Goal: Transaction & Acquisition: Purchase product/service

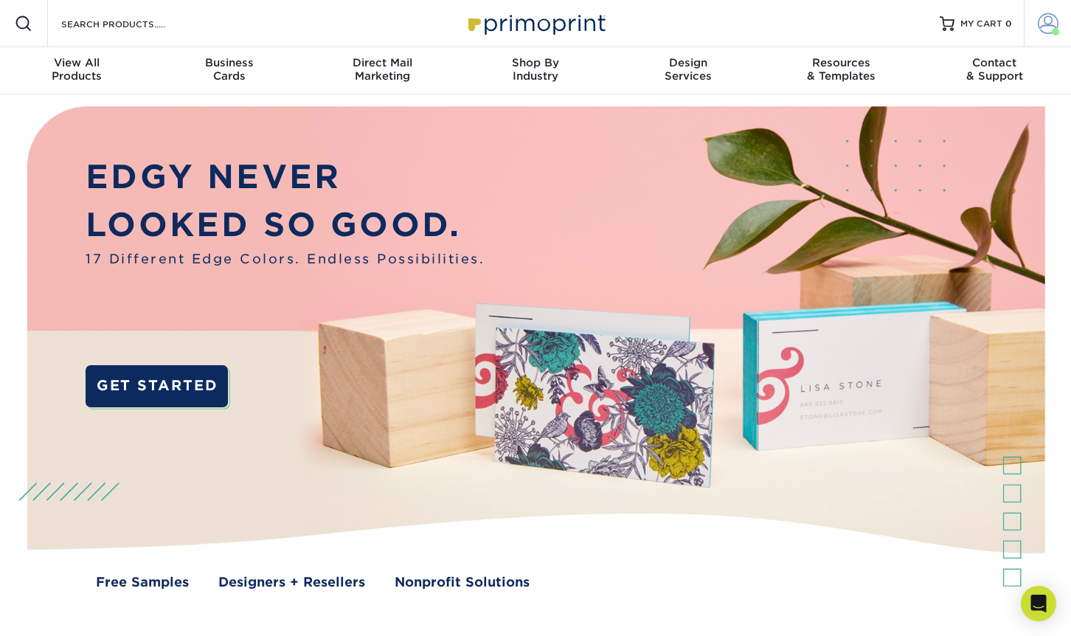
click at [1050, 24] on span at bounding box center [1048, 23] width 21 height 21
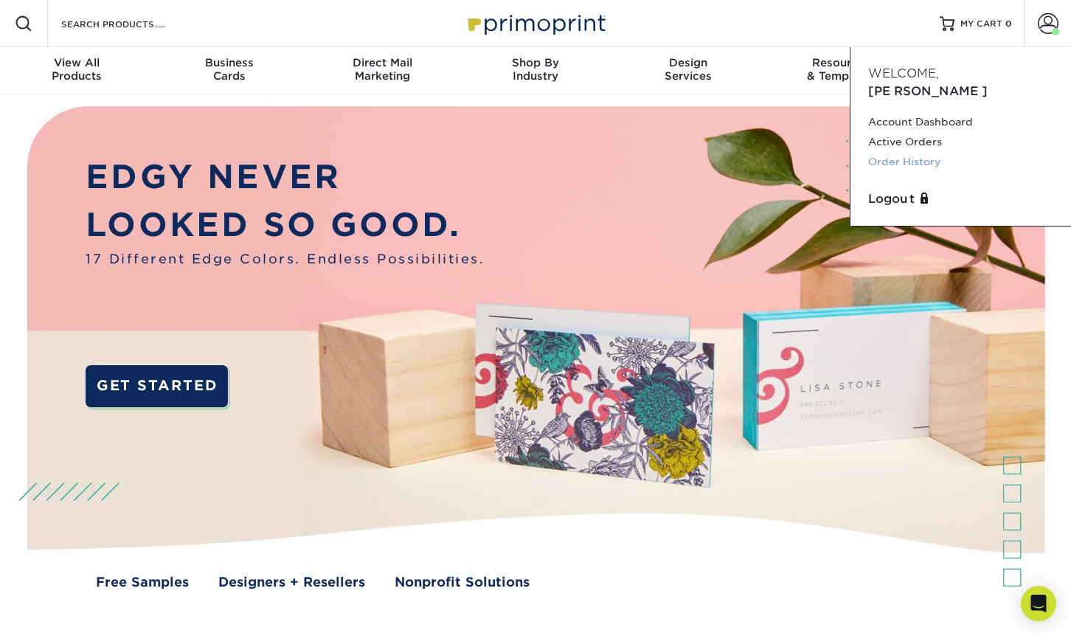
click at [927, 152] on link "Order History" at bounding box center [960, 162] width 185 height 20
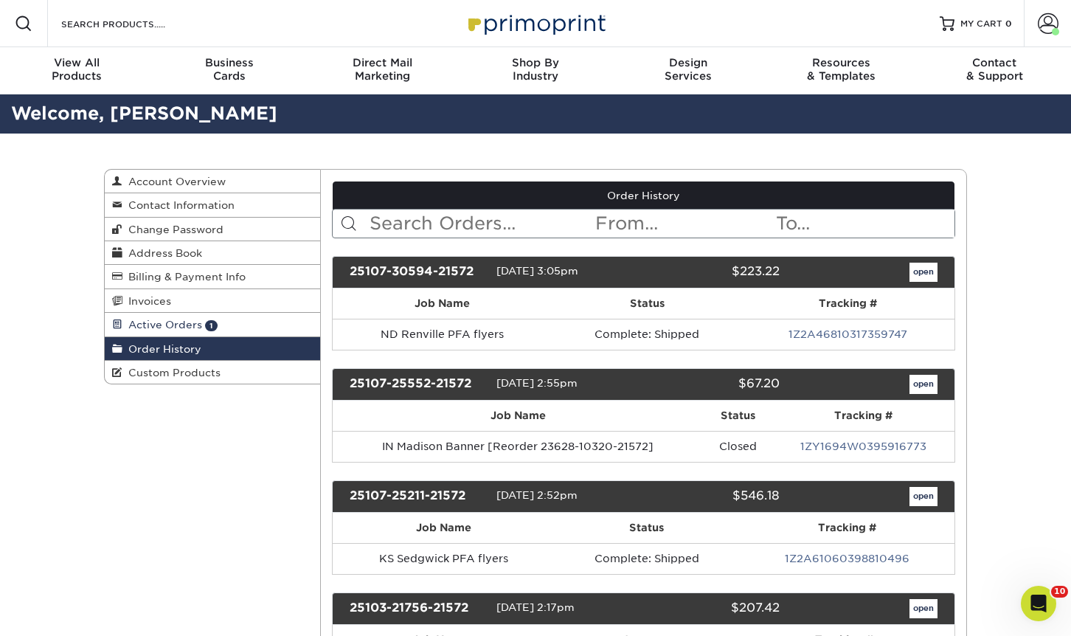
click at [169, 329] on span "Active Orders" at bounding box center [162, 325] width 80 height 12
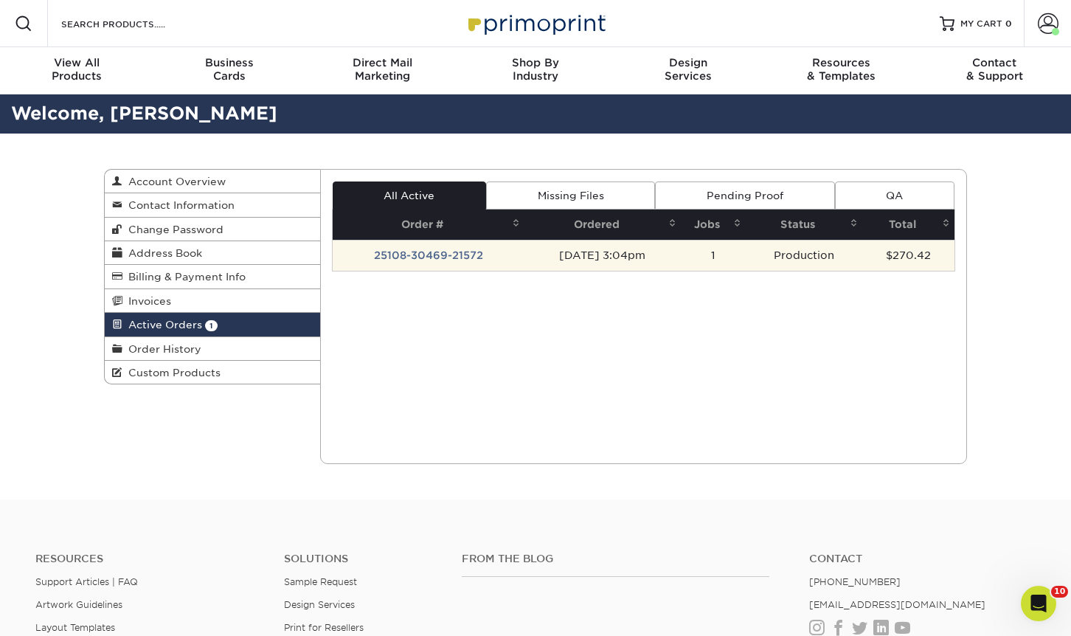
click at [598, 255] on td "10/08/2025 3:04pm" at bounding box center [602, 255] width 156 height 31
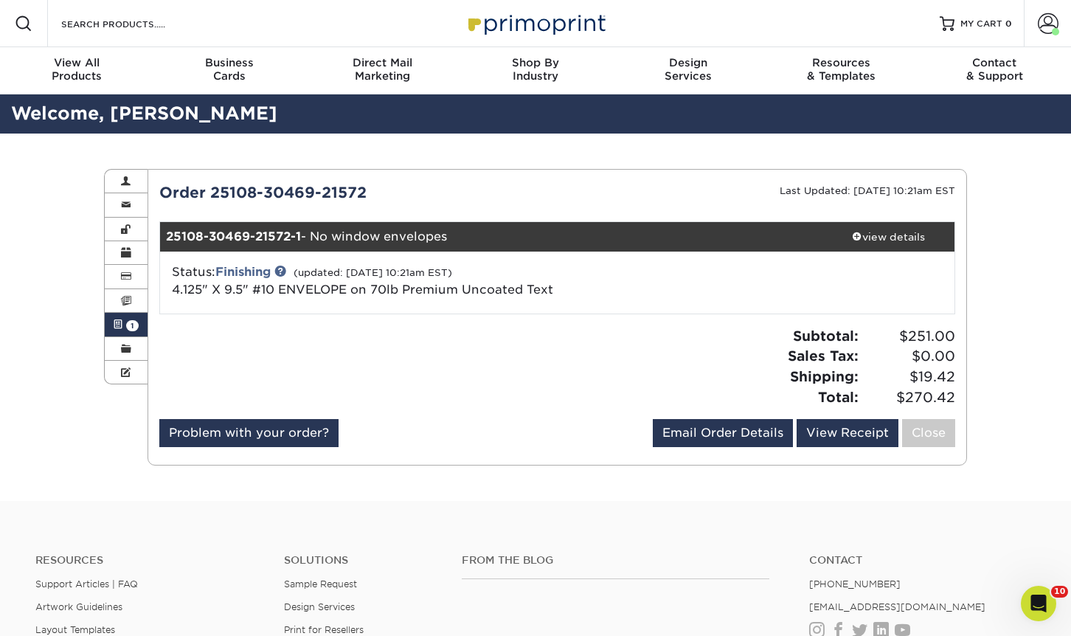
click at [105, 485] on div "Active Orders Account Overview Contact Information Change Password Address Book…" at bounding box center [535, 316] width 885 height 367
click at [1057, 19] on span at bounding box center [1048, 23] width 21 height 21
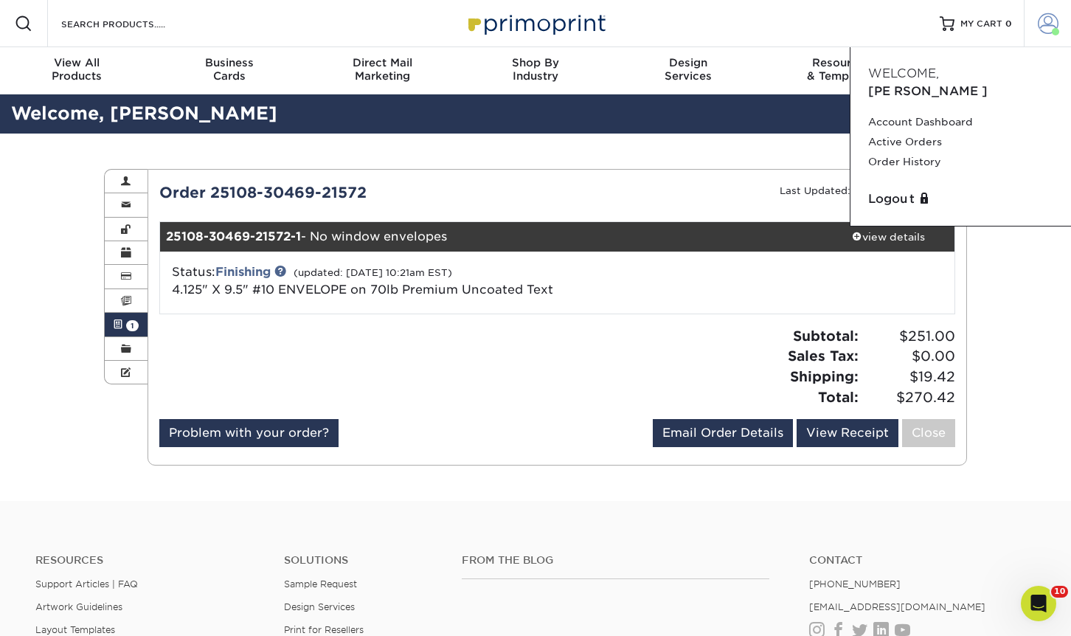
click at [1057, 19] on span at bounding box center [1048, 23] width 21 height 21
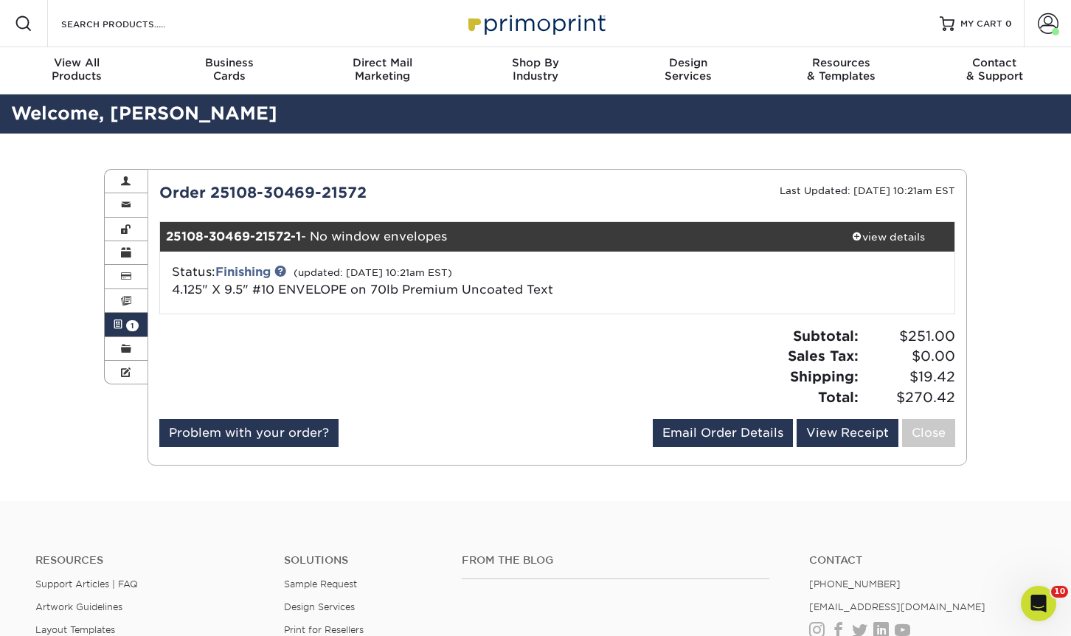
click at [118, 319] on span at bounding box center [118, 325] width 10 height 12
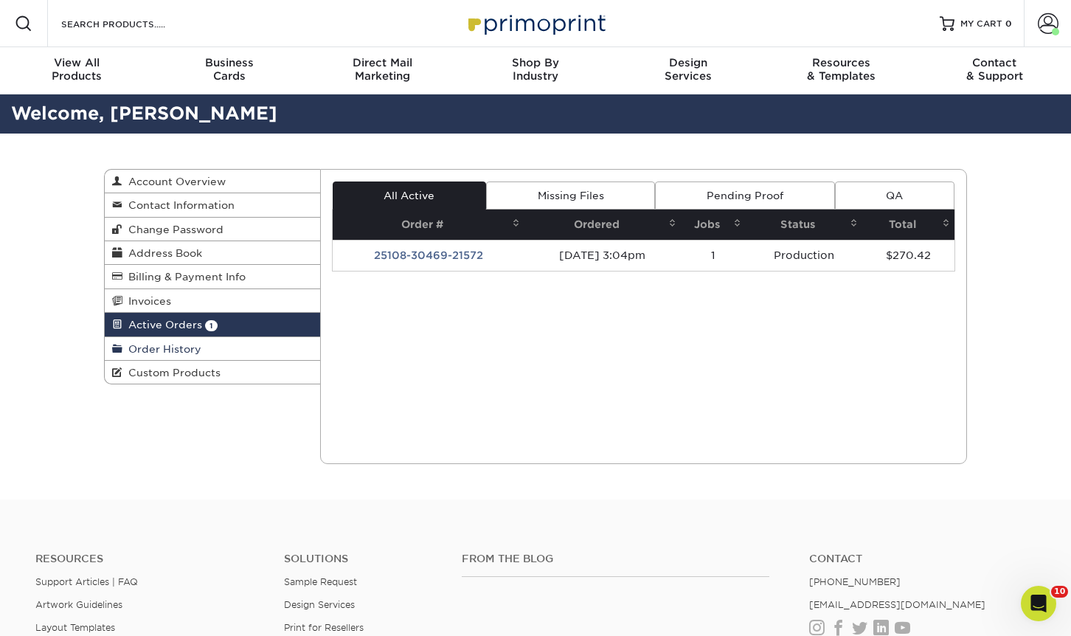
click at [146, 347] on span "Order History" at bounding box center [161, 349] width 79 height 12
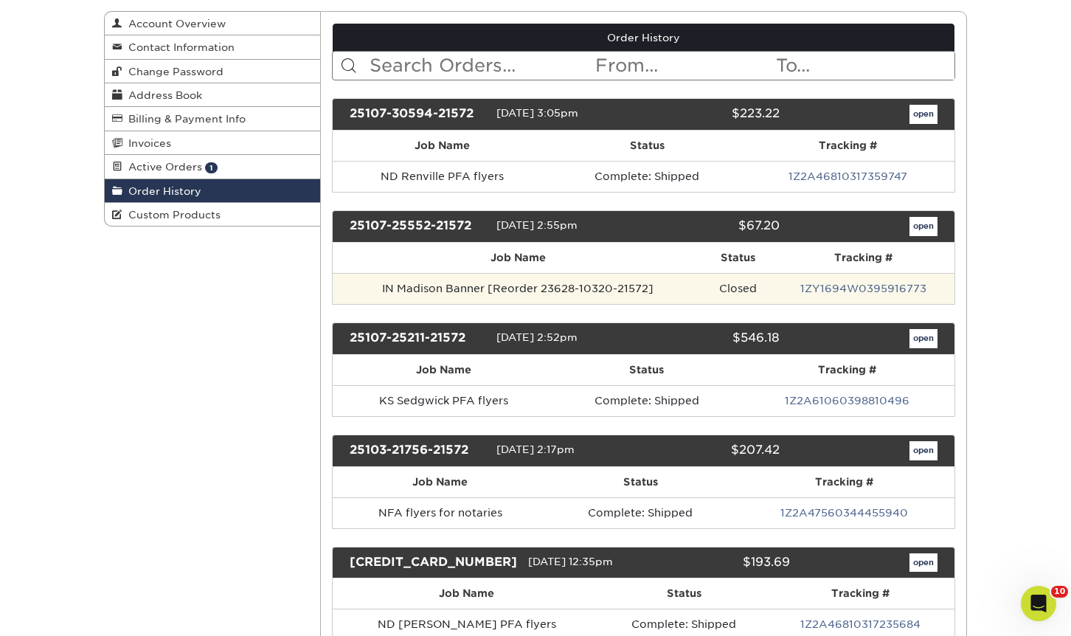
scroll to position [295, 0]
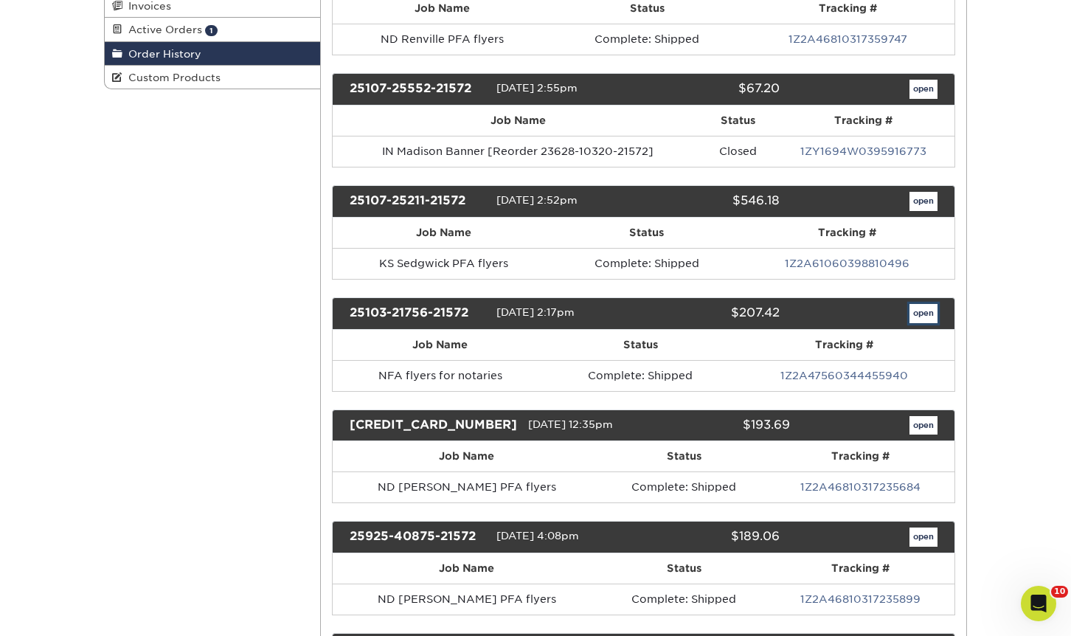
click at [928, 313] on link "open" at bounding box center [923, 313] width 28 height 19
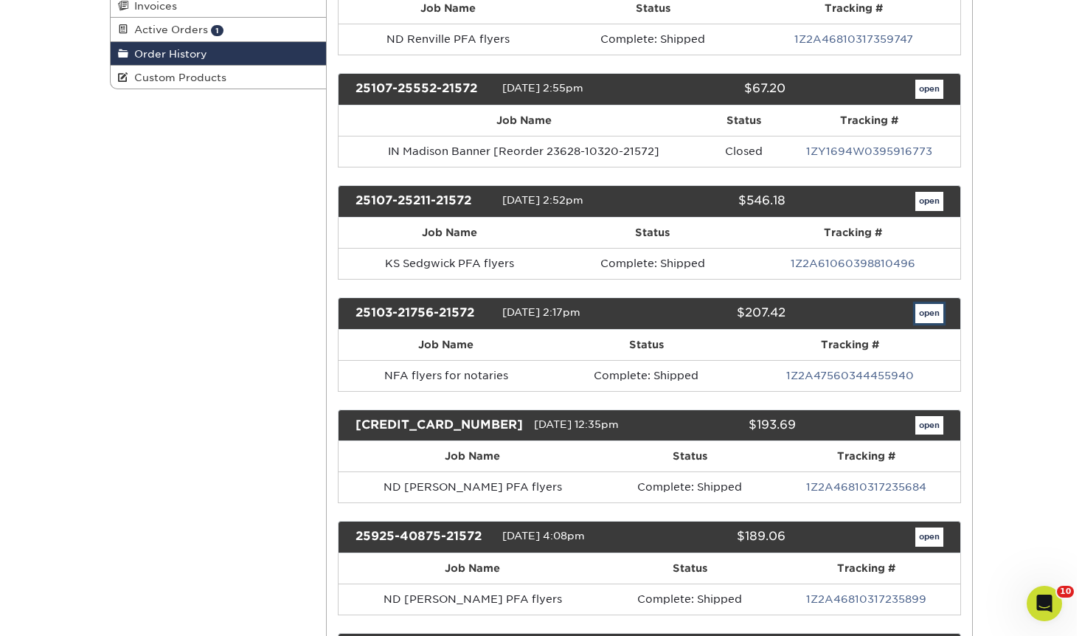
scroll to position [0, 0]
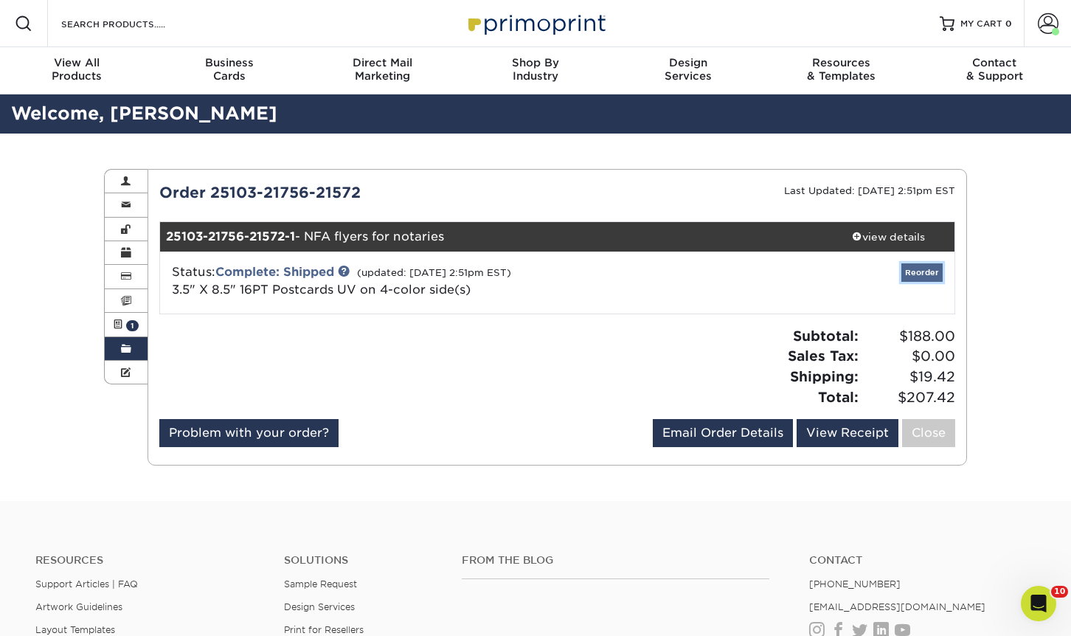
click at [926, 272] on link "Reorder" at bounding box center [921, 272] width 41 height 18
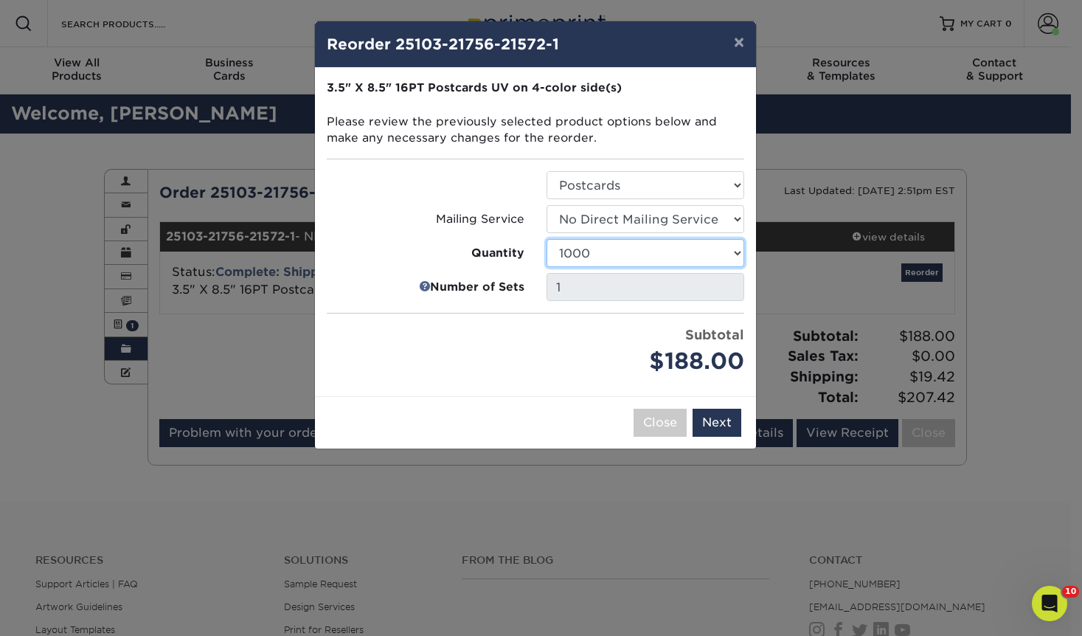
click at [646, 254] on select "25 50 75 100 250 500 1000 2500 5000 10000 15000 20000 25000 30000 35000 40000 4…" at bounding box center [645, 253] width 198 height 28
select select "e824bf9f-d22d-4070-926d-42c6dd5ef515"
click at [546, 239] on select "25 50 75 100 250 500 1000 2500 5000 10000 15000 20000 25000 30000 35000 40000 4…" at bounding box center [645, 253] width 198 height 28
click at [728, 426] on button "Next" at bounding box center [716, 423] width 49 height 28
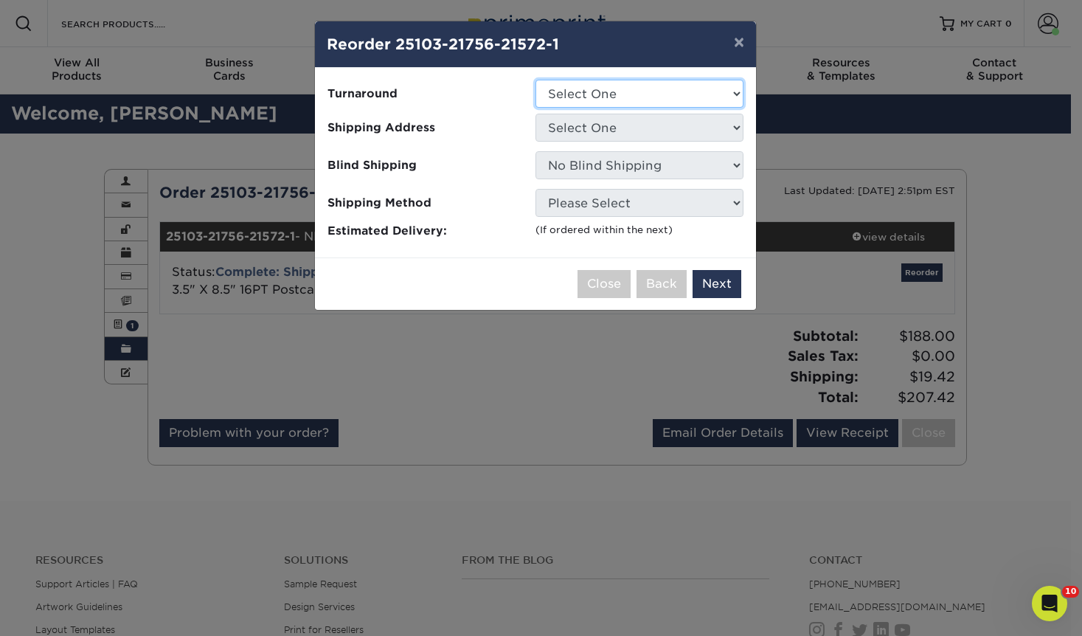
click at [637, 87] on select "Select One 2-4 Business Days 2 Day Next Business Day" at bounding box center [639, 94] width 208 height 28
select select "01a08c74-ce2e-4256-be87-0b399298eb48"
click at [535, 80] on select "Select One 2-4 Business Days 2 Day Next Business Day" at bounding box center [639, 94] width 208 height 28
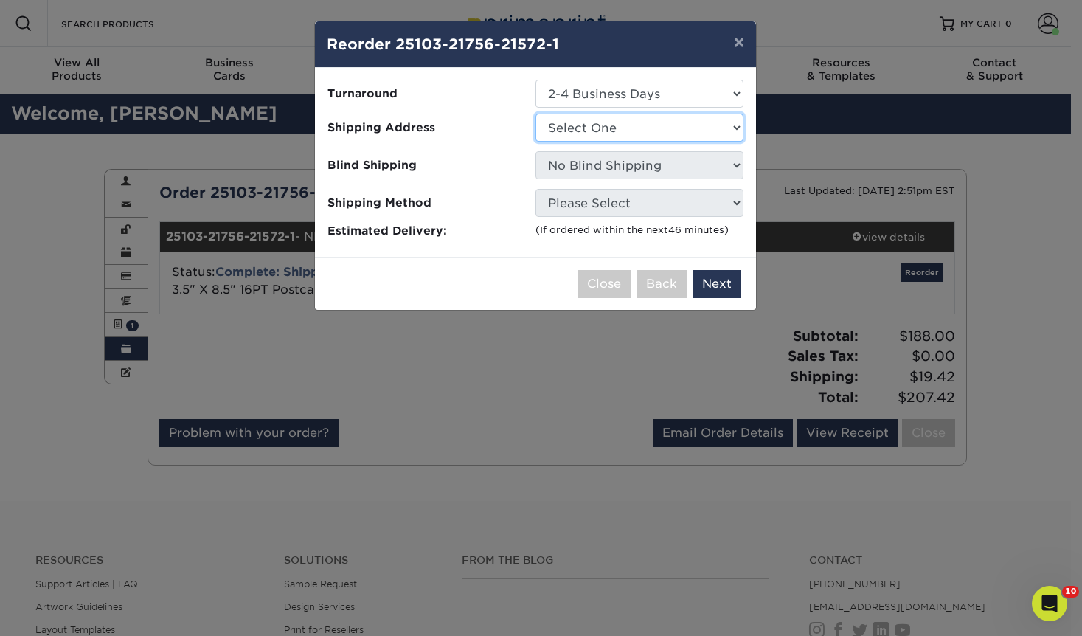
click at [639, 137] on select "Select One 1A Ryan Gunter ARCleburne ARConway ARFranklin" at bounding box center [639, 128] width 208 height 28
select select "210660"
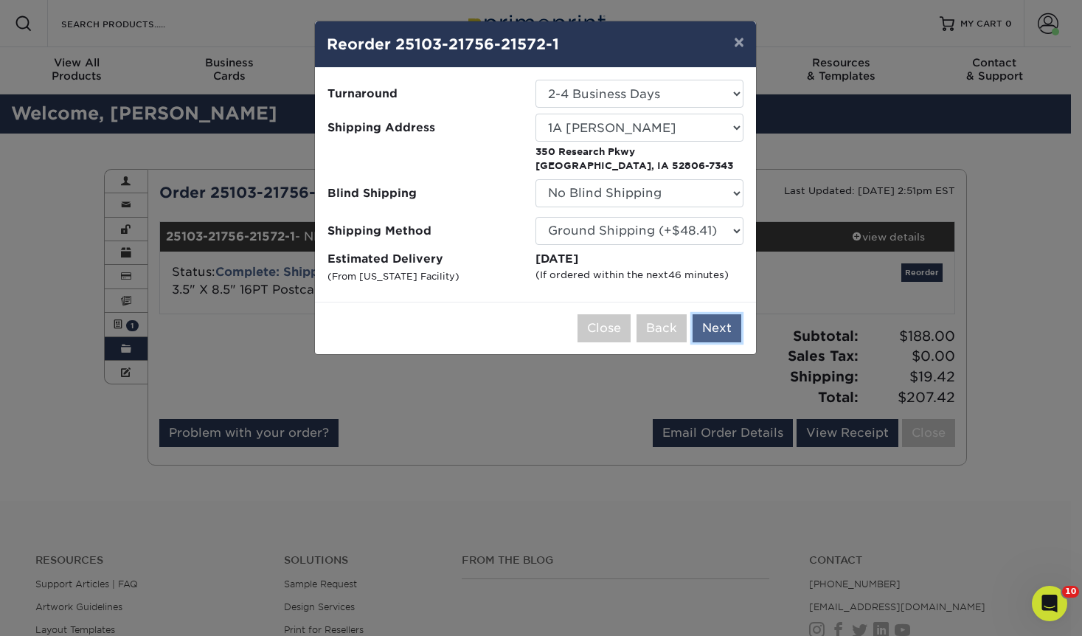
click at [718, 331] on button "Next" at bounding box center [716, 328] width 49 height 28
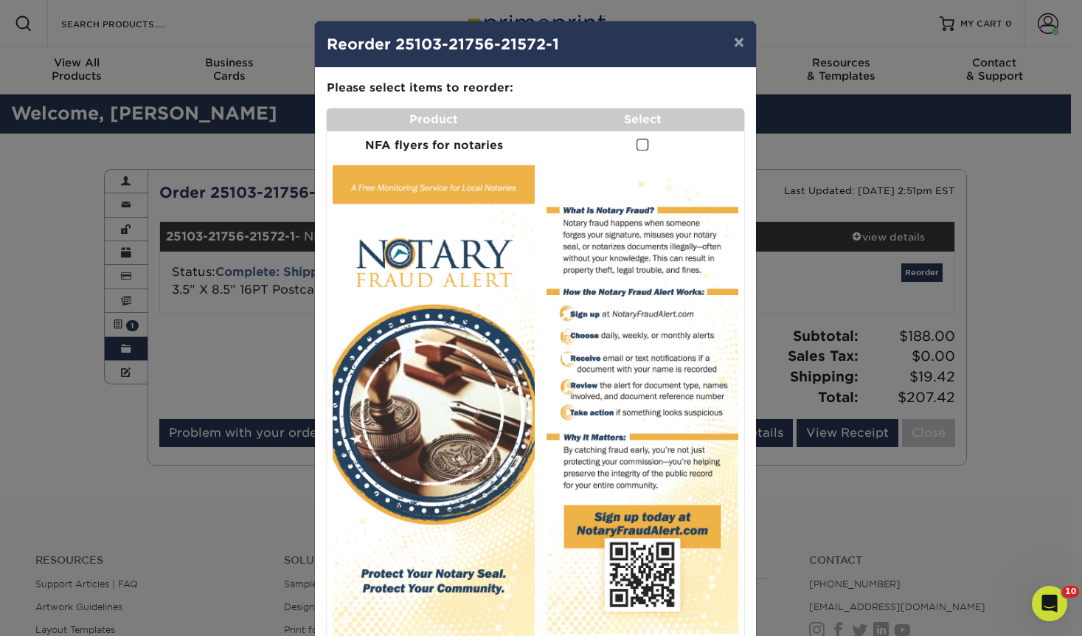
click at [636, 145] on span at bounding box center [642, 145] width 13 height 14
click at [0, 0] on input "checkbox" at bounding box center [0, 0] width 0 height 0
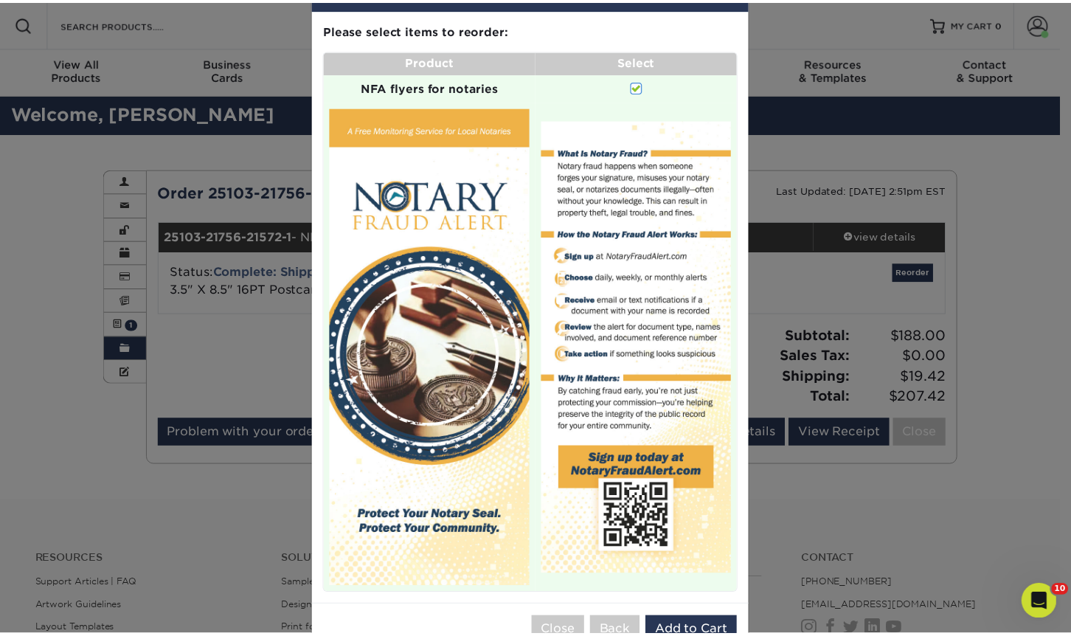
scroll to position [102, 0]
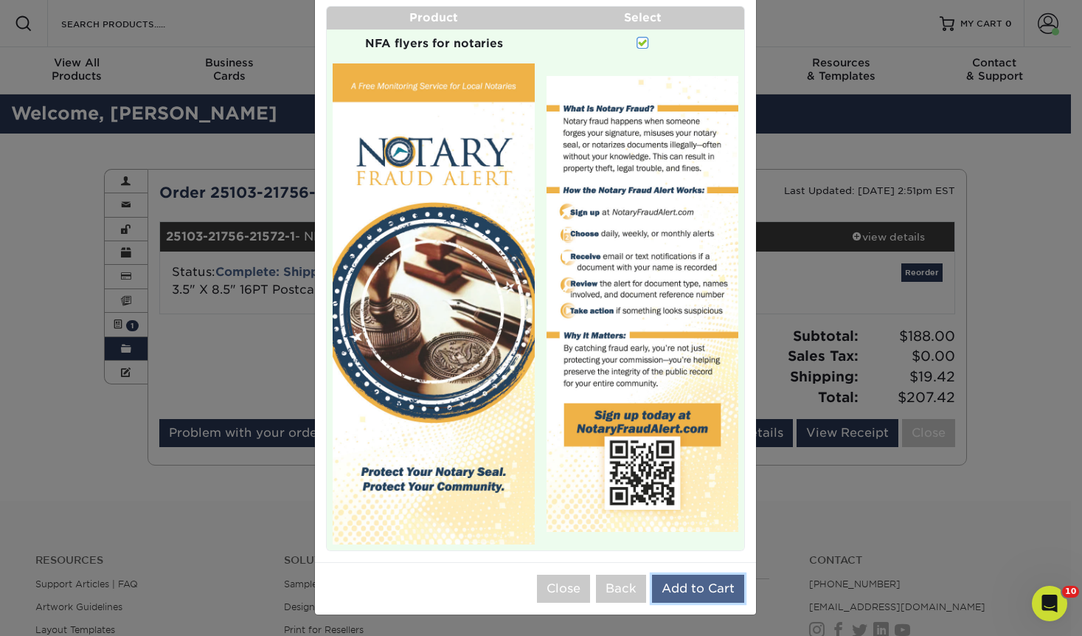
click at [725, 585] on button "Add to Cart" at bounding box center [698, 588] width 92 height 28
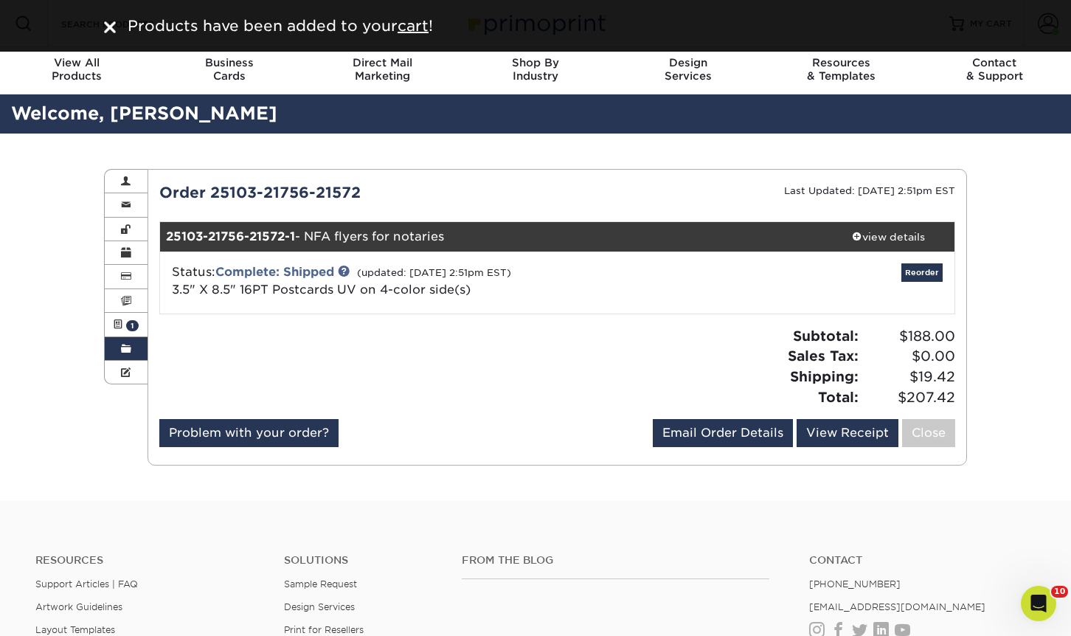
click at [114, 34] on div at bounding box center [110, 26] width 12 height 22
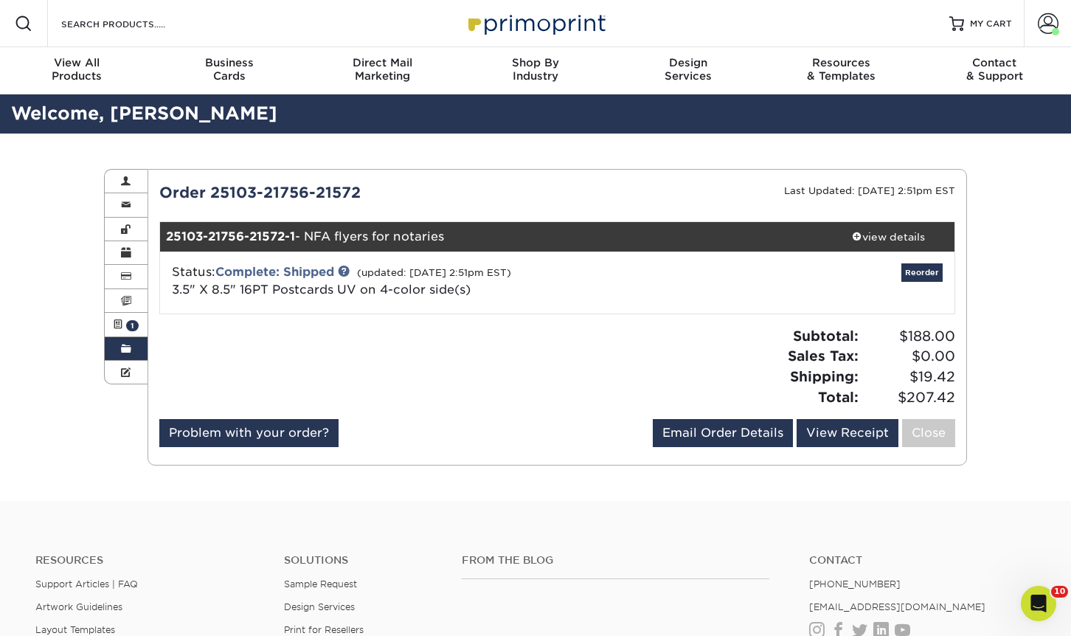
click at [133, 342] on link "Order History" at bounding box center [126, 349] width 43 height 24
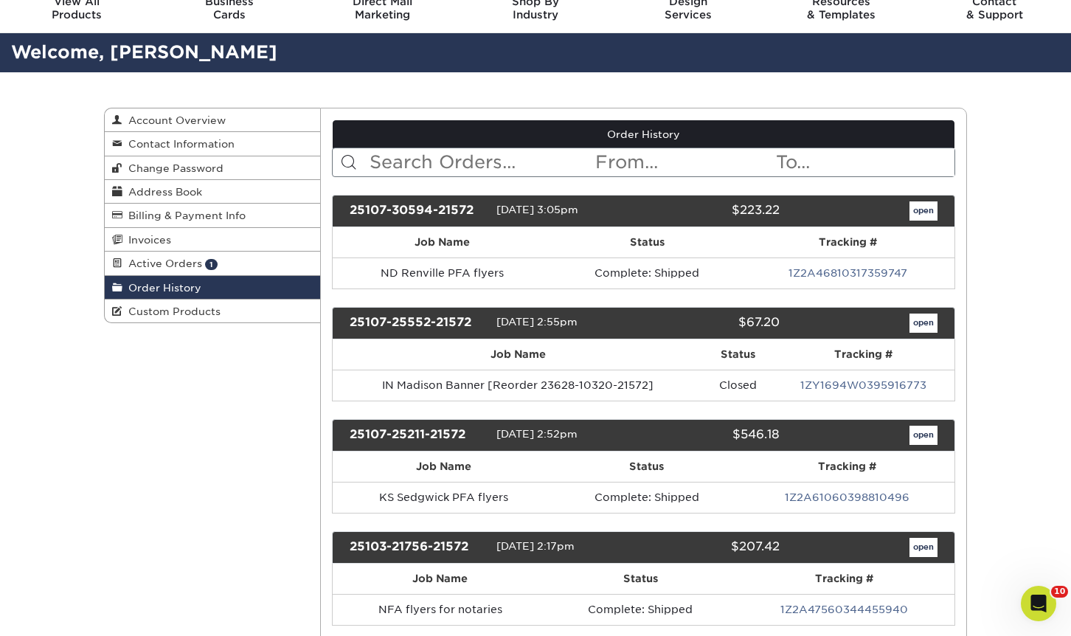
scroll to position [0, 0]
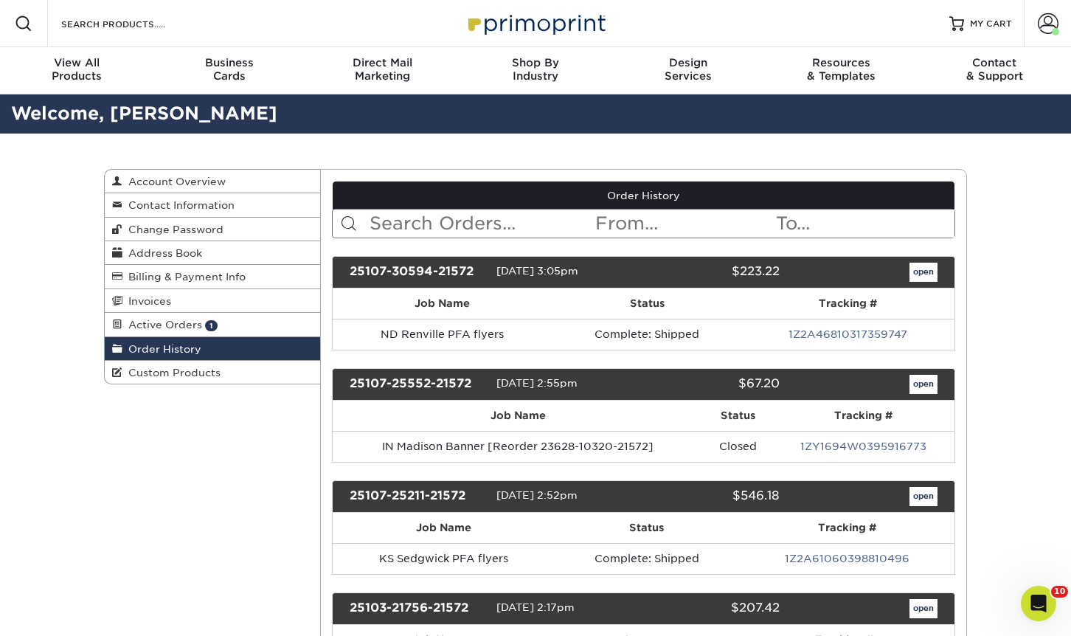
drag, startPoint x: 485, startPoint y: 225, endPoint x: 437, endPoint y: 213, distance: 50.1
click at [485, 225] on input "text" at bounding box center [481, 223] width 226 height 28
type input "notepad"
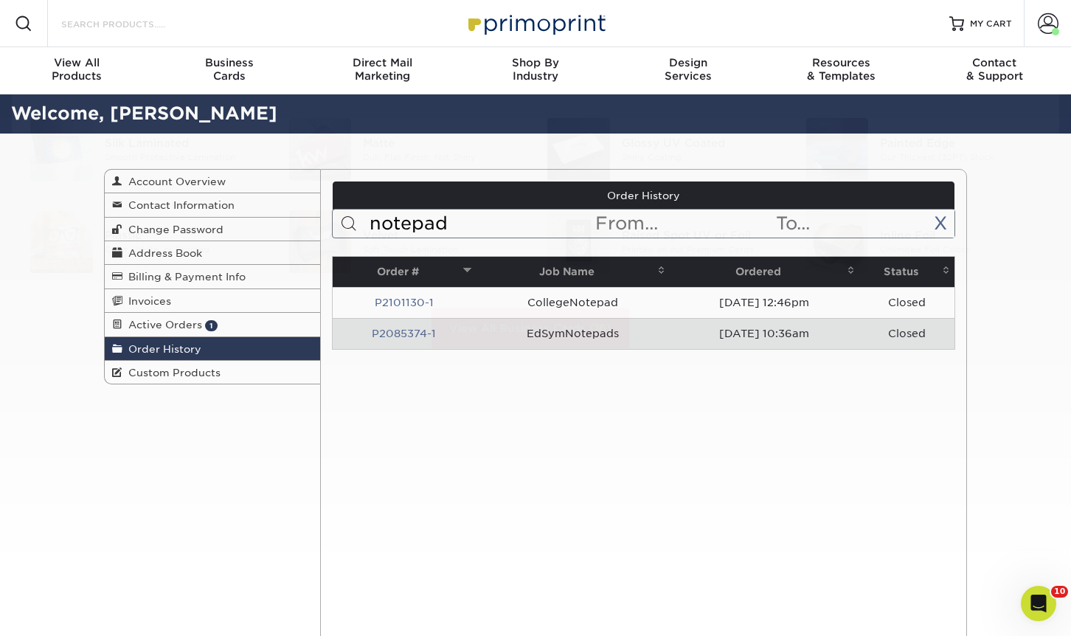
click at [167, 22] on input "Search Products" at bounding box center [132, 24] width 144 height 18
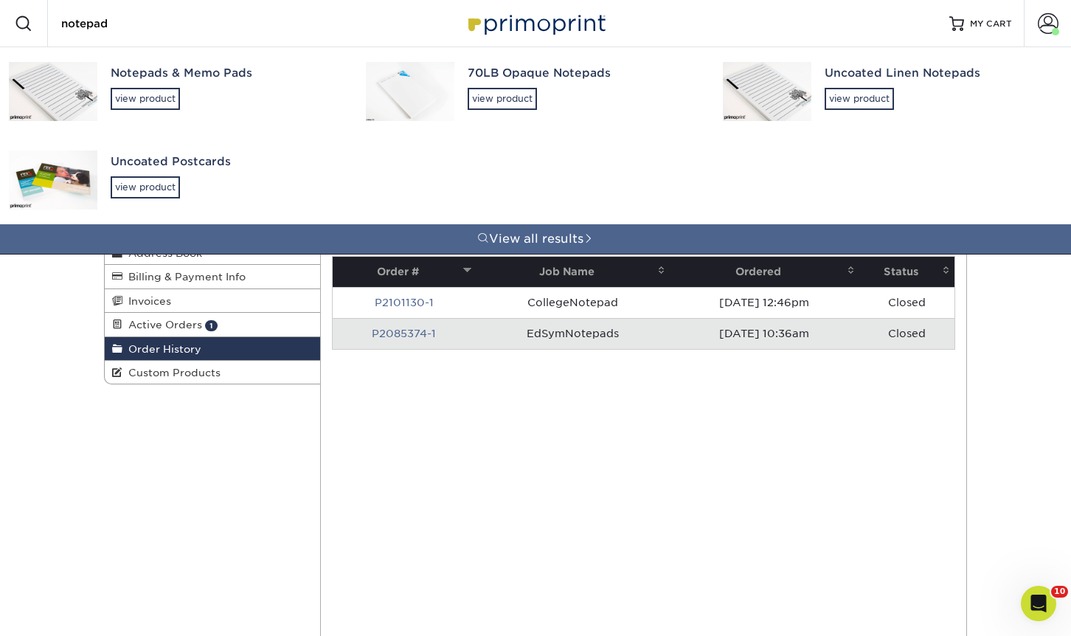
type input "notepad"
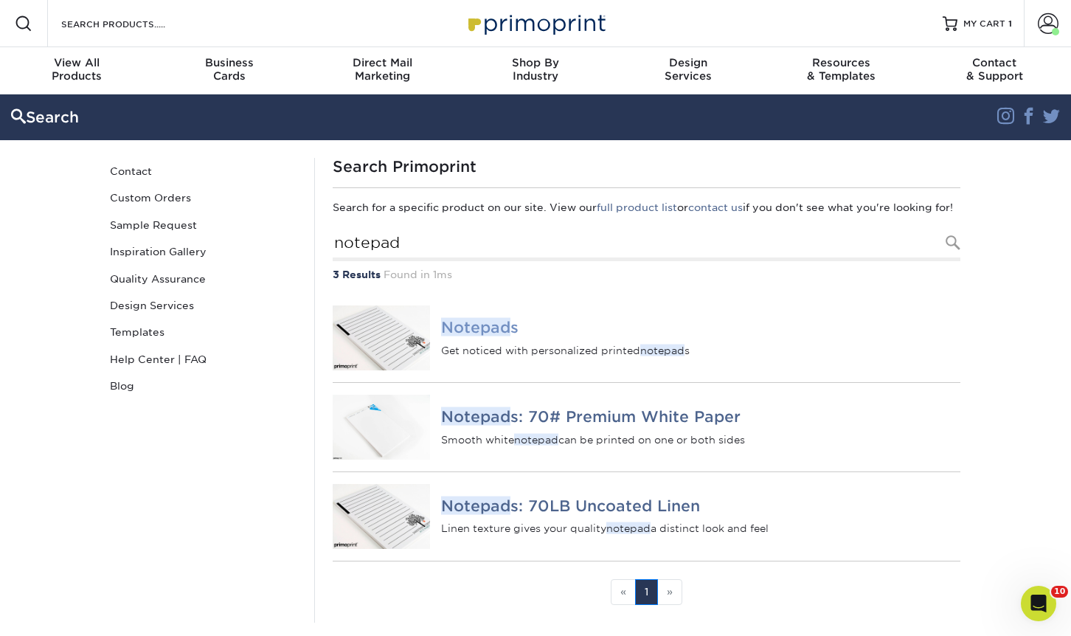
click at [451, 336] on em "Notepad" at bounding box center [475, 327] width 69 height 18
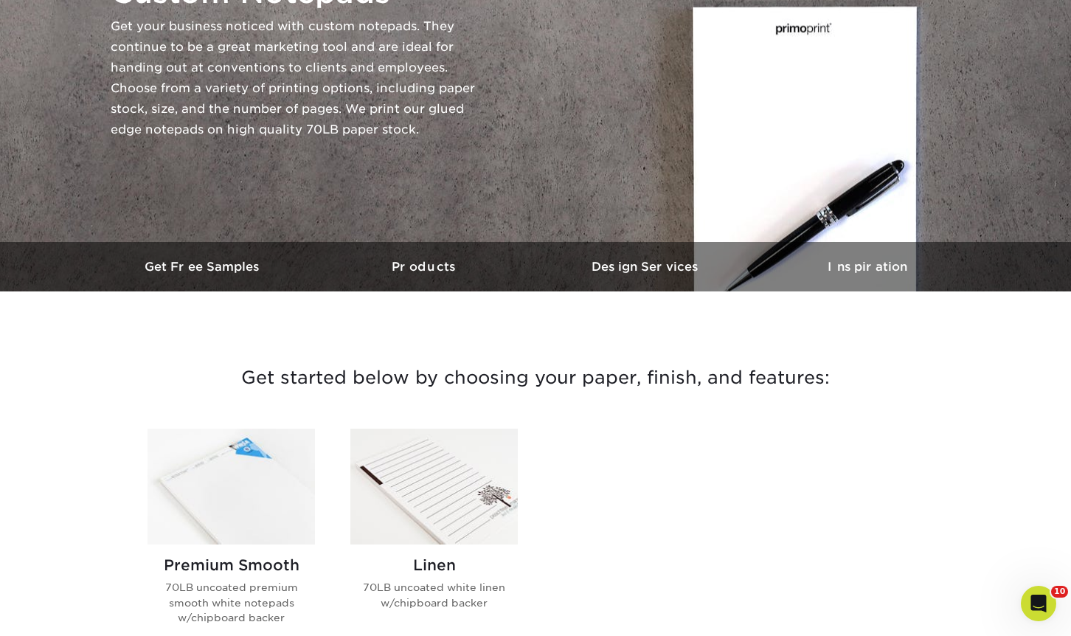
scroll to position [369, 0]
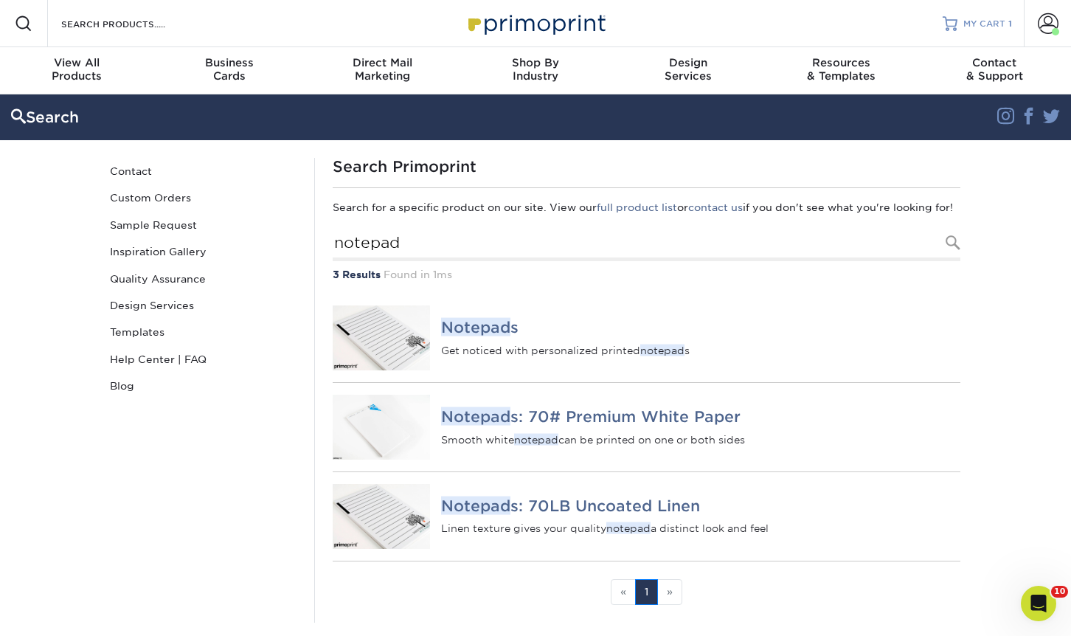
click at [996, 19] on span "MY CART" at bounding box center [984, 24] width 42 height 13
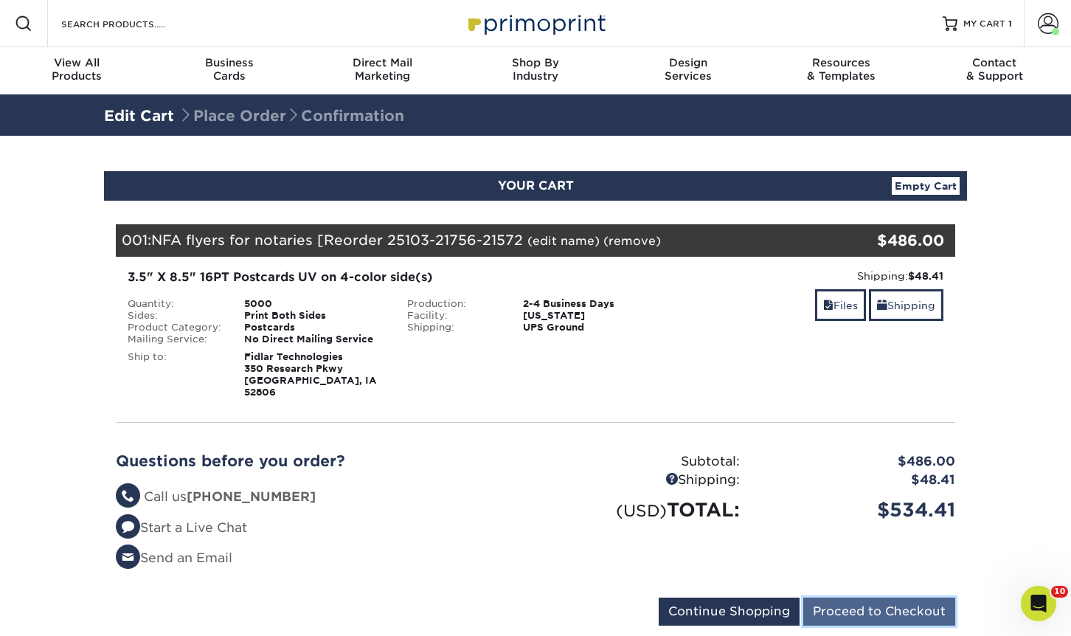
click at [891, 597] on input "Proceed to Checkout" at bounding box center [879, 611] width 152 height 28
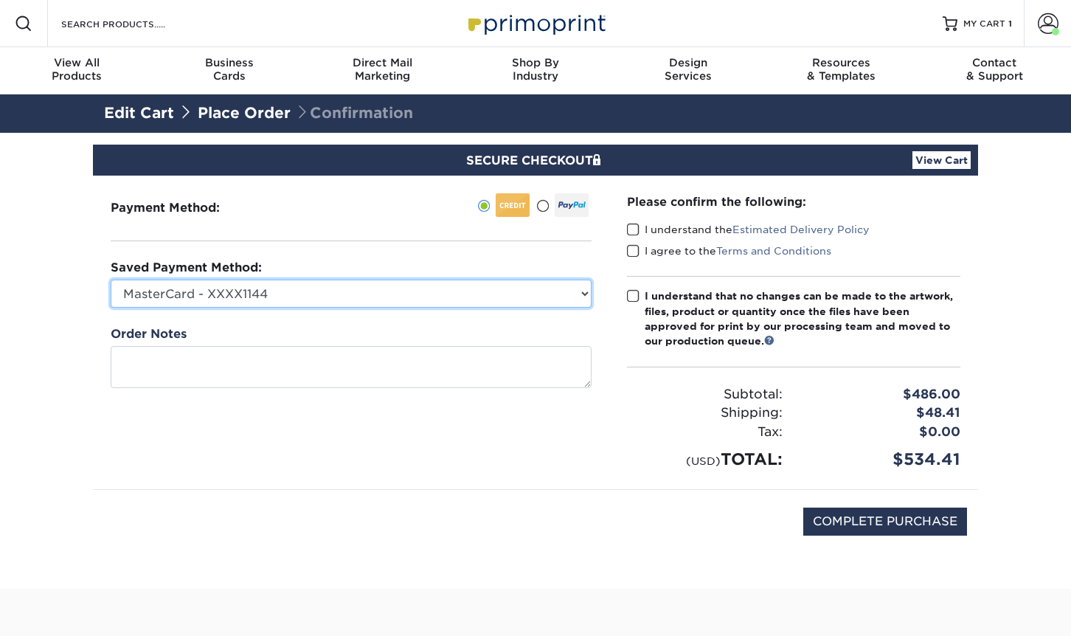
click at [398, 292] on select "MasterCard - XXXX1144 Visa - XXXX9276 MasterCard - XXXX0651 MasterCard - XXXX77…" at bounding box center [351, 294] width 481 height 28
select select "70136"
click at [111, 280] on select "MasterCard - XXXX1144 Visa - XXXX9276 MasterCard - XXXX0651 MasterCard - XXXX77…" at bounding box center [351, 294] width 481 height 28
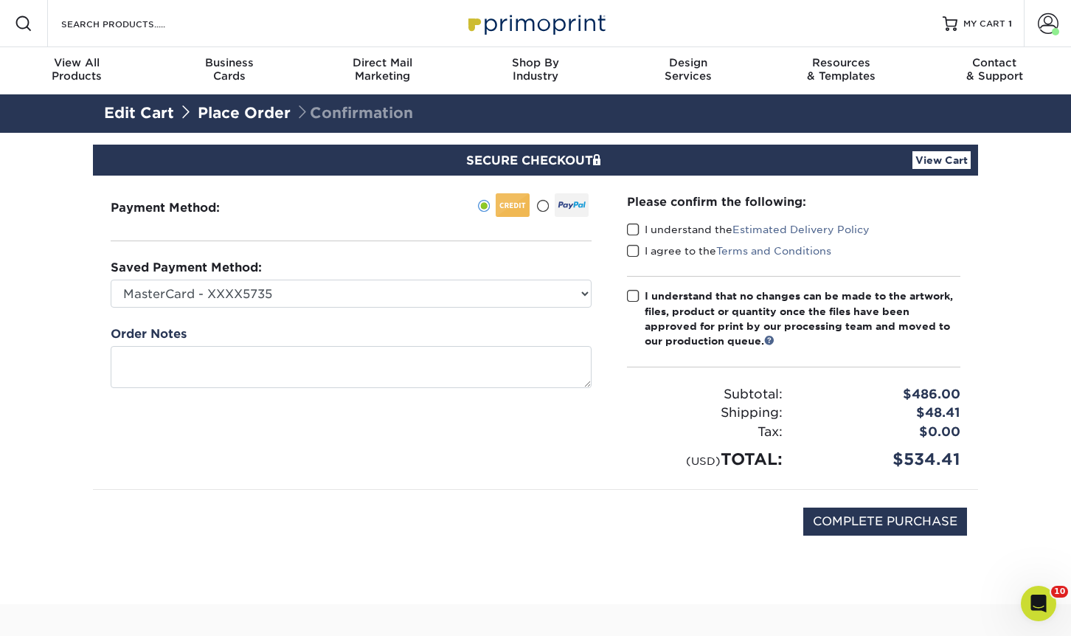
click at [633, 228] on span at bounding box center [633, 230] width 13 height 14
click at [0, 0] on input "I understand the Estimated Delivery Policy" at bounding box center [0, 0] width 0 height 0
drag, startPoint x: 631, startPoint y: 251, endPoint x: 631, endPoint y: 263, distance: 11.1
click at [631, 254] on span at bounding box center [633, 251] width 13 height 14
click at [0, 0] on input "I agree to the Terms and Conditions" at bounding box center [0, 0] width 0 height 0
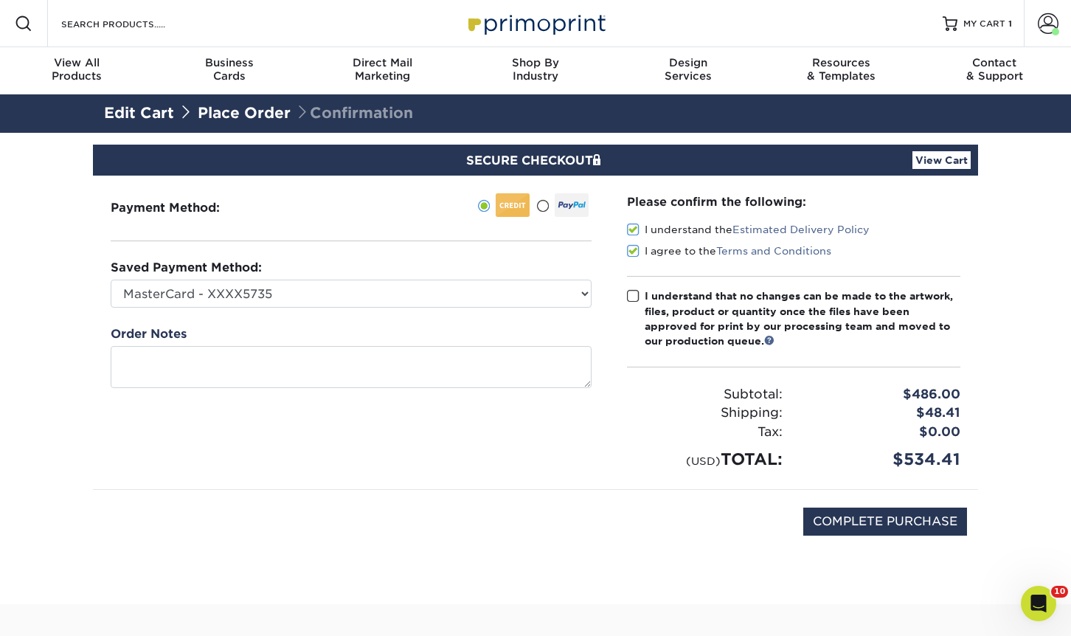
drag, startPoint x: 631, startPoint y: 299, endPoint x: 651, endPoint y: 445, distance: 147.5
click at [631, 301] on span at bounding box center [633, 296] width 13 height 14
click at [0, 0] on input "I understand that no changes can be made to the artwork, files, product or quan…" at bounding box center [0, 0] width 0 height 0
click at [894, 516] on input "COMPLETE PURCHASE" at bounding box center [885, 521] width 164 height 28
type input "PROCESSING, PLEASE WAIT..."
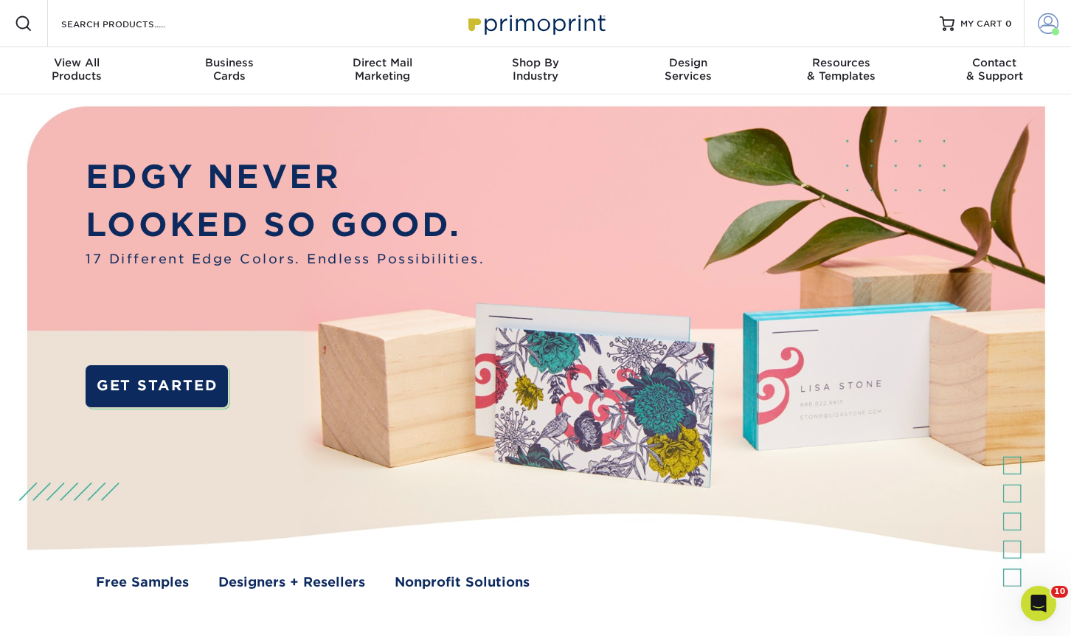
click at [1045, 21] on span at bounding box center [1048, 23] width 21 height 21
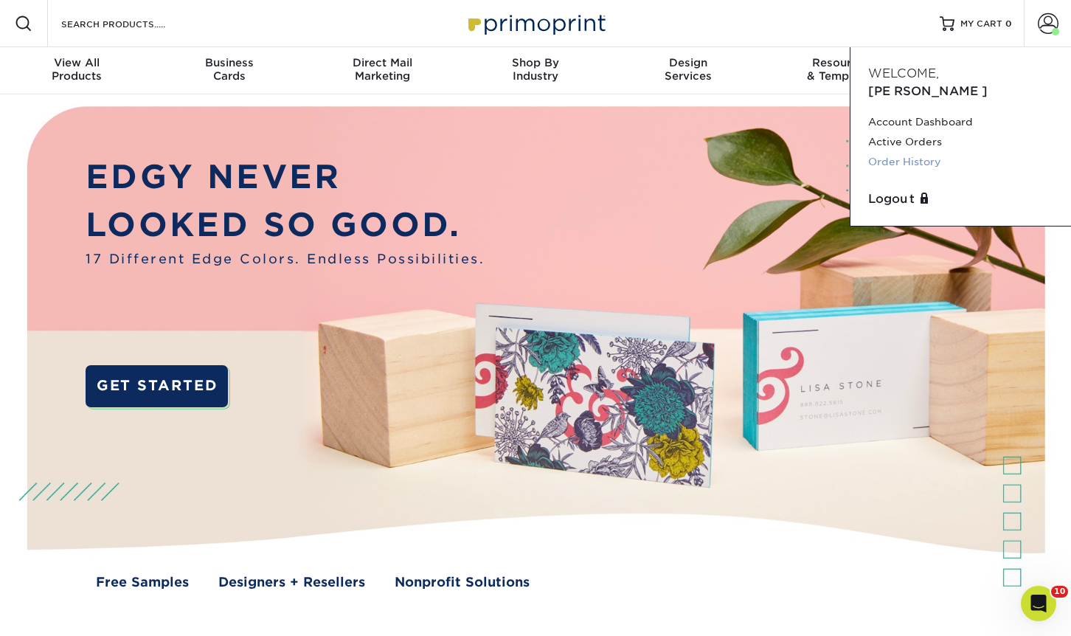
click at [916, 152] on link "Order History" at bounding box center [960, 162] width 185 height 20
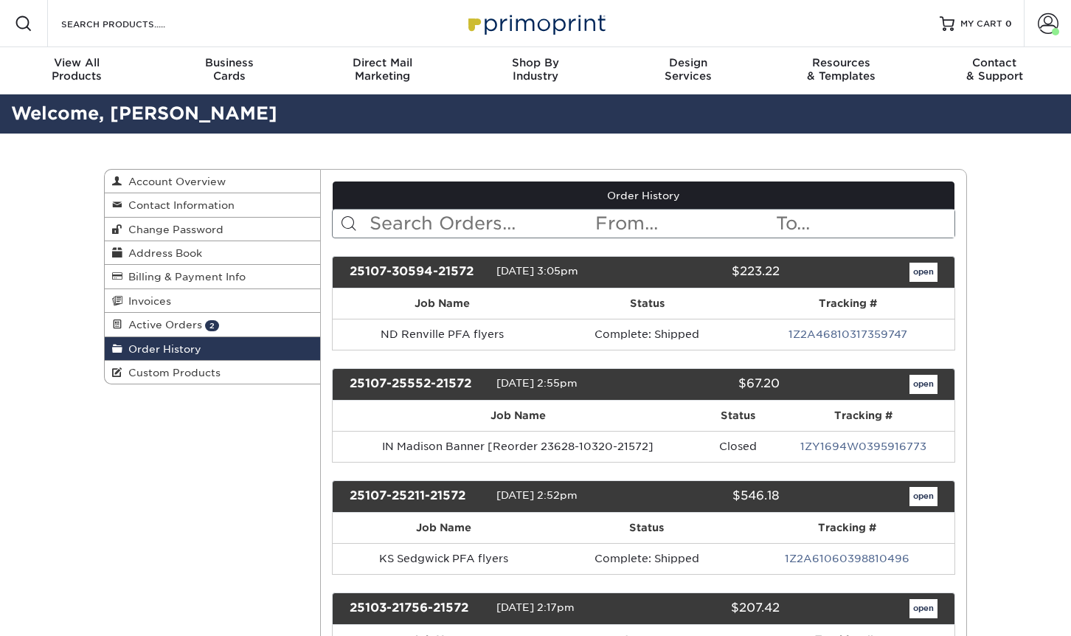
click at [488, 223] on input "text" at bounding box center [481, 223] width 226 height 28
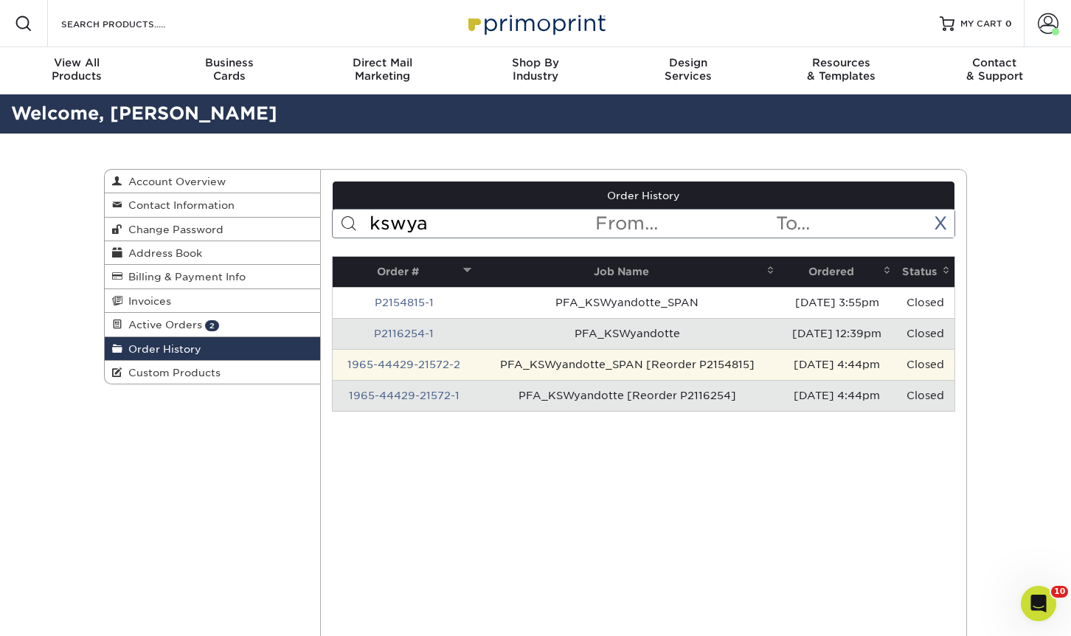
type input "kswya"
click at [779, 370] on td "06/05/2019 4:44pm" at bounding box center [837, 364] width 117 height 31
click at [608, 362] on td "PFA_KSWyandotte_SPAN [Reorder P2154815]" at bounding box center [627, 364] width 303 height 31
click at [417, 364] on link "1965-44429-21572-2" at bounding box center [403, 364] width 113 height 12
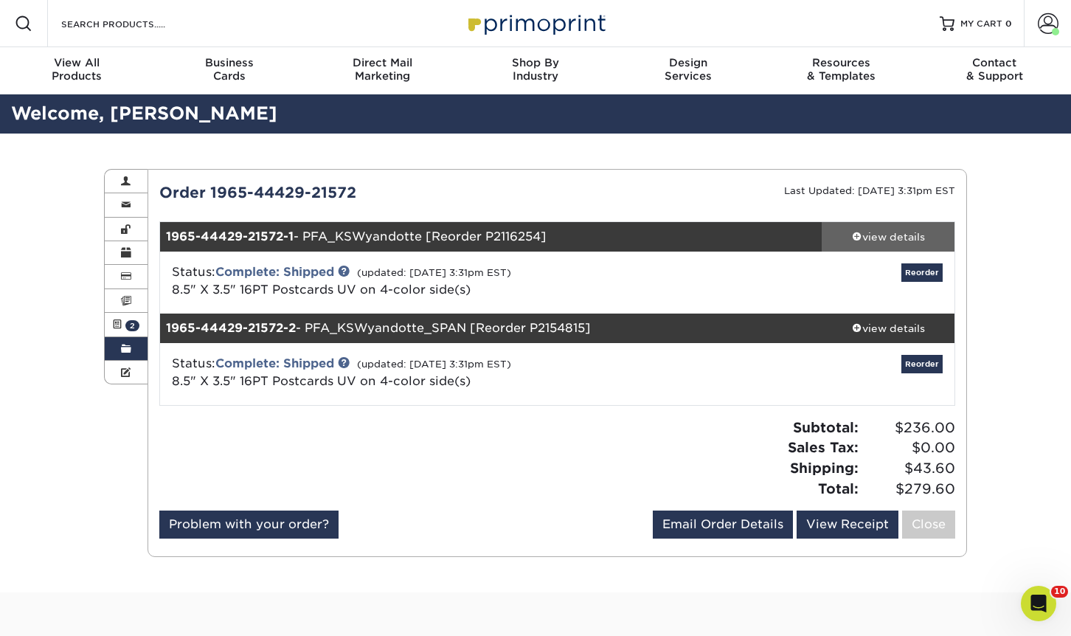
click at [896, 236] on div "view details" at bounding box center [888, 236] width 133 height 15
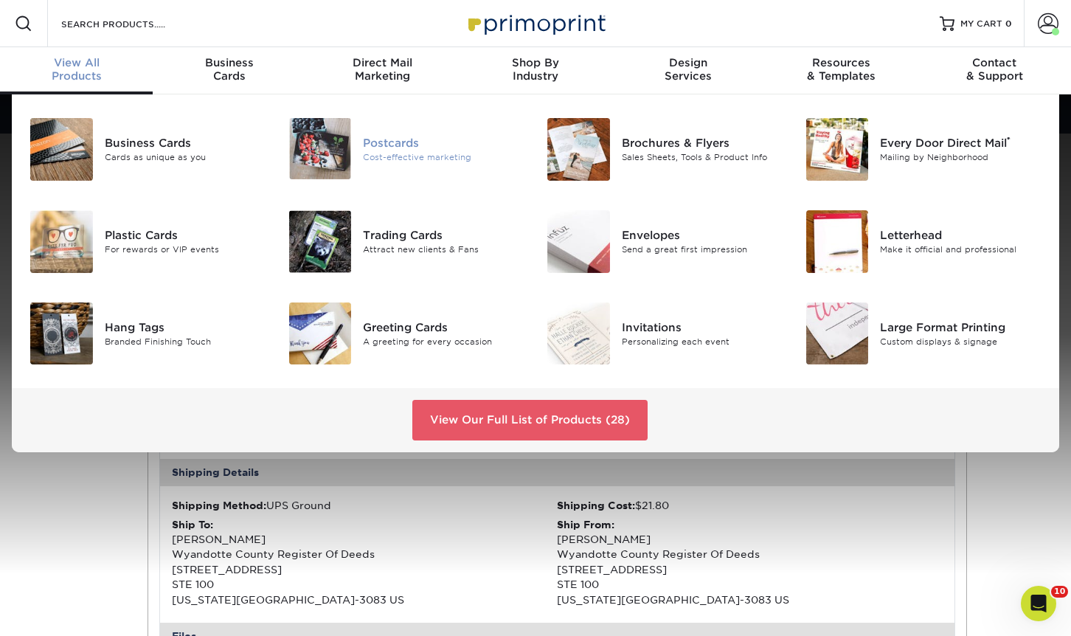
click at [376, 147] on div "Postcards" at bounding box center [444, 142] width 162 height 16
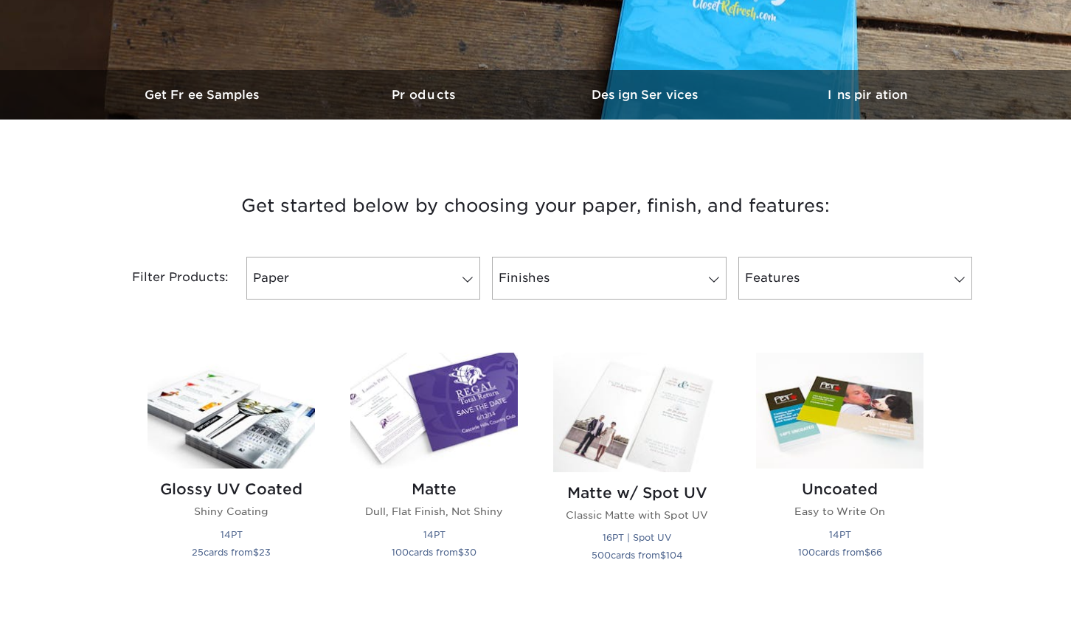
scroll to position [516, 0]
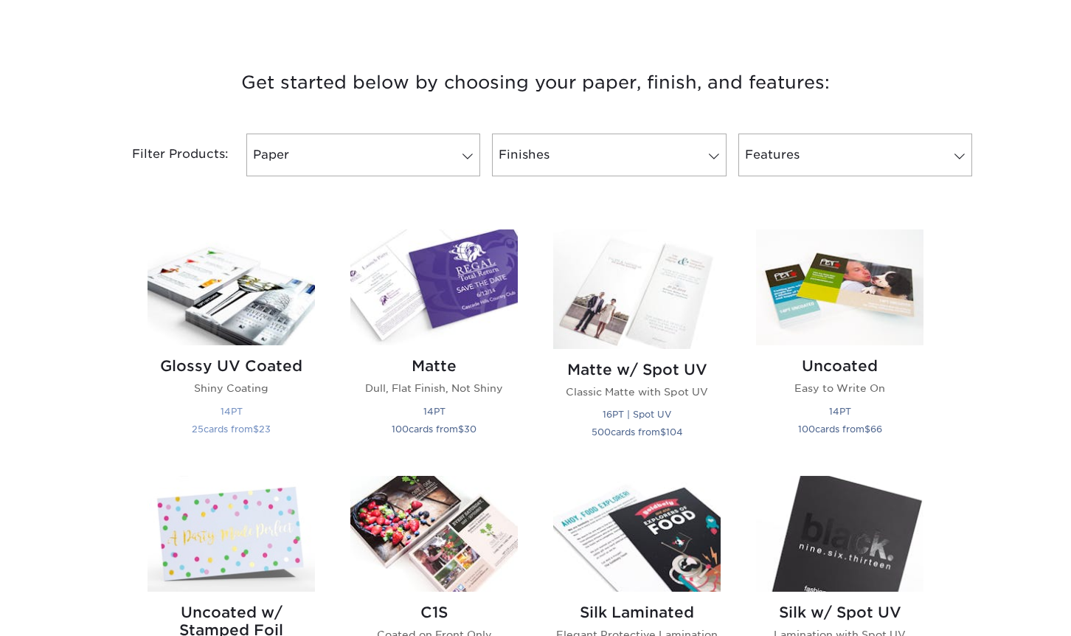
click at [209, 303] on img at bounding box center [230, 287] width 167 height 116
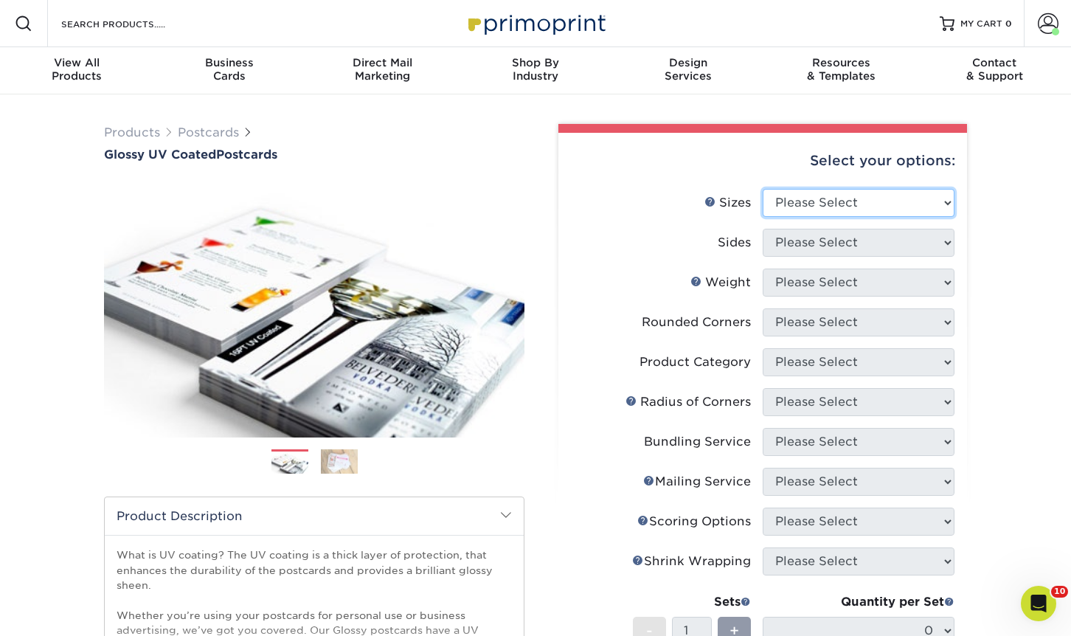
click at [808, 204] on select "Please Select 1.5" x 7" 2" x 4" 2" x 6" 2" x 7" 2" x 8" 2.12" x 5.5" 2.12" x 5.…" at bounding box center [859, 203] width 192 height 28
select select "3.50x8.50"
click at [763, 189] on select "Please Select 1.5" x 7" 2" x 4" 2" x 6" 2" x 7" 2" x 8" 2.12" x 5.5" 2.12" x 5.…" at bounding box center [859, 203] width 192 height 28
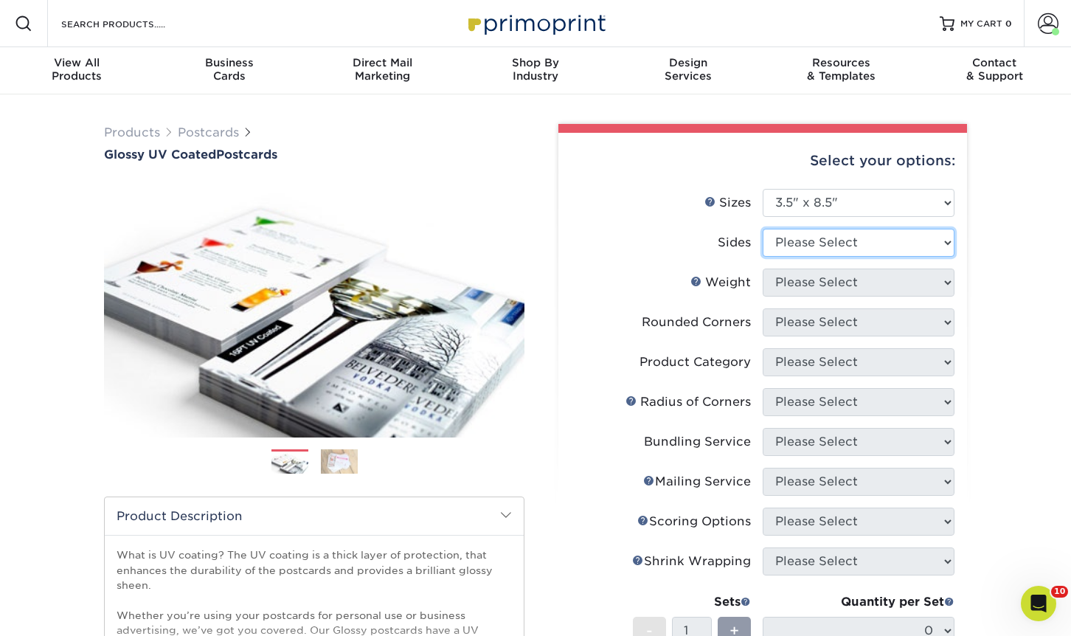
click at [858, 248] on select "Please Select Print Both Sides Print Front Only" at bounding box center [859, 243] width 192 height 28
select select "13abbda7-1d64-4f25-8bb2-c179b224825d"
click at [763, 229] on select "Please Select Print Both Sides Print Front Only" at bounding box center [859, 243] width 192 height 28
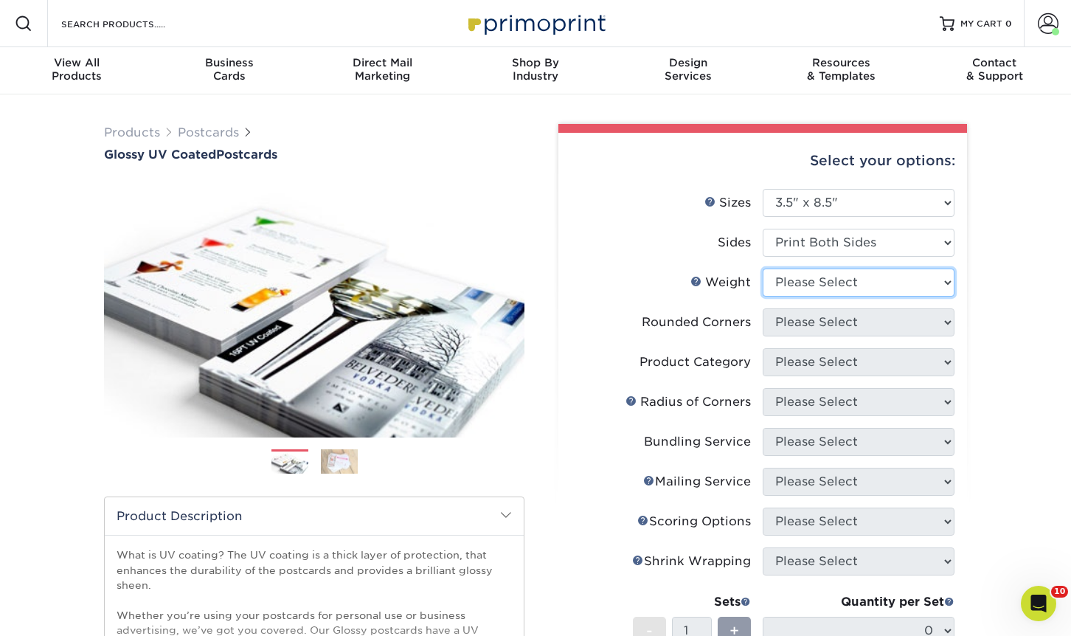
click at [859, 280] on select "Please Select 16PT 14PT 18PT C1S" at bounding box center [859, 282] width 192 height 28
select select "16PT"
click at [763, 268] on select "Please Select 16PT 14PT 18PT C1S" at bounding box center [859, 282] width 192 height 28
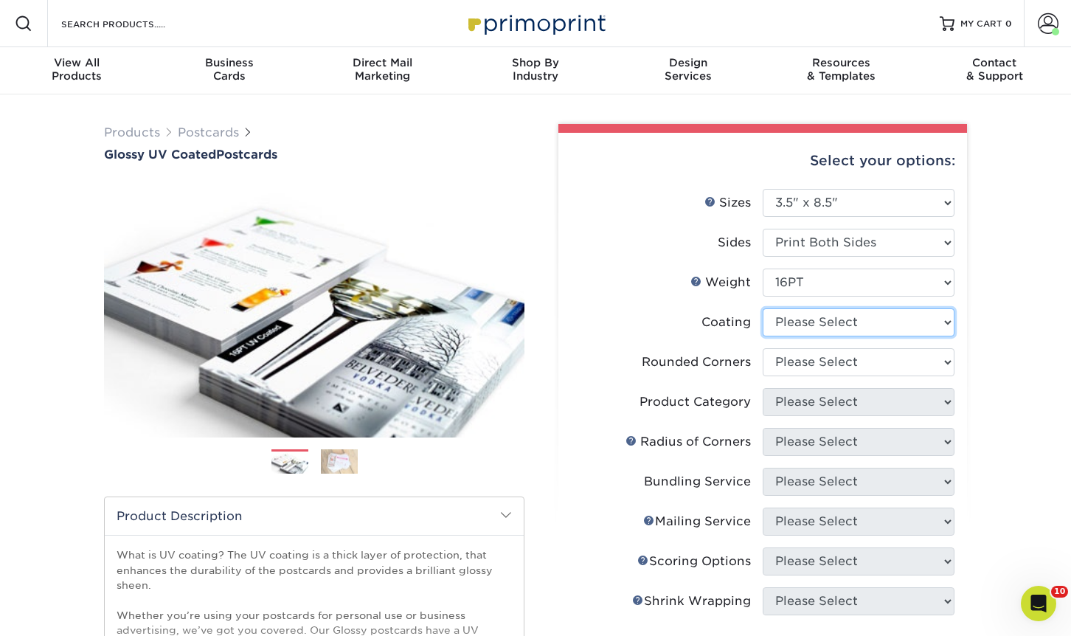
click at [869, 333] on select at bounding box center [859, 322] width 192 height 28
select select "ae367451-b2b8-45df-a344-0f05b6a12993"
click at [763, 308] on select at bounding box center [859, 322] width 192 height 28
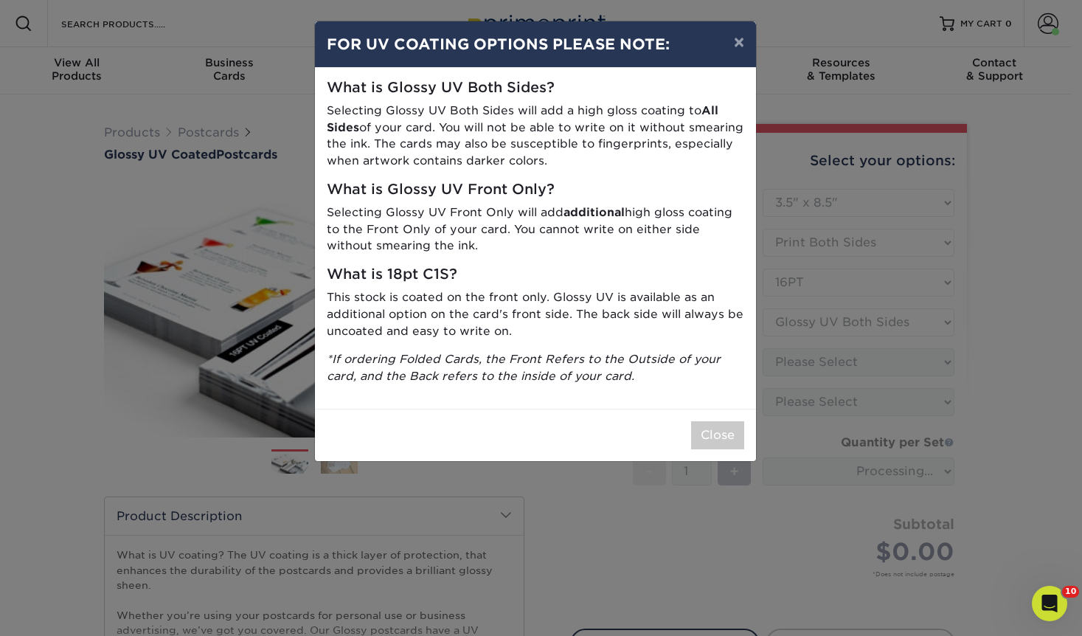
click at [869, 378] on div "× FOR UV COATING OPTIONS PLEASE NOTE: What is Glossy UV Both Sides? Selecting G…" at bounding box center [541, 318] width 1082 height 636
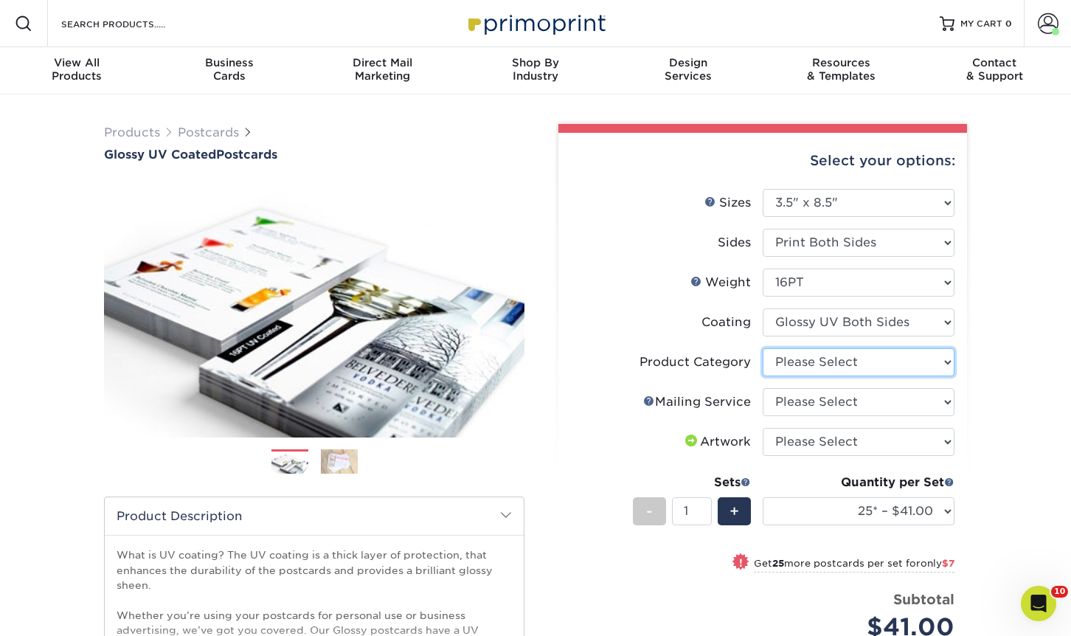
click at [854, 361] on select "Please Select Postcards" at bounding box center [859, 362] width 192 height 28
select select "9b7272e0-d6c8-4c3c-8e97-d3a1bcdab858"
click at [763, 348] on select "Please Select Postcards" at bounding box center [859, 362] width 192 height 28
click at [858, 406] on select "Please Select No Direct Mailing Service No, I will mail/stamp/imprint Direct Ma…" at bounding box center [859, 402] width 192 height 28
select select "3e5e9bdd-d78a-4c28-a41d-fe1407925ca6"
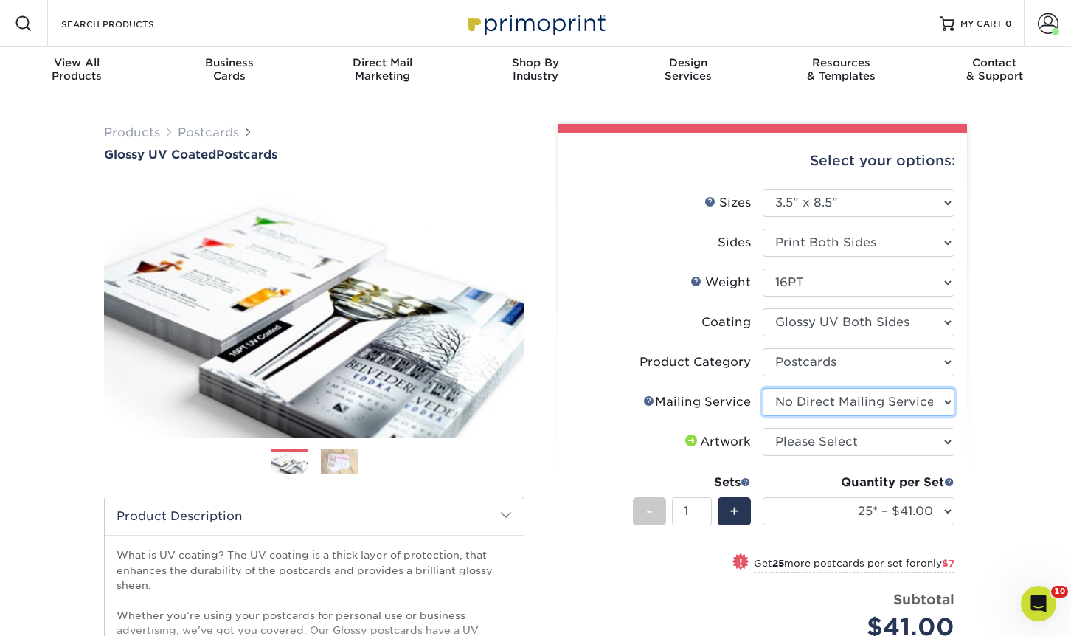
click at [763, 388] on select "Please Select No Direct Mailing Service No, I will mail/stamp/imprint Direct Ma…" at bounding box center [859, 402] width 192 height 28
click at [858, 442] on select "Please Select I will upload files I need a design - $150" at bounding box center [859, 442] width 192 height 28
select select "upload"
click at [763, 428] on select "Please Select I will upload files I need a design - $150" at bounding box center [859, 442] width 192 height 28
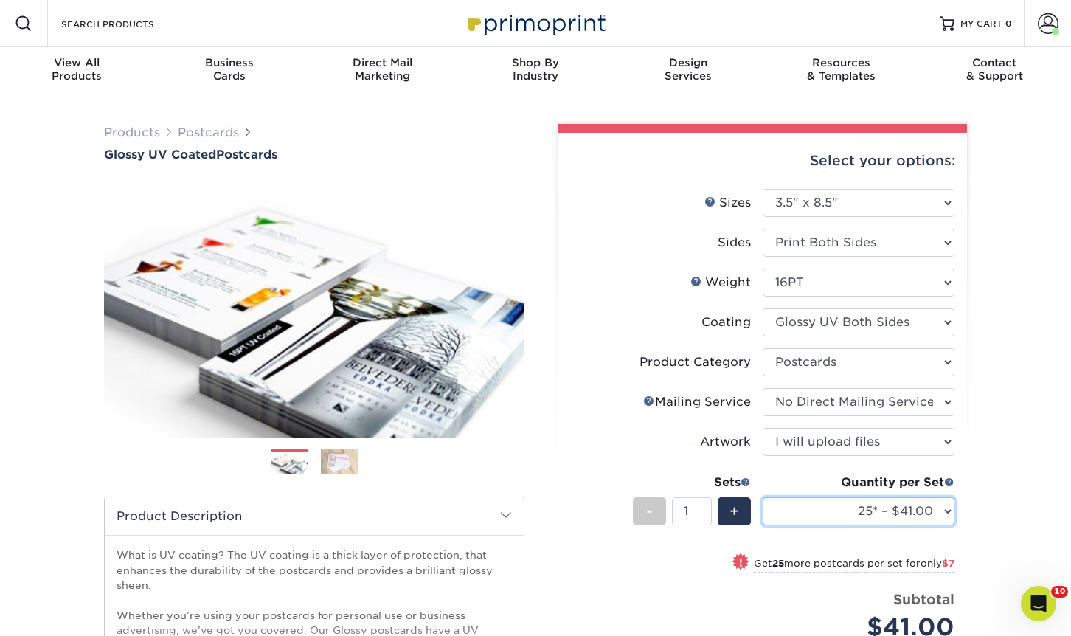
click at [876, 497] on select "25* – $41.00 50* – $48.00 75* – $56.00 100* – $72.00 250* – $118.00 500 – $163.…" at bounding box center [859, 511] width 192 height 28
select select "1000 – $188.00"
click at [763, 497] on select "25* – $41.00 50* – $48.00 75* – $56.00 100* – $72.00 250* – $118.00 500 – $163.…" at bounding box center [859, 511] width 192 height 28
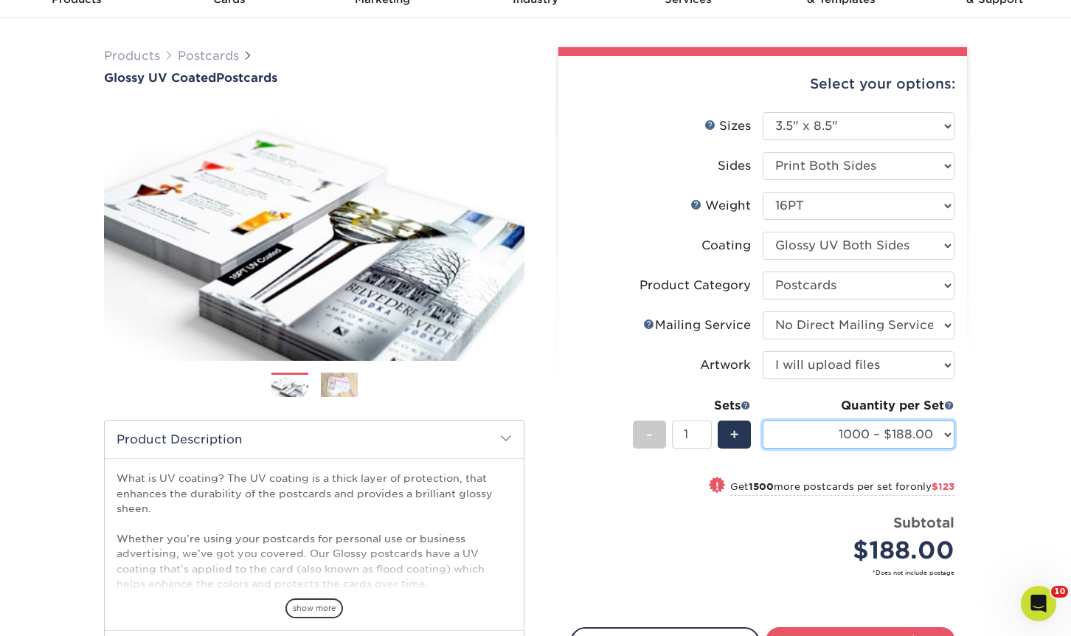
scroll to position [147, 0]
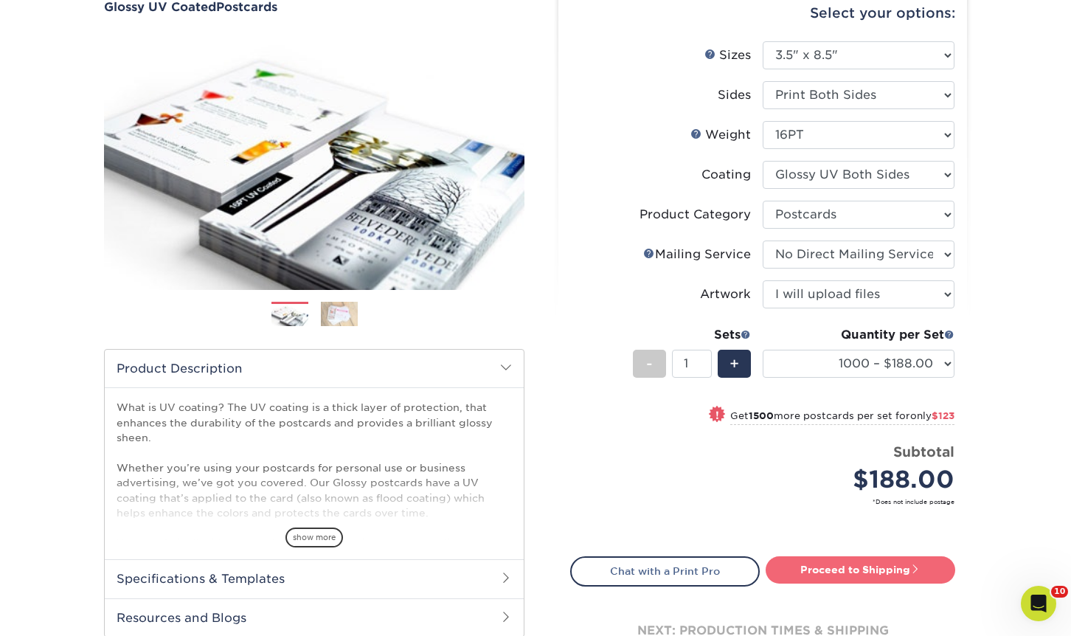
click at [867, 564] on link "Proceed to Shipping" at bounding box center [861, 569] width 190 height 27
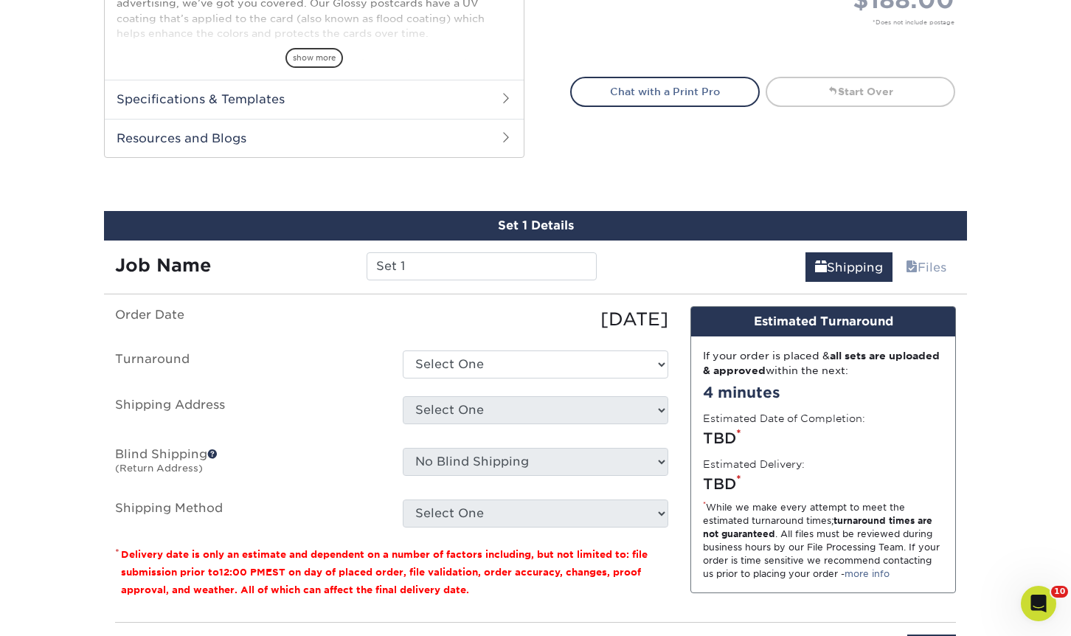
scroll to position [744, 0]
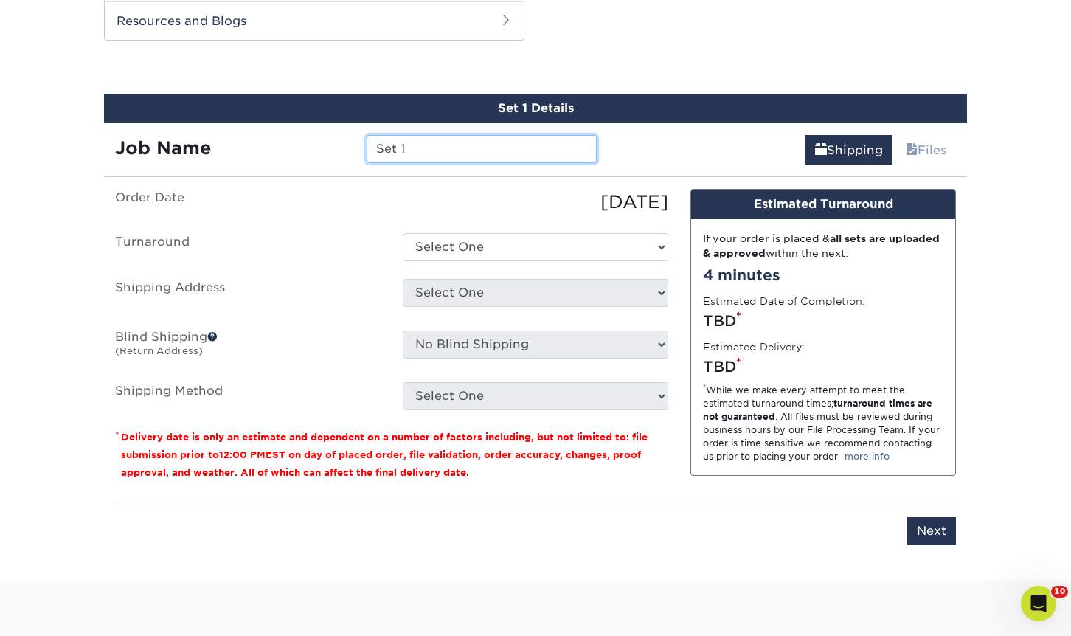
click at [457, 147] on input "Set 1" at bounding box center [481, 149] width 229 height 28
type input "KS Wyandotte PFA flyers- ENG"
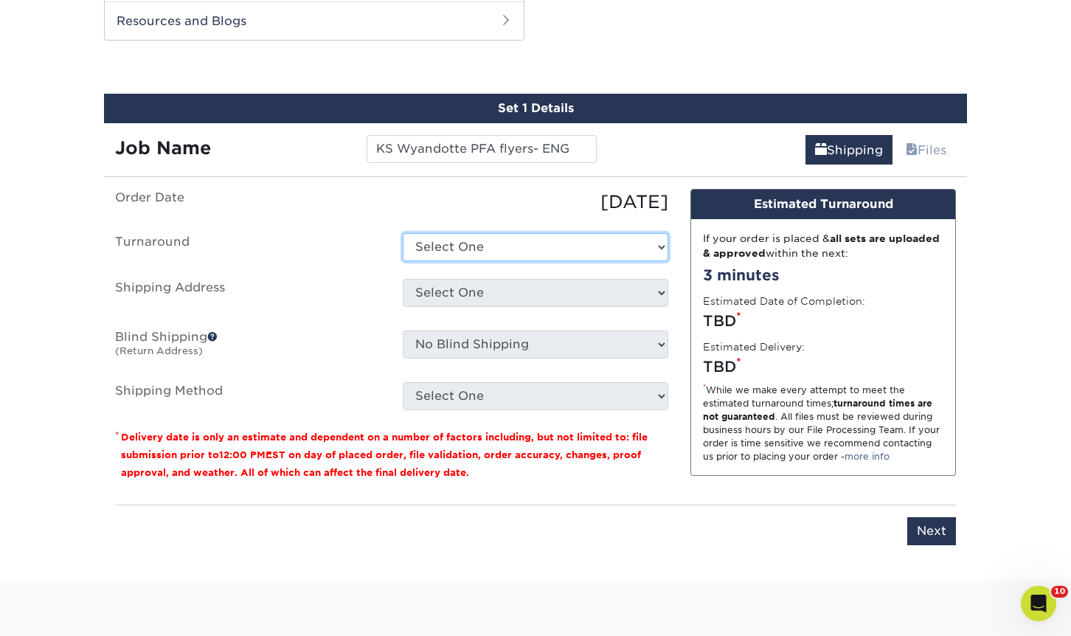
click at [468, 240] on select "Select One 2-4 Business Days 2 Day Next Business Day" at bounding box center [535, 247] width 265 height 28
select select "7e884d20-17a5-4432-9bef-5ec38fa410f0"
click at [403, 233] on select "Select One 2-4 Business Days 2 Day Next Business Day" at bounding box center [535, 247] width 265 height 28
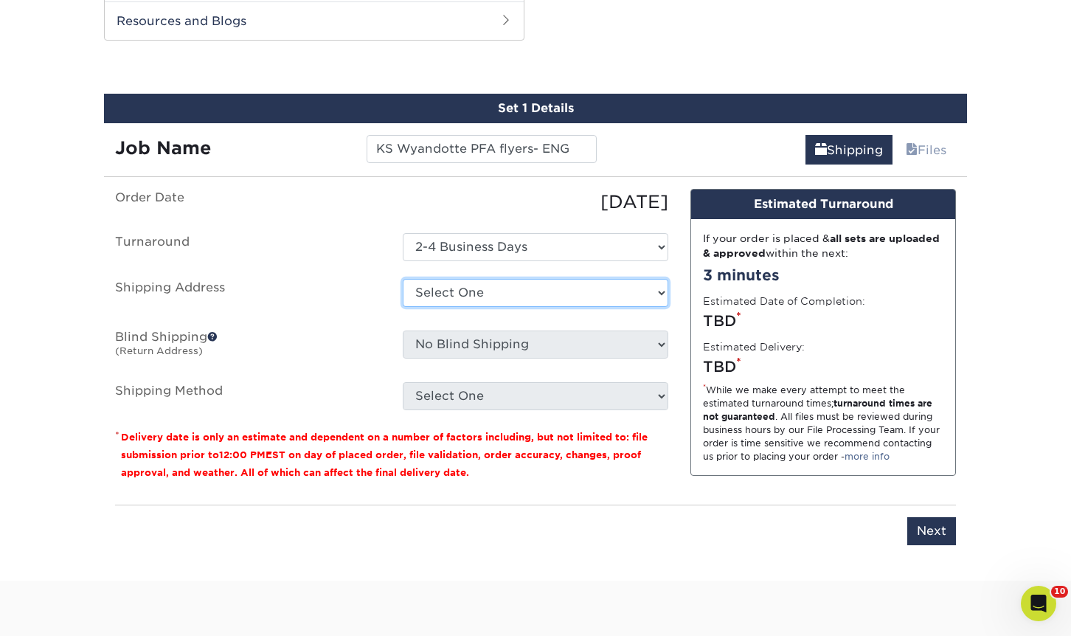
click at [524, 296] on select "Select One 1A Ryan Gunter ARCleburne ARConway ARFranklin ARMontgomery AROuachit…" at bounding box center [535, 293] width 265 height 28
select select "100804"
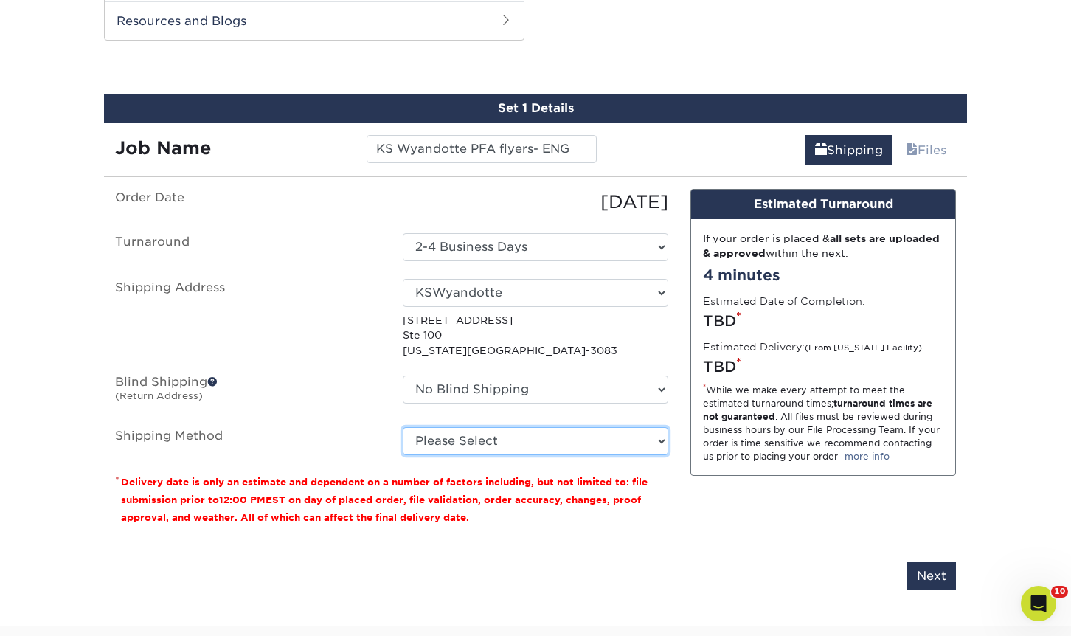
click at [605, 438] on select "Please Select Ground Shipping (+$19.41) 3 Day Shipping Service (+$30.74) 2 Day …" at bounding box center [535, 441] width 265 height 28
select select "03"
click at [403, 427] on select "Please Select Ground Shipping (+$19.41) 3 Day Shipping Service (+$30.74) 2 Day …" at bounding box center [535, 441] width 265 height 28
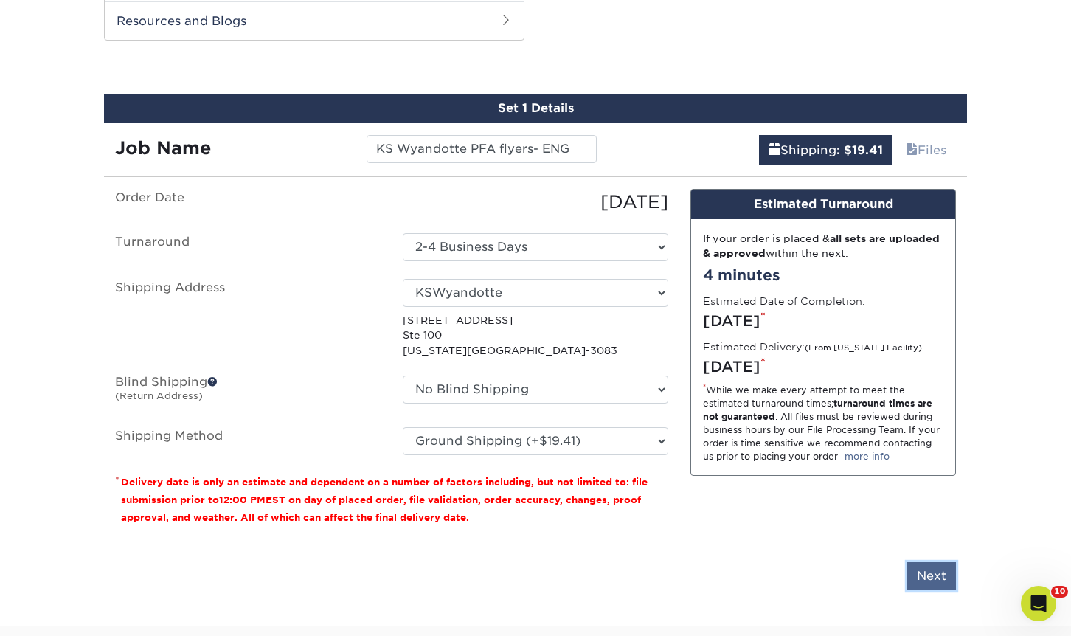
click at [914, 584] on input "Next" at bounding box center [931, 576] width 49 height 28
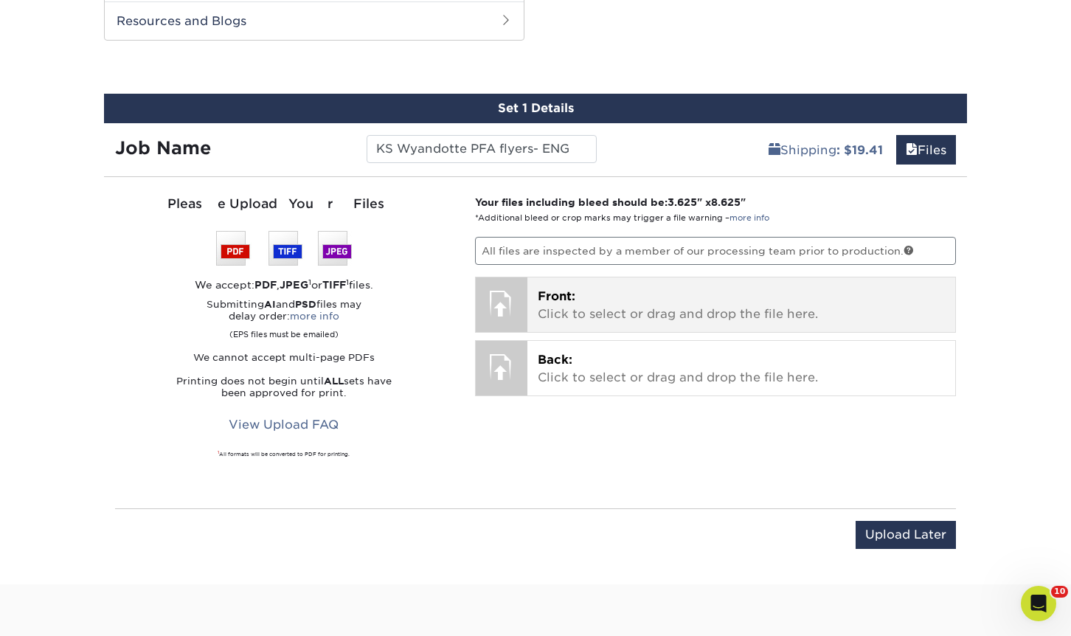
click at [663, 309] on p "Front: Click to select or drag and drop the file here." at bounding box center [742, 305] width 408 height 35
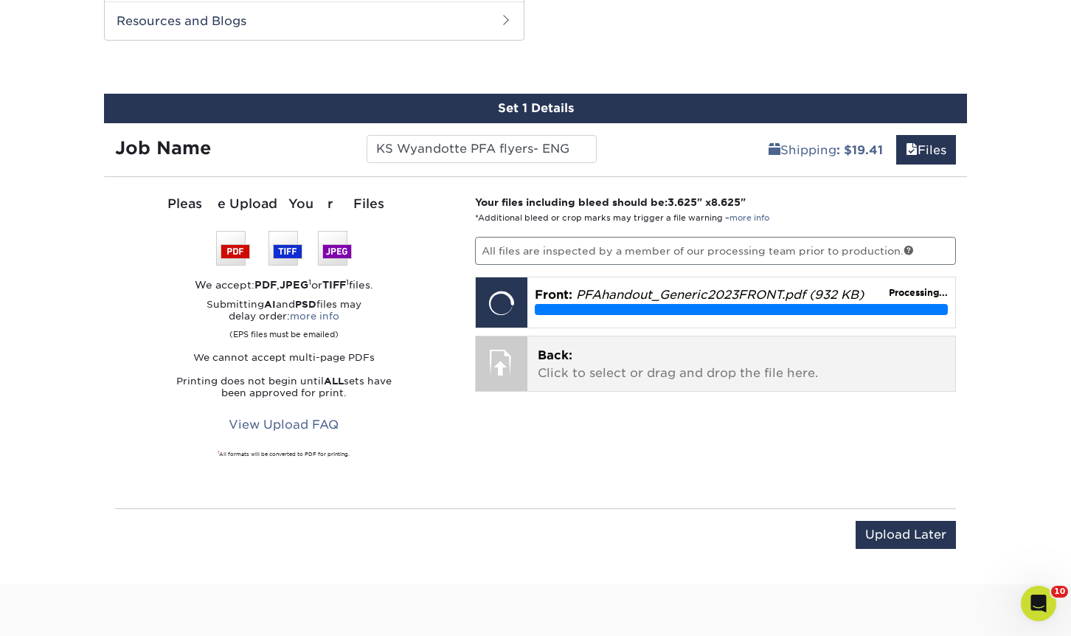
click at [752, 361] on p "Back: Click to select or drag and drop the file here." at bounding box center [742, 364] width 408 height 35
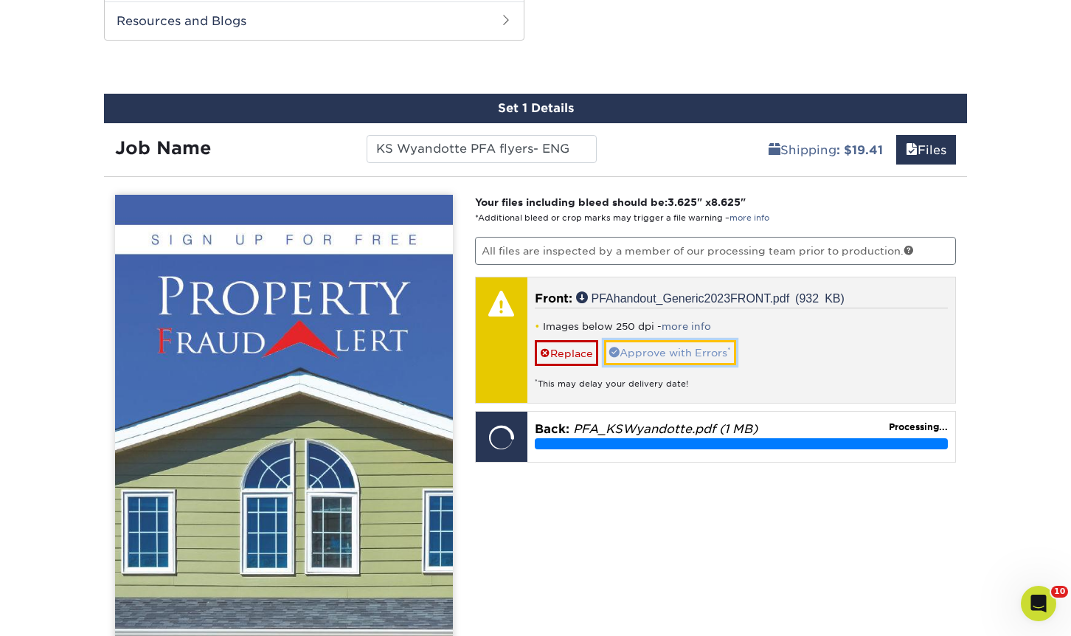
click at [674, 350] on link "Approve with Errors *" at bounding box center [670, 352] width 132 height 25
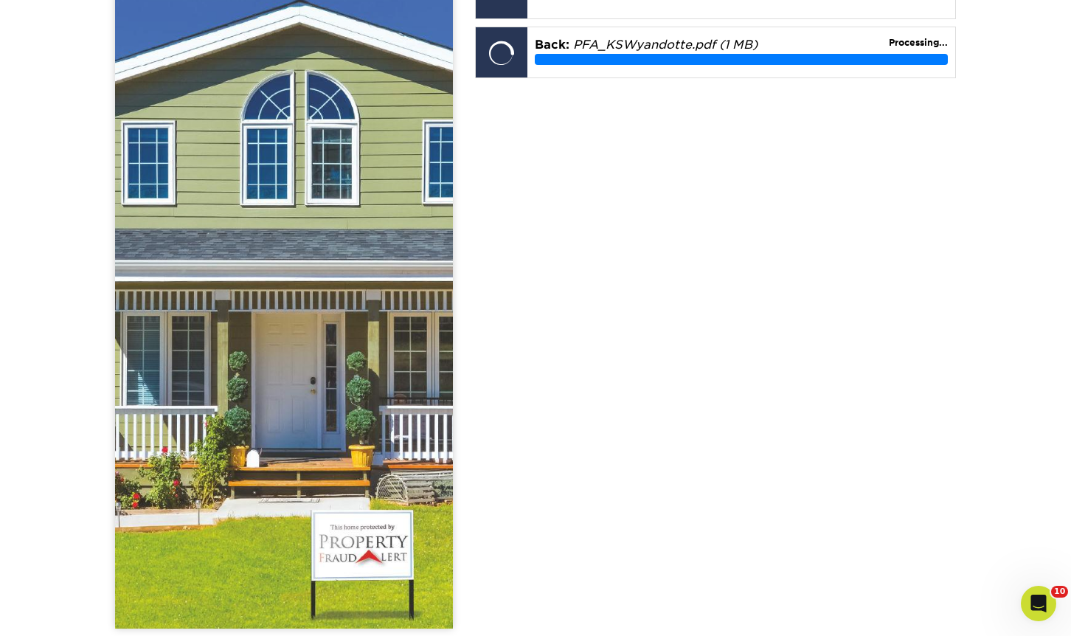
scroll to position [1260, 0]
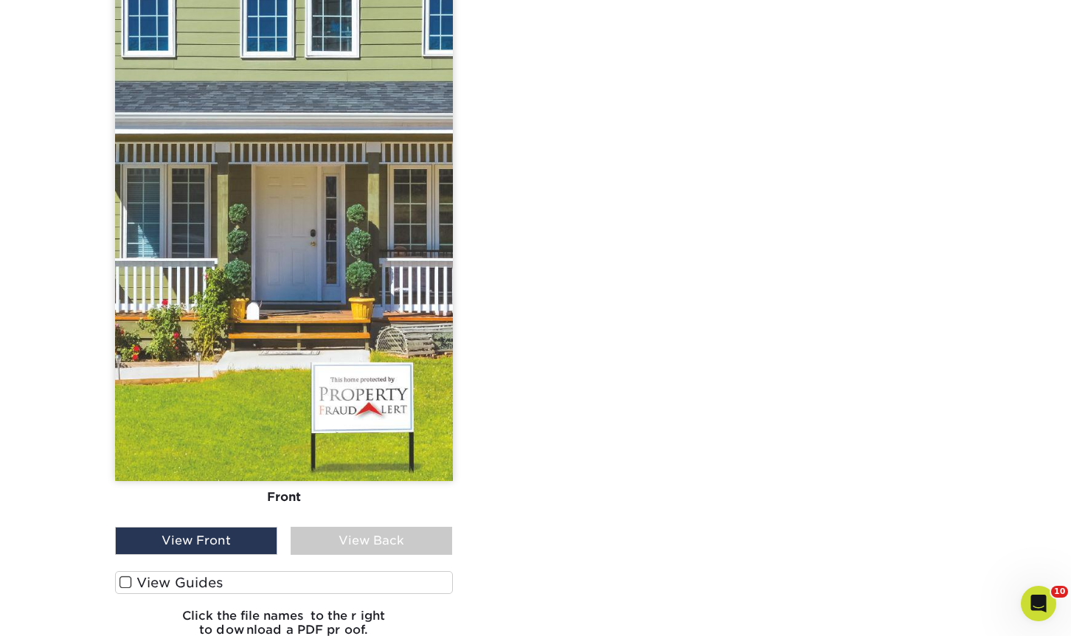
click at [416, 544] on div "View Back" at bounding box center [372, 541] width 162 height 28
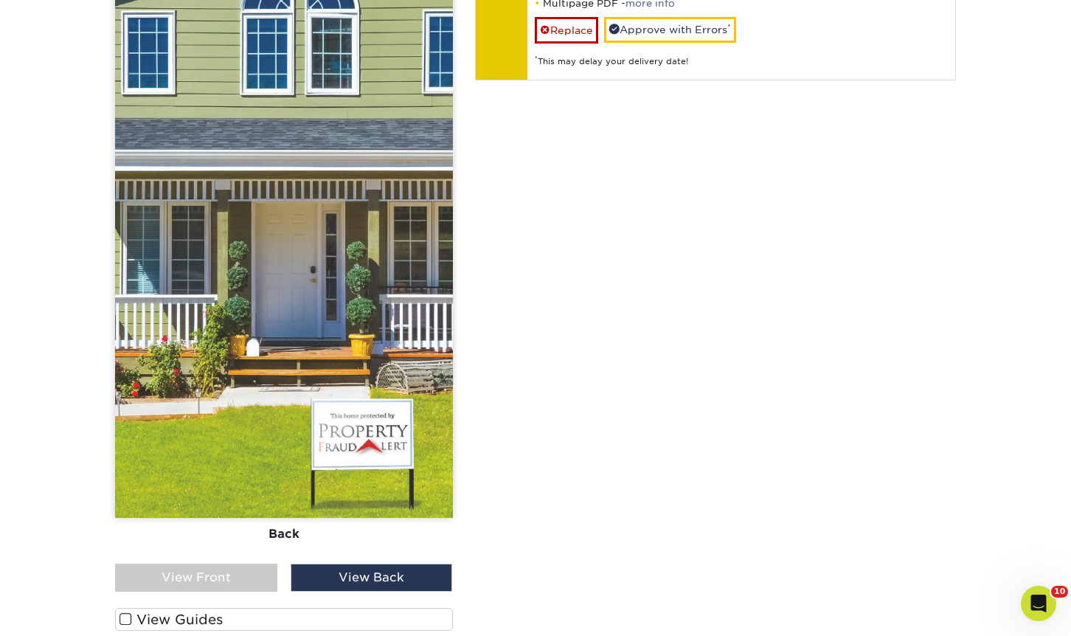
scroll to position [1408, 0]
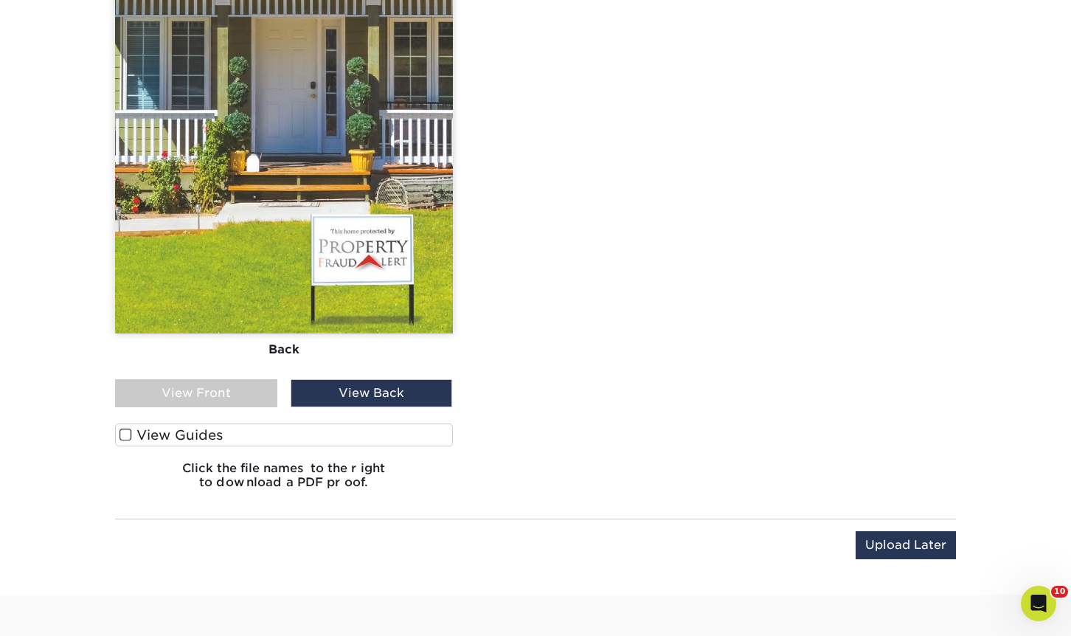
click at [257, 401] on div "View Front" at bounding box center [196, 393] width 162 height 28
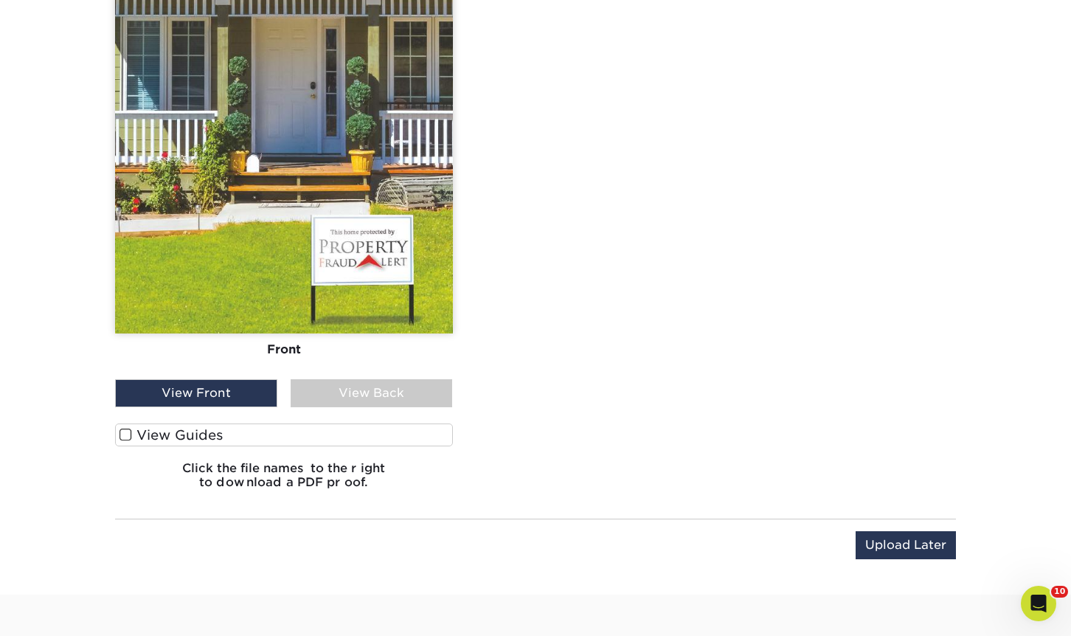
click at [386, 387] on div "View Back" at bounding box center [372, 393] width 162 height 28
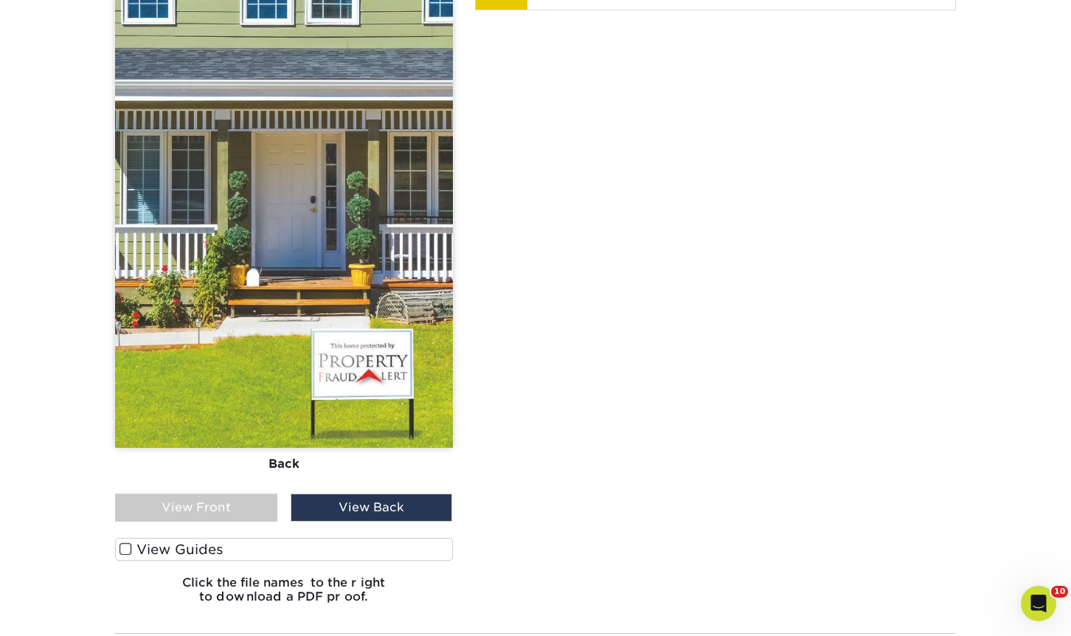
scroll to position [965, 0]
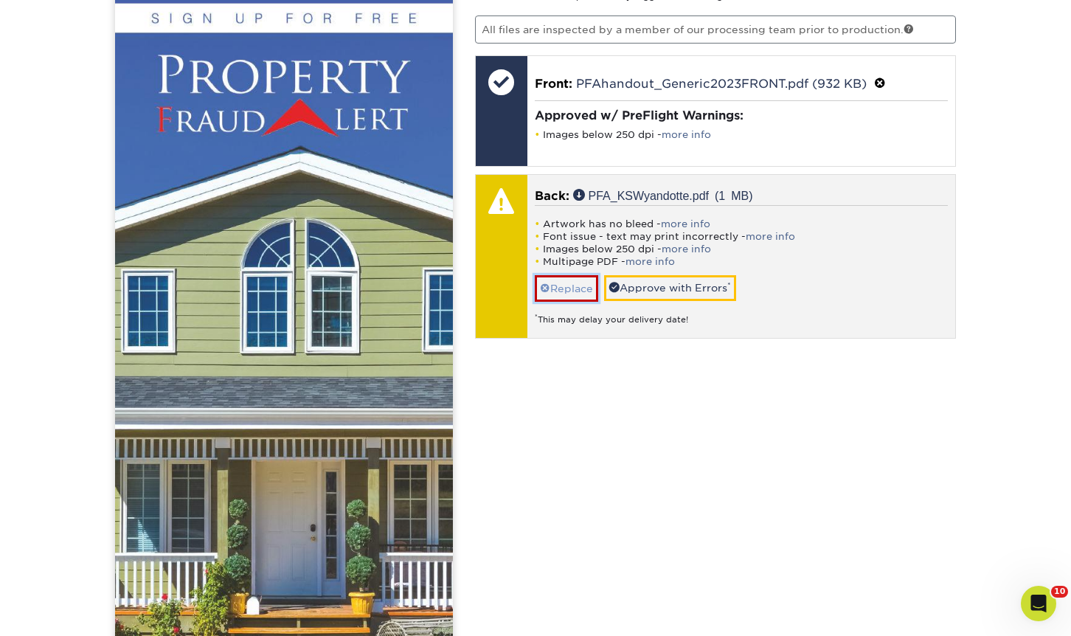
click at [580, 299] on link "Replace" at bounding box center [566, 288] width 63 height 26
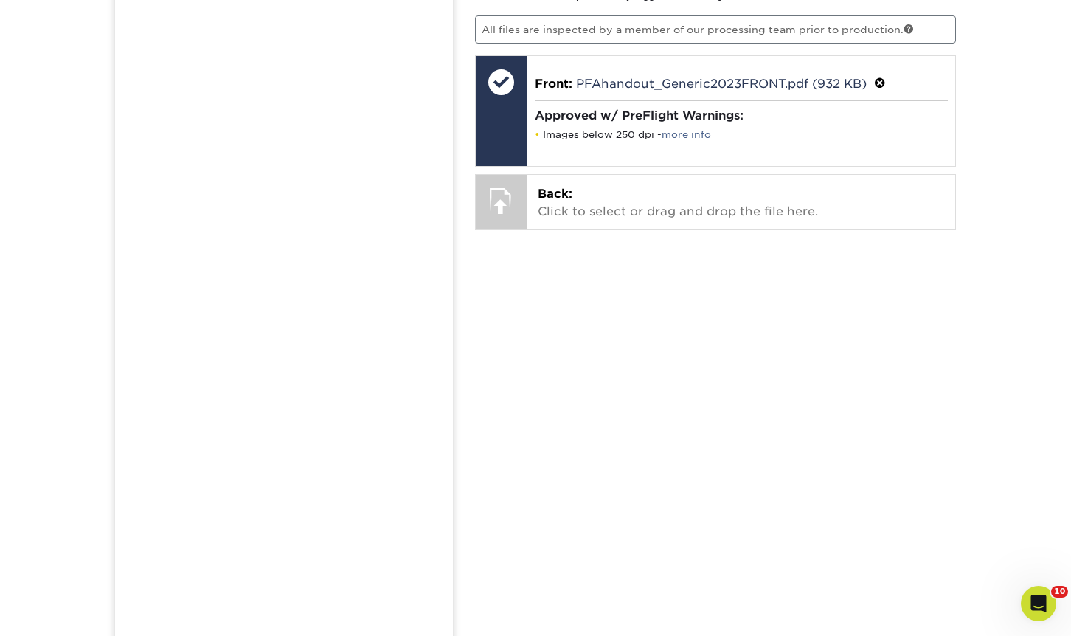
click at [700, 238] on div "Your files including bleed should be: 3.625 " x 8.625 " *Additional bleed or cr…" at bounding box center [716, 458] width 504 height 970
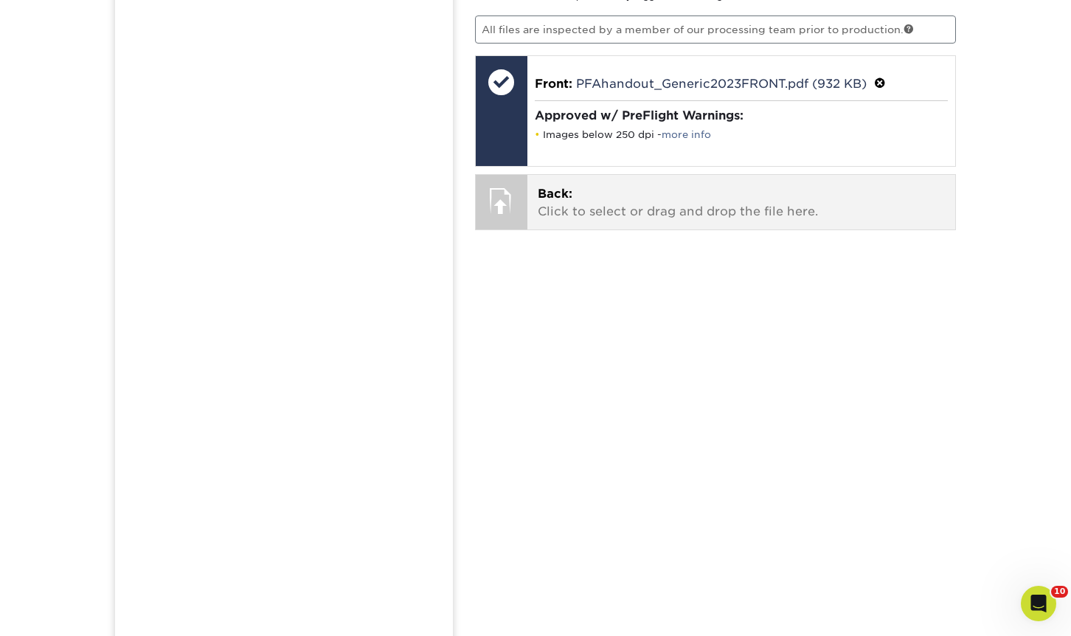
click at [699, 210] on p "Back: Click to select or drag and drop the file here." at bounding box center [742, 202] width 408 height 35
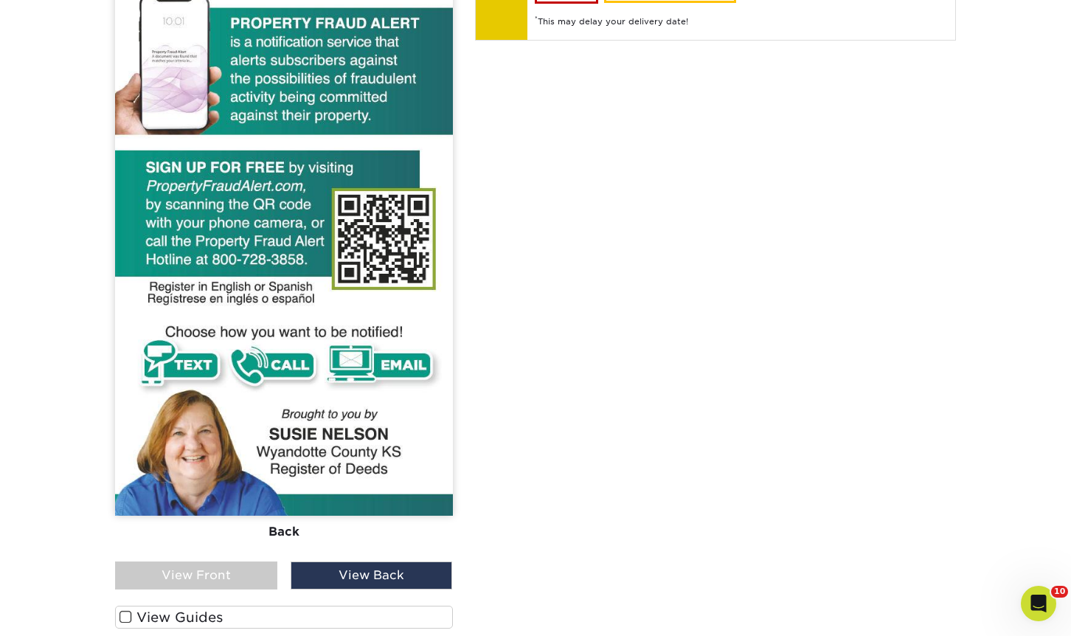
scroll to position [1482, 0]
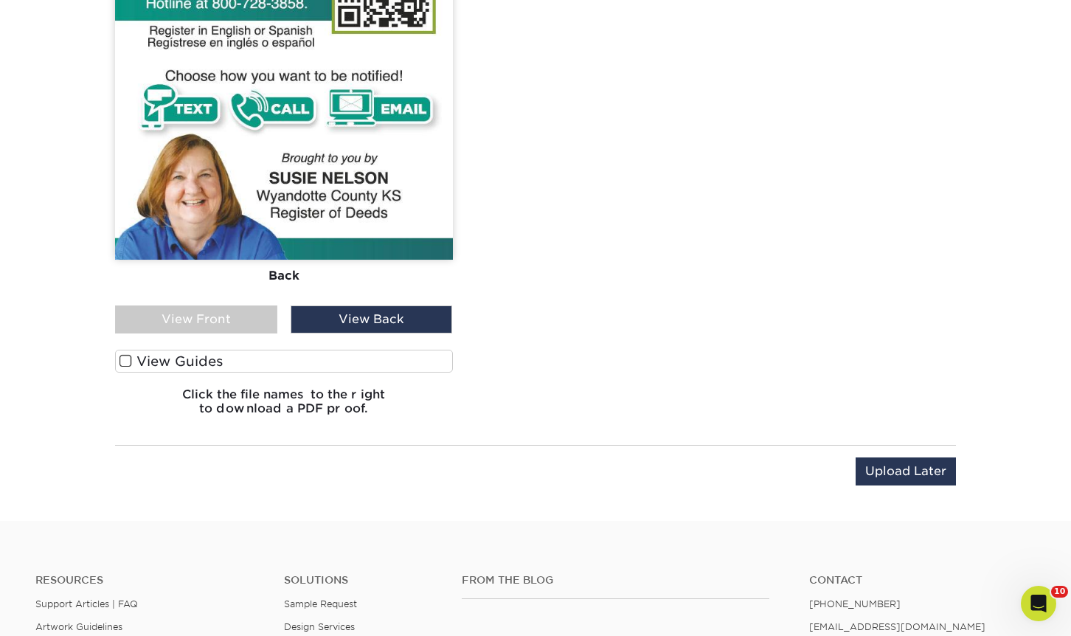
click at [218, 319] on div "View Front" at bounding box center [196, 319] width 162 height 28
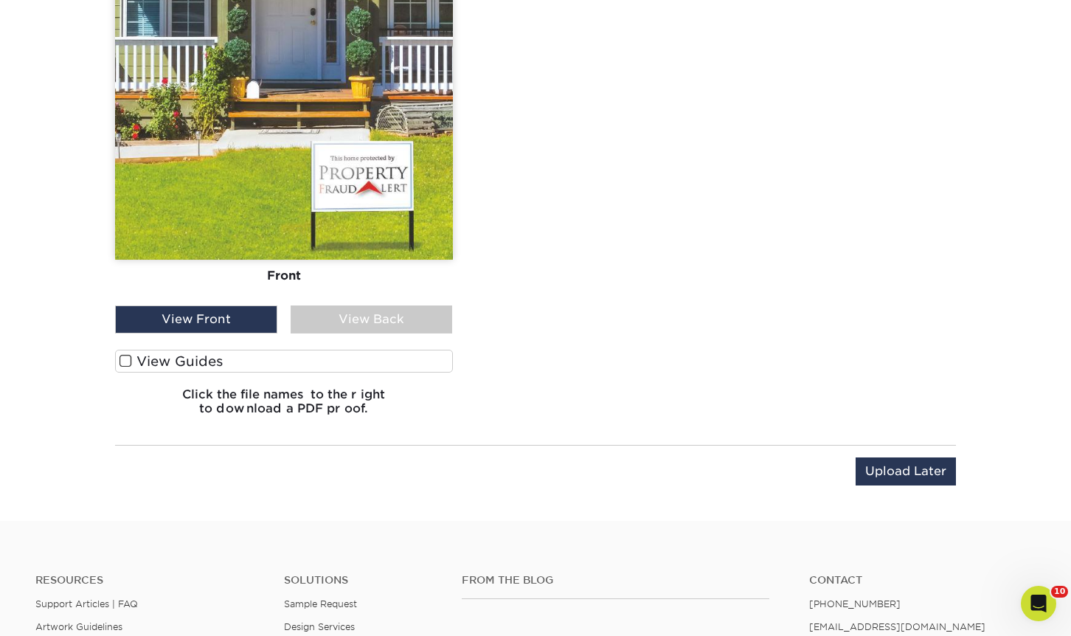
click at [319, 317] on div "View Back" at bounding box center [372, 319] width 162 height 28
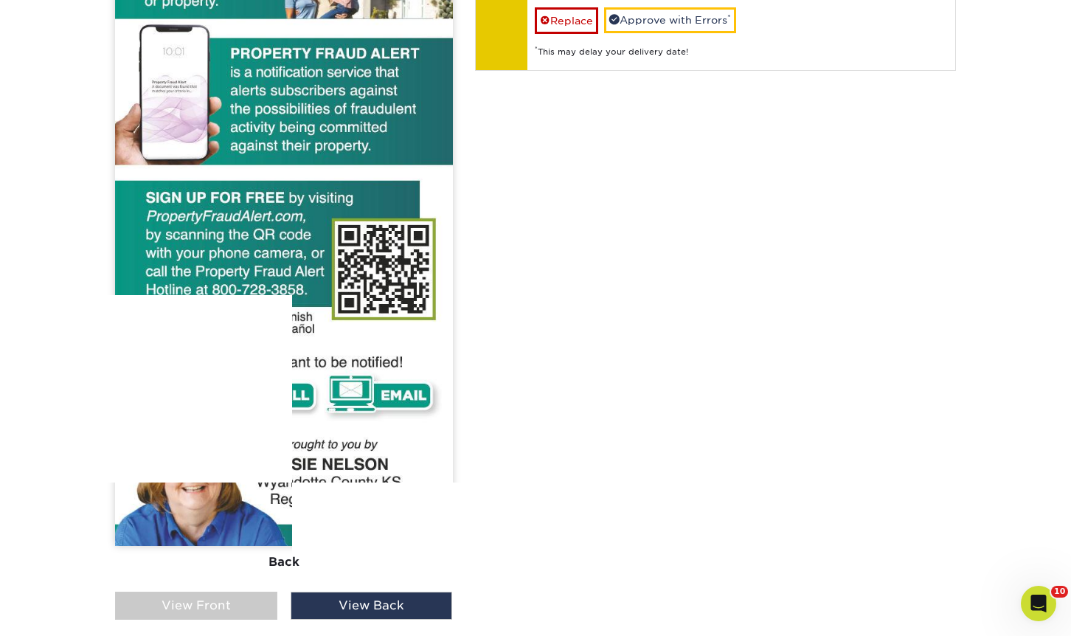
scroll to position [1187, 0]
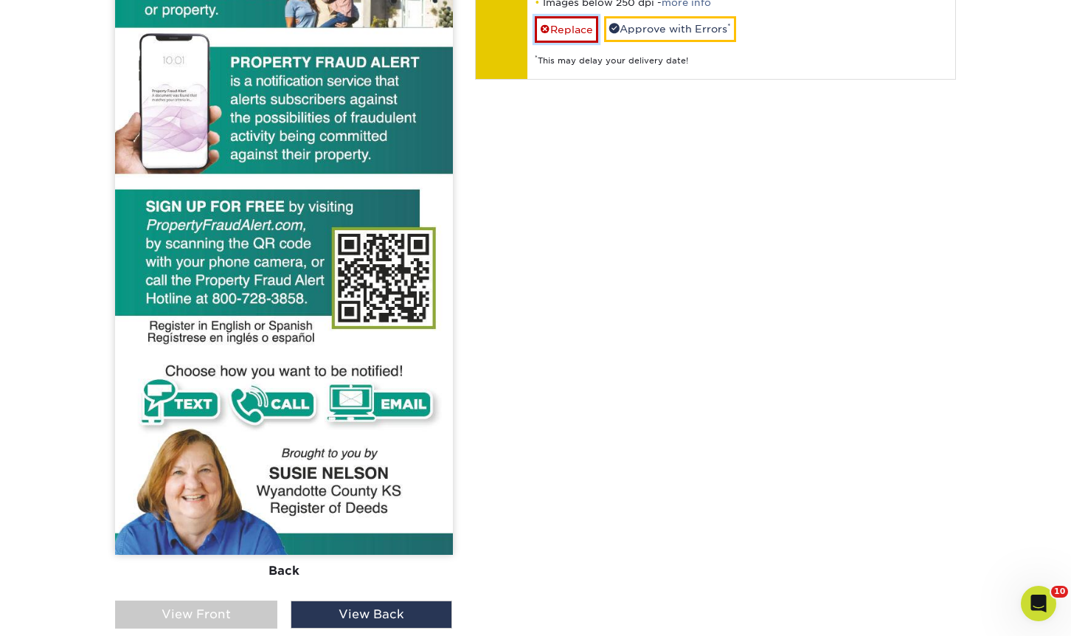
click at [555, 29] on link "Replace" at bounding box center [566, 29] width 63 height 26
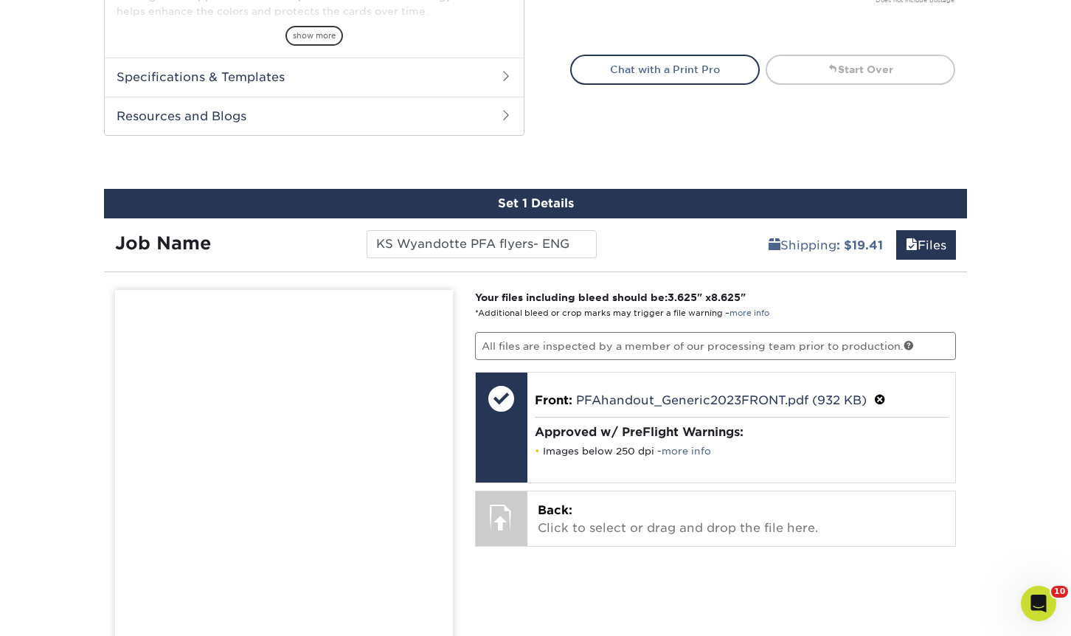
scroll to position [597, 0]
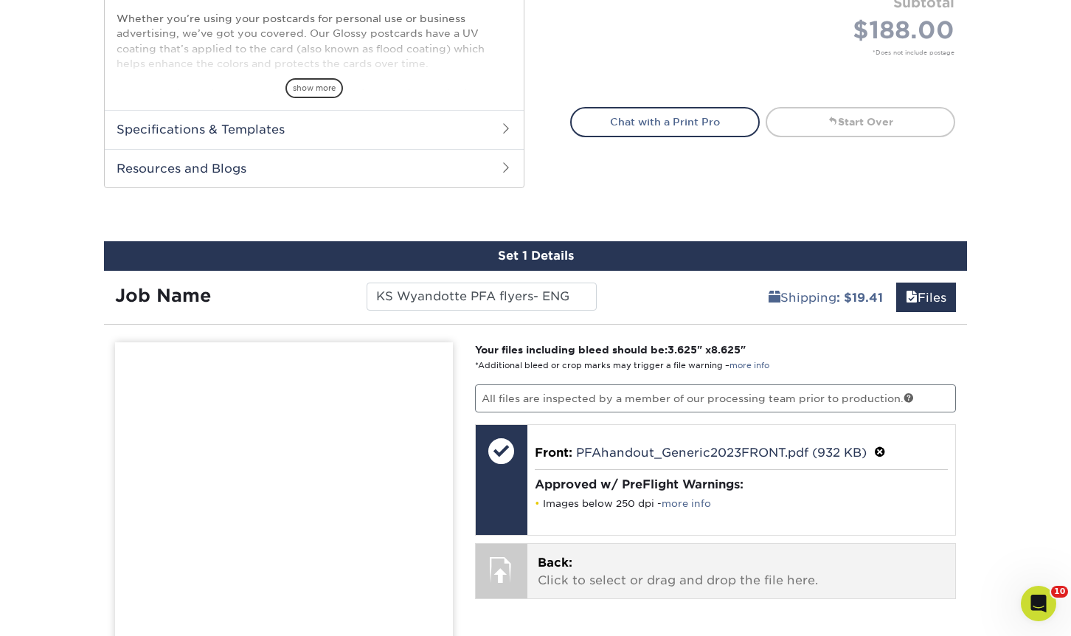
click at [686, 597] on div "Back: Click to select or drag and drop the file here. Choose file PFA_KSWyandot…" at bounding box center [741, 571] width 428 height 55
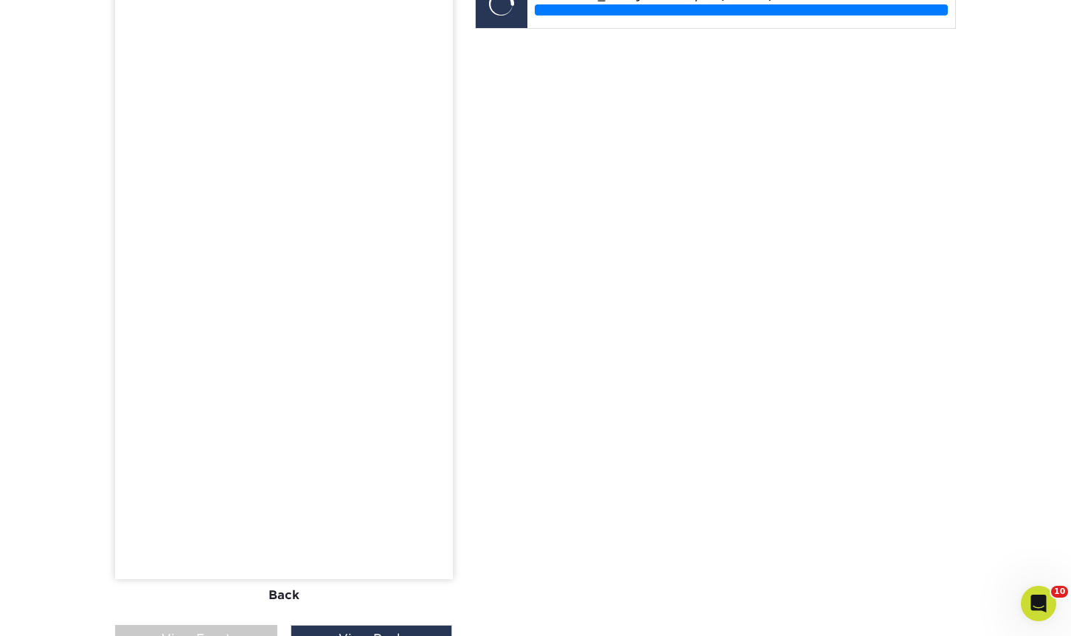
scroll to position [1260, 0]
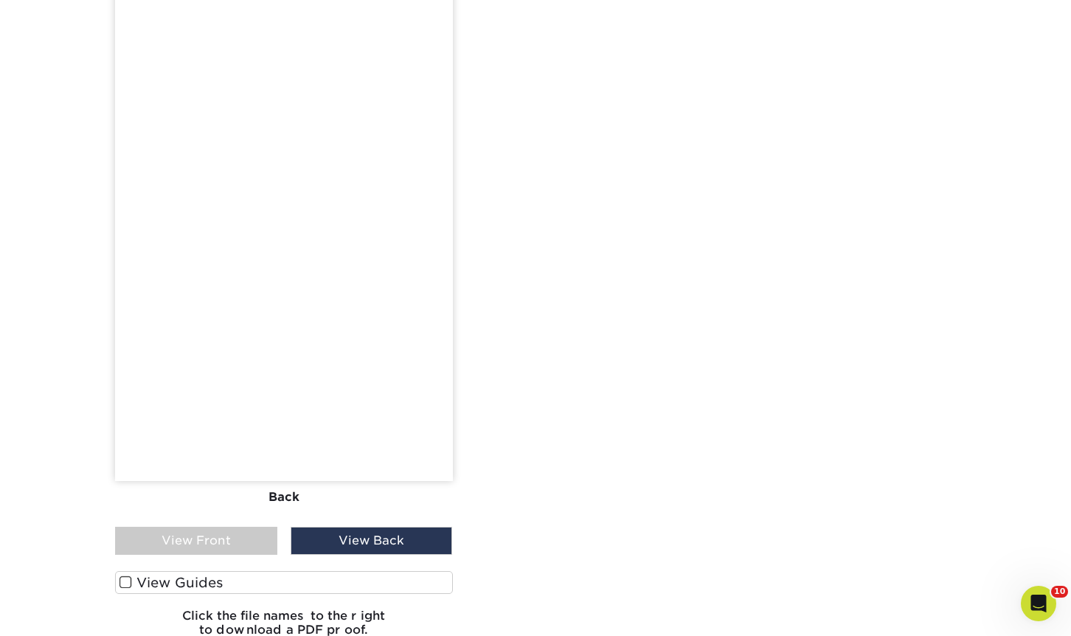
click at [233, 534] on div "View Front" at bounding box center [196, 541] width 162 height 28
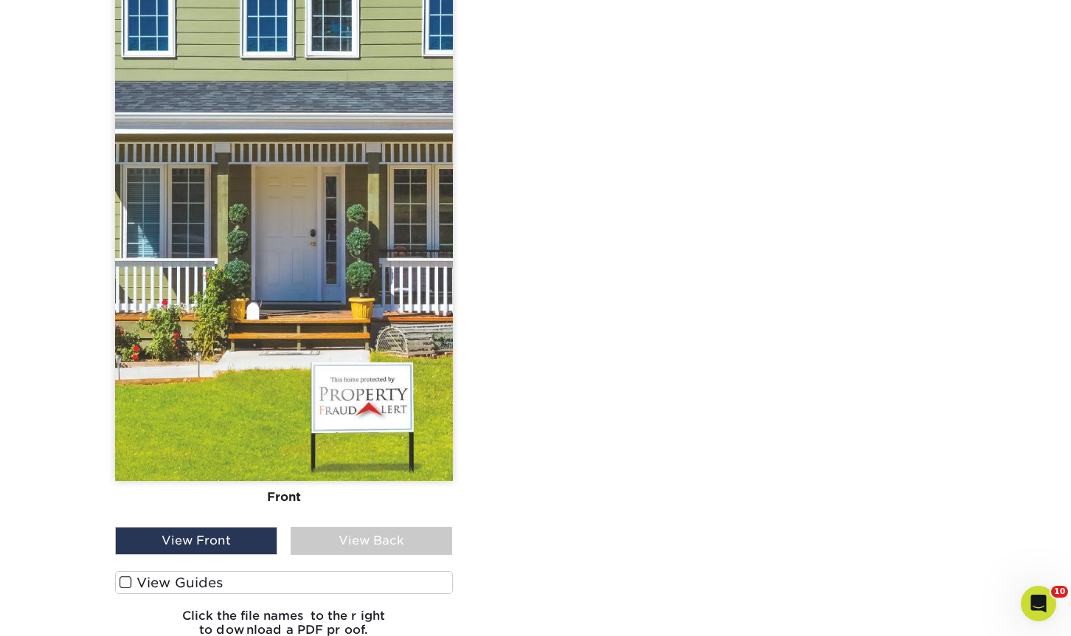
click at [379, 537] on div "View Back" at bounding box center [372, 541] width 162 height 28
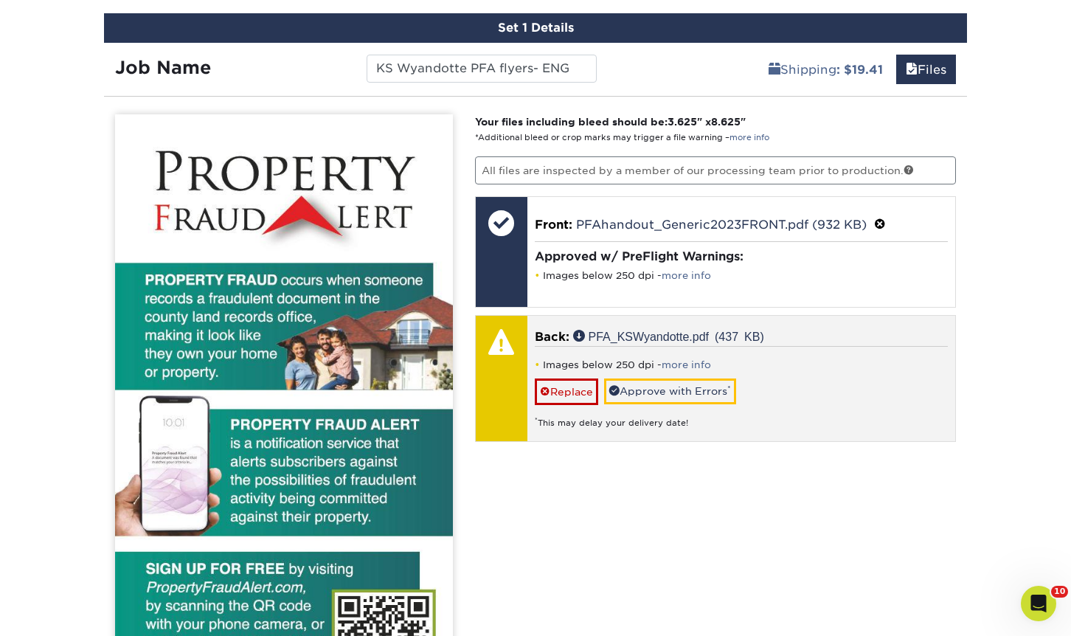
scroll to position [818, 0]
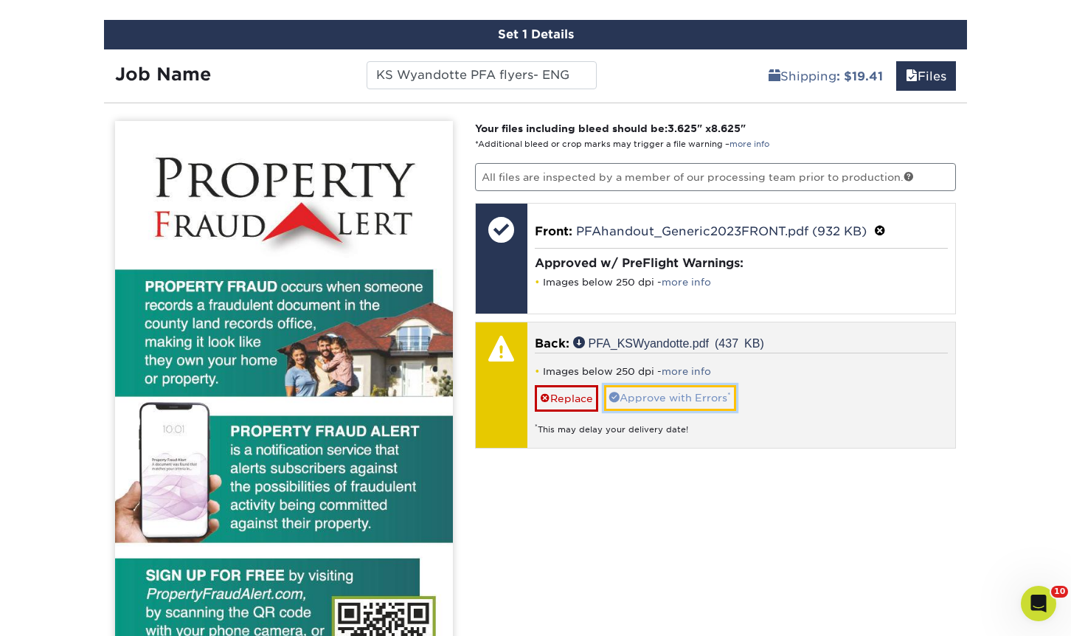
click at [693, 407] on link "Approve with Errors *" at bounding box center [670, 397] width 132 height 25
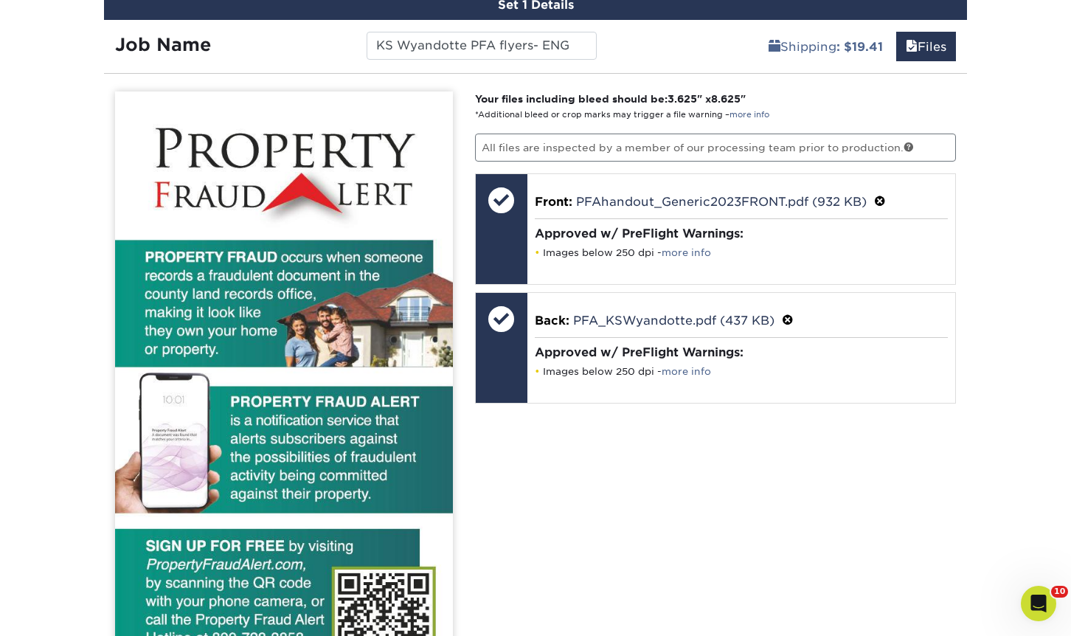
scroll to position [1334, 0]
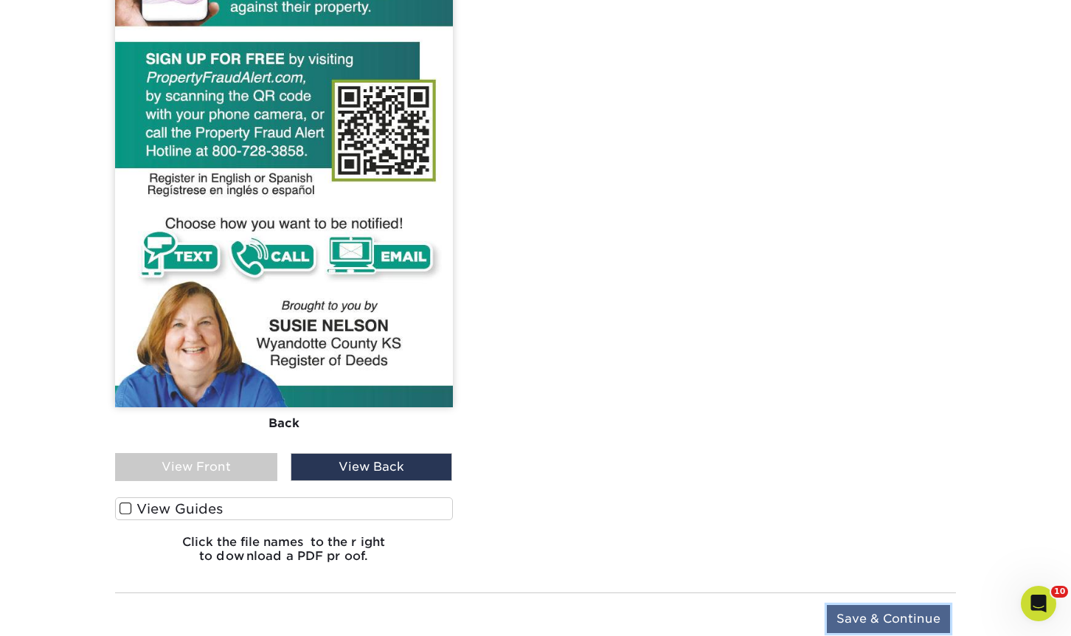
click at [911, 612] on input "Save & Continue" at bounding box center [888, 619] width 123 height 28
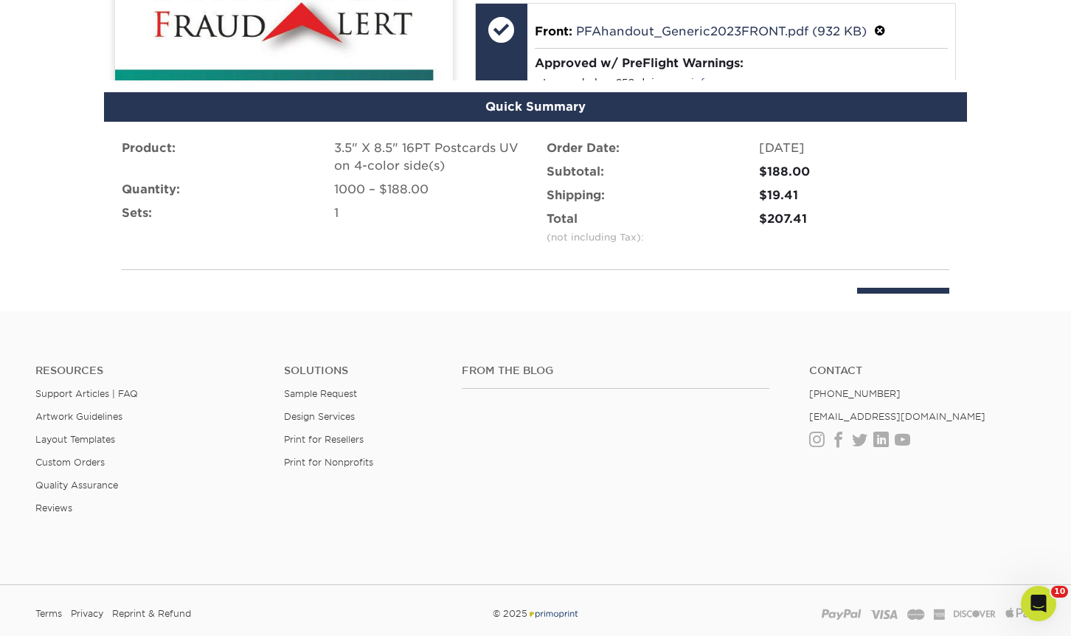
scroll to position [987, 0]
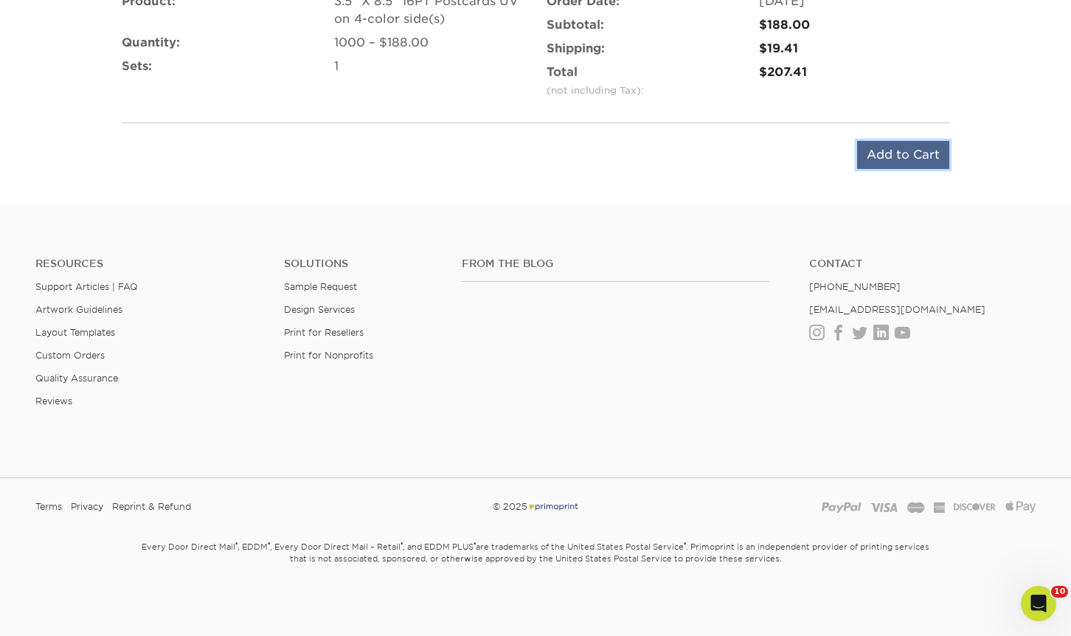
click at [902, 146] on input "Add to Cart" at bounding box center [903, 155] width 92 height 28
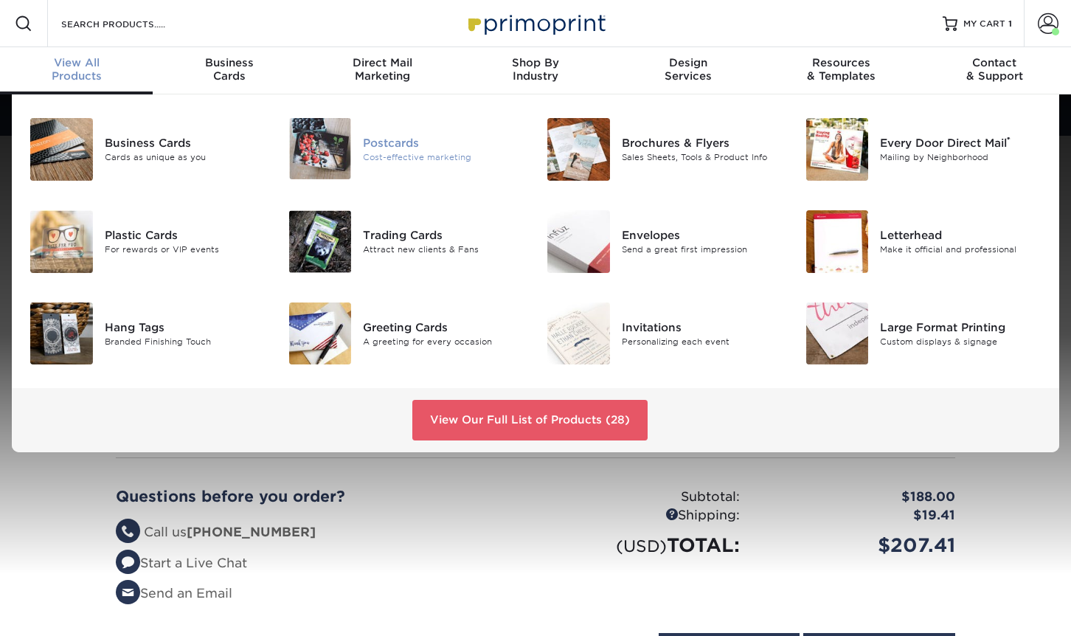
click at [357, 147] on div at bounding box center [320, 148] width 86 height 61
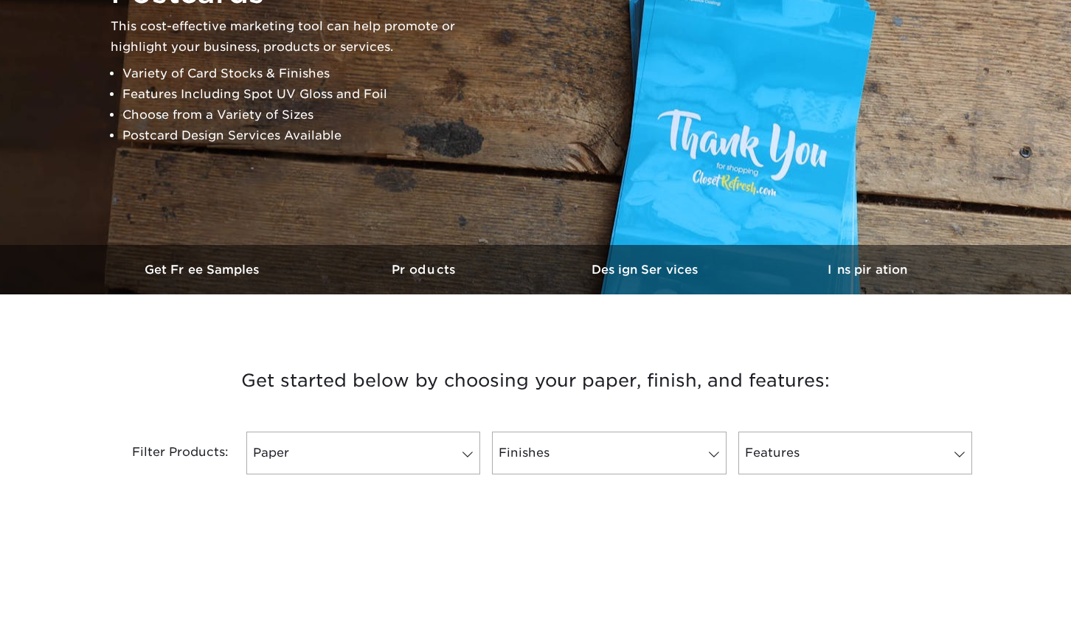
scroll to position [516, 0]
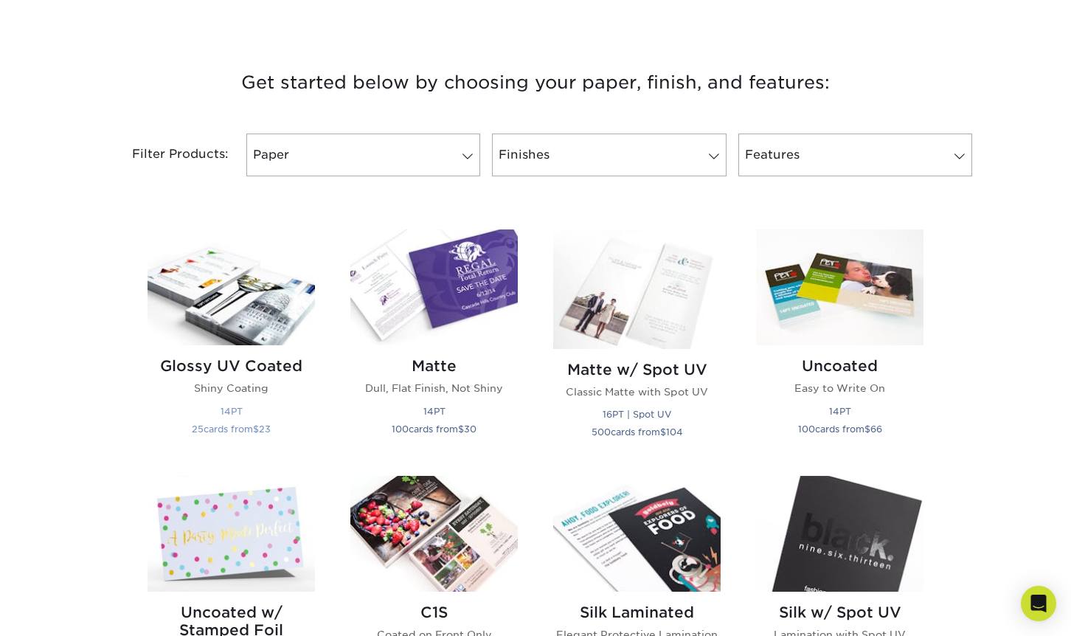
click at [213, 296] on img at bounding box center [230, 287] width 167 height 116
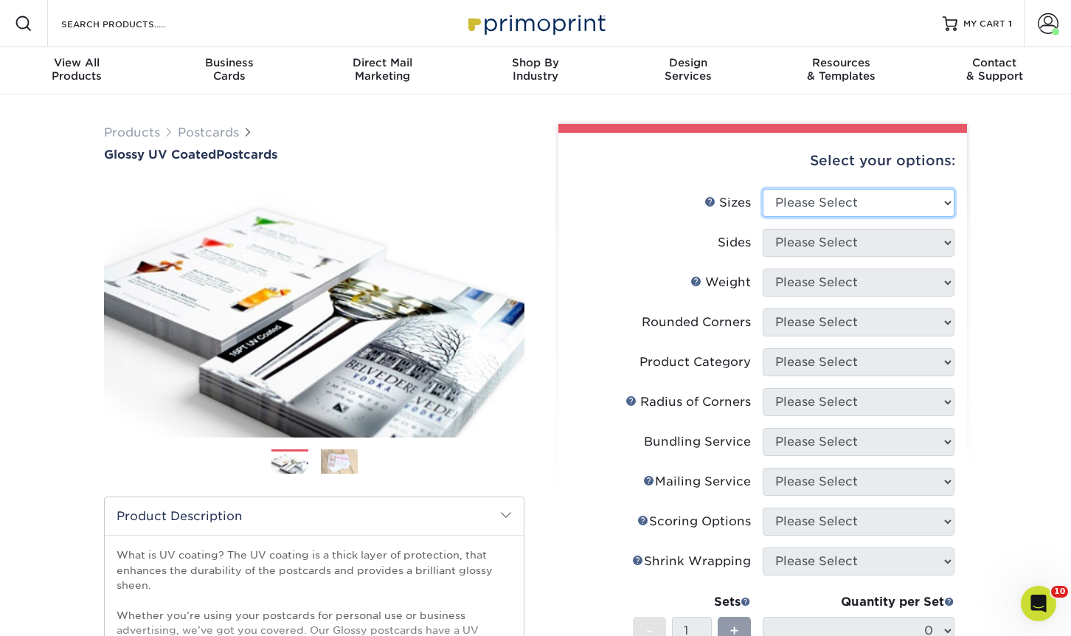
click at [870, 206] on select "Please Select 1.5" x 7" 2" x 4" 2" x 6" 2" x 7" 2" x 8" 2.12" x 5.5" 2.12" x 5.…" at bounding box center [859, 203] width 192 height 28
select select "3.50x8.50"
click at [763, 189] on select "Please Select 1.5" x 7" 2" x 4" 2" x 6" 2" x 7" 2" x 8" 2.12" x 5.5" 2.12" x 5.…" at bounding box center [859, 203] width 192 height 28
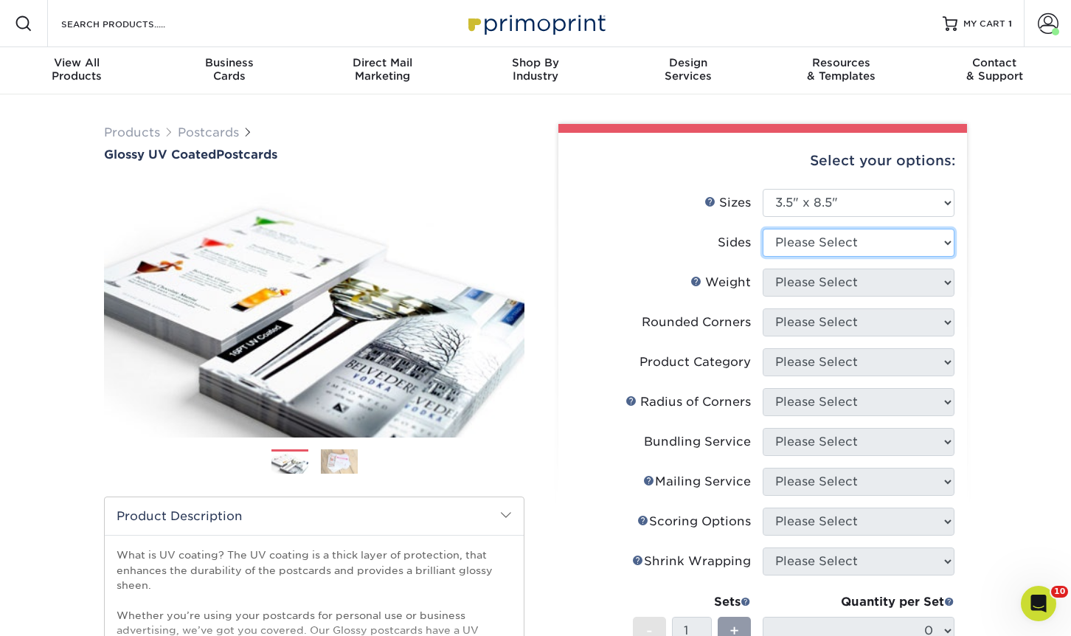
click at [843, 239] on select "Please Select Print Both Sides Print Front Only" at bounding box center [859, 243] width 192 height 28
select select "13abbda7-1d64-4f25-8bb2-c179b224825d"
click at [763, 229] on select "Please Select Print Both Sides Print Front Only" at bounding box center [859, 243] width 192 height 28
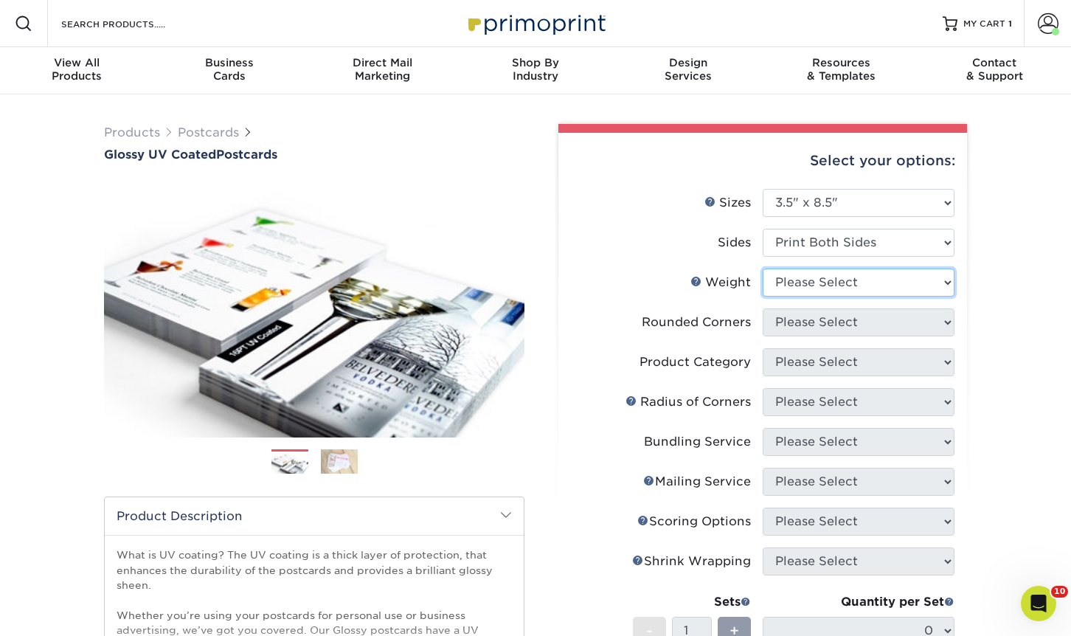
click at [845, 293] on select "Please Select 16PT 14PT 18PT C1S" at bounding box center [859, 282] width 192 height 28
select select "16PT"
click at [763, 268] on select "Please Select 16PT 14PT 18PT C1S" at bounding box center [859, 282] width 192 height 28
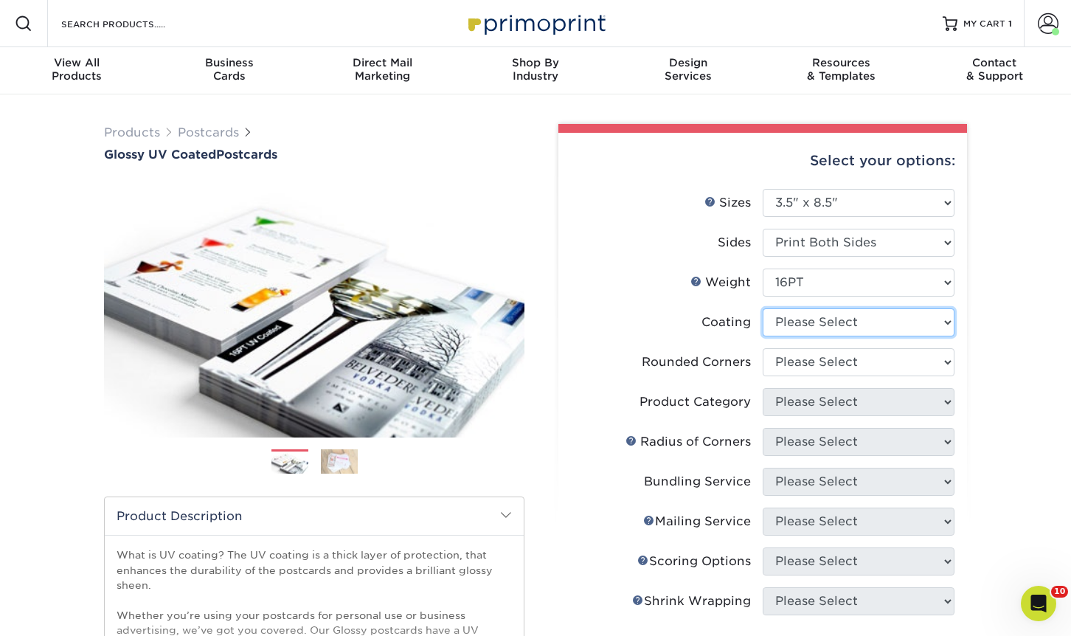
click at [846, 331] on select at bounding box center [859, 322] width 192 height 28
select select "ae367451-b2b8-45df-a344-0f05b6a12993"
click at [763, 308] on select at bounding box center [859, 322] width 192 height 28
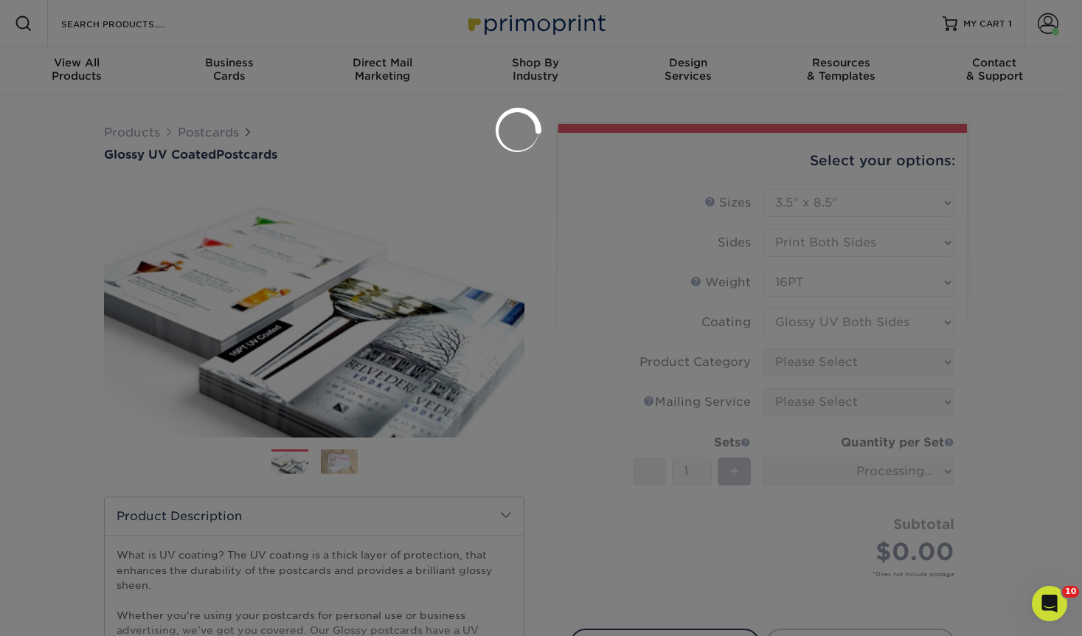
click at [851, 382] on div at bounding box center [541, 318] width 1082 height 636
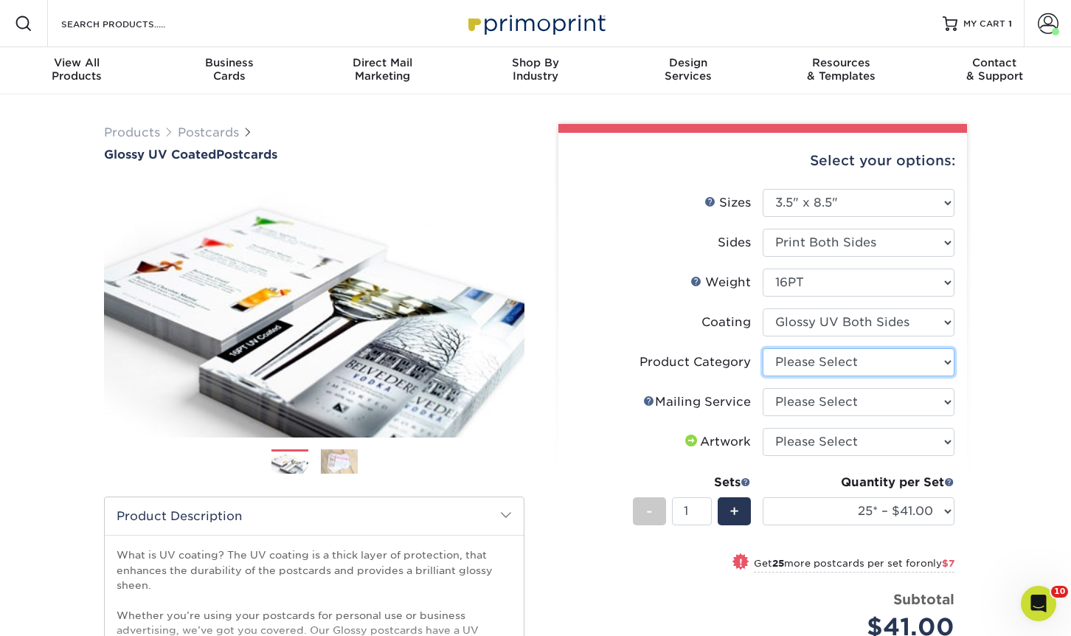
click at [876, 362] on select "Please Select Postcards" at bounding box center [859, 362] width 192 height 28
select select "9b7272e0-d6c8-4c3c-8e97-d3a1bcdab858"
click at [763, 348] on select "Please Select Postcards" at bounding box center [859, 362] width 192 height 28
click at [872, 402] on select "Please Select No Direct Mailing Service No, I will mail/stamp/imprint Direct Ma…" at bounding box center [859, 402] width 192 height 28
select select "3e5e9bdd-d78a-4c28-a41d-fe1407925ca6"
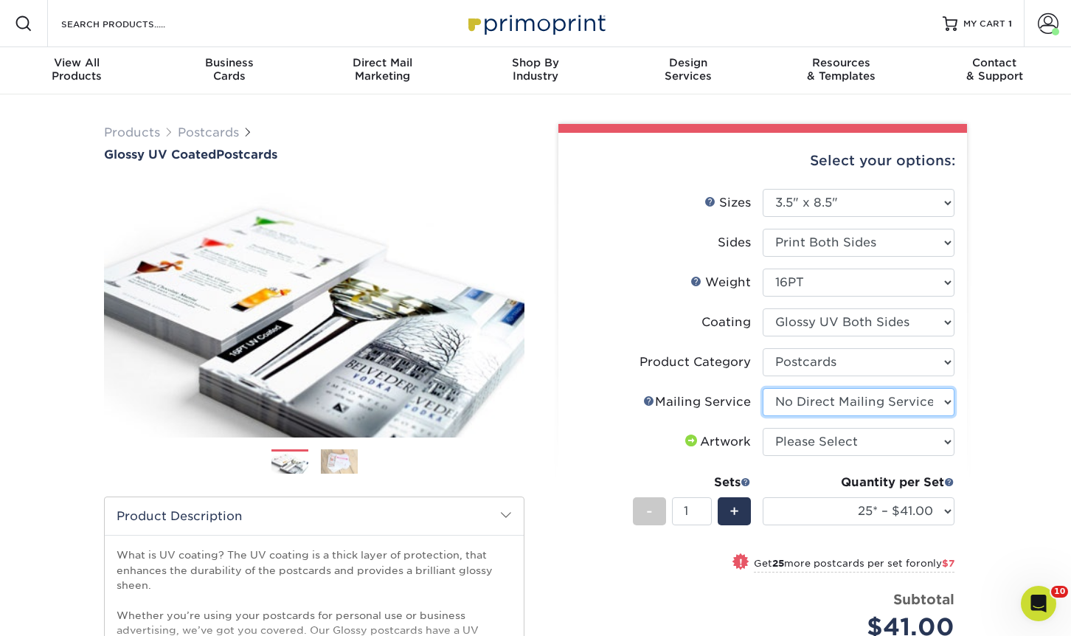
click at [763, 388] on select "Please Select No Direct Mailing Service No, I will mail/stamp/imprint Direct Ma…" at bounding box center [859, 402] width 192 height 28
click at [877, 439] on select "Please Select I will upload files I need a design - $150" at bounding box center [859, 442] width 192 height 28
select select "upload"
click at [763, 428] on select "Please Select I will upload files I need a design - $150" at bounding box center [859, 442] width 192 height 28
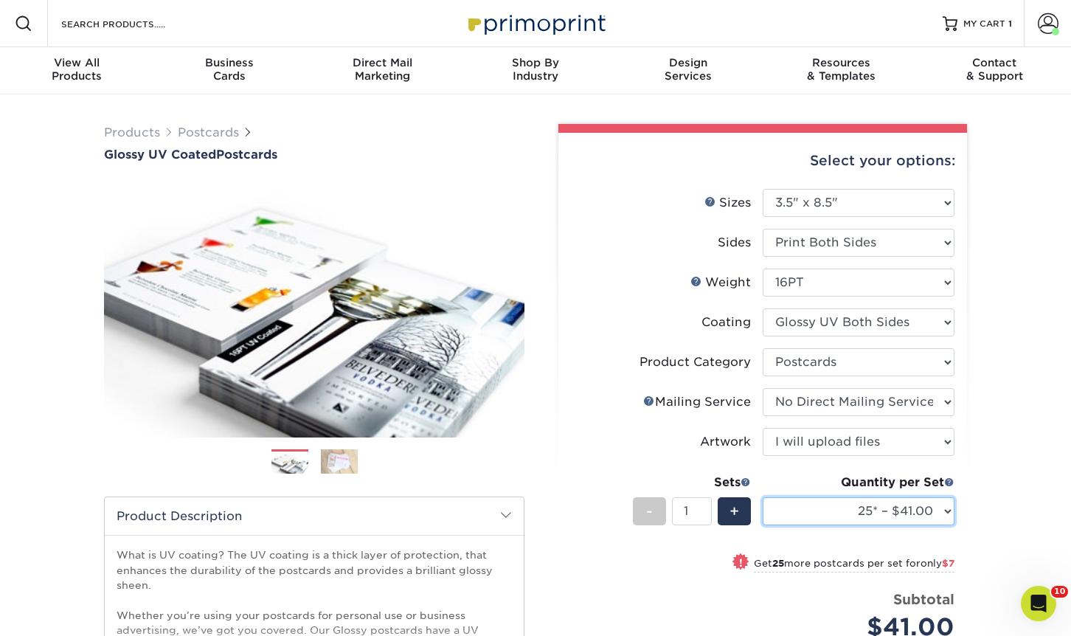
click at [882, 511] on select "25* – $41.00 50* – $48.00 75* – $56.00 100* – $72.00 250* – $118.00 500 – $163.…" at bounding box center [859, 511] width 192 height 28
select select "1000 – $188.00"
click at [763, 497] on select "25* – $41.00 50* – $48.00 75* – $56.00 100* – $72.00 250* – $118.00 500 – $163.…" at bounding box center [859, 511] width 192 height 28
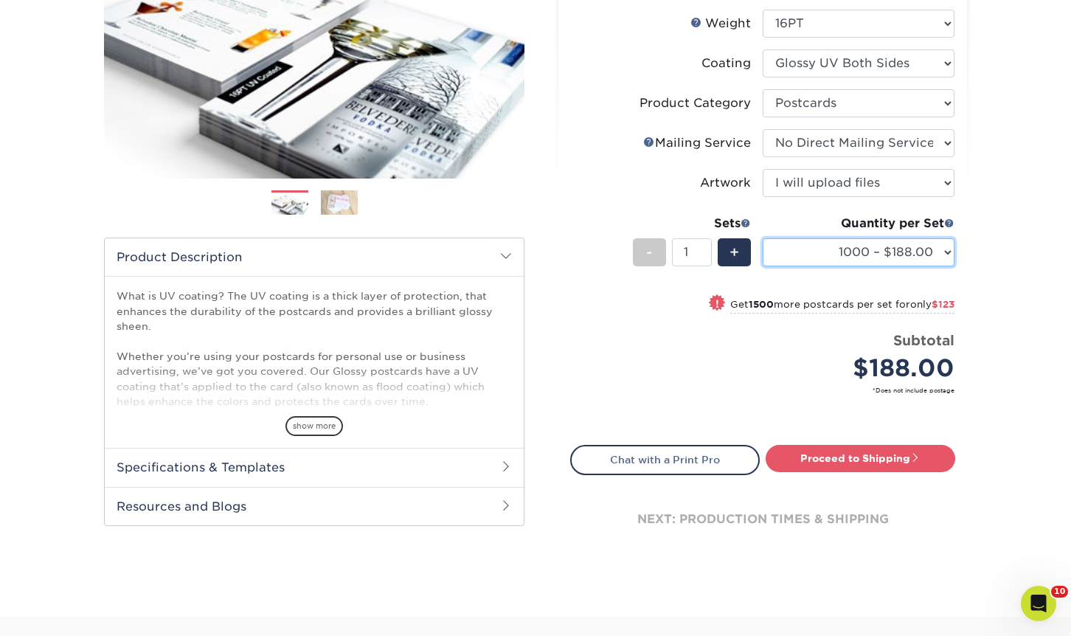
scroll to position [442, 0]
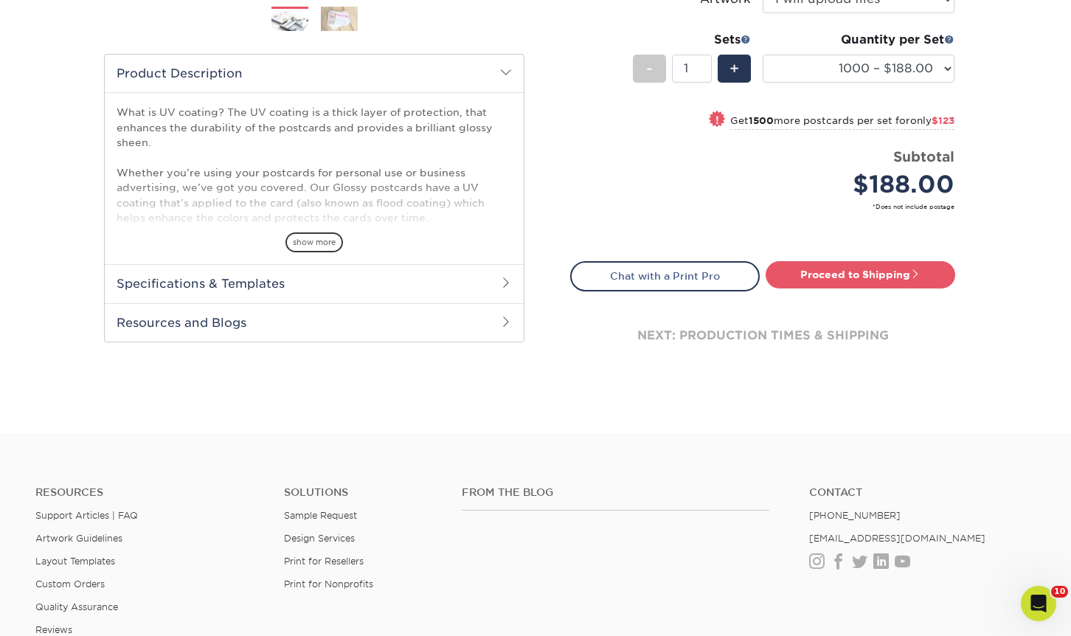
click at [814, 294] on div "next: production times & shipping" at bounding box center [762, 335] width 385 height 88
click at [822, 277] on link "Proceed to Shipping" at bounding box center [861, 274] width 190 height 27
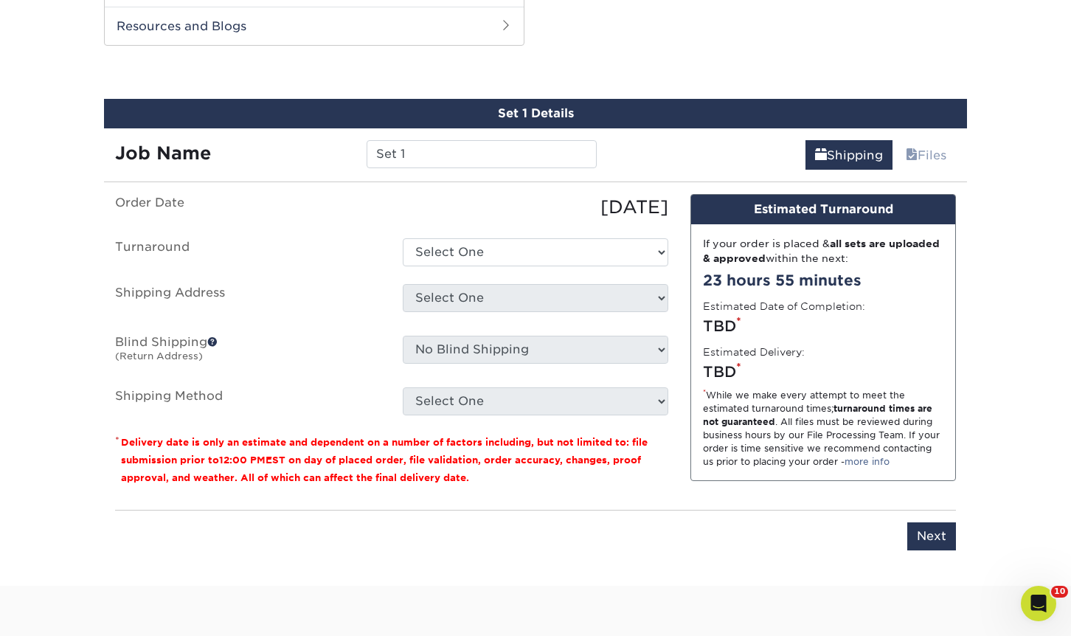
scroll to position [744, 0]
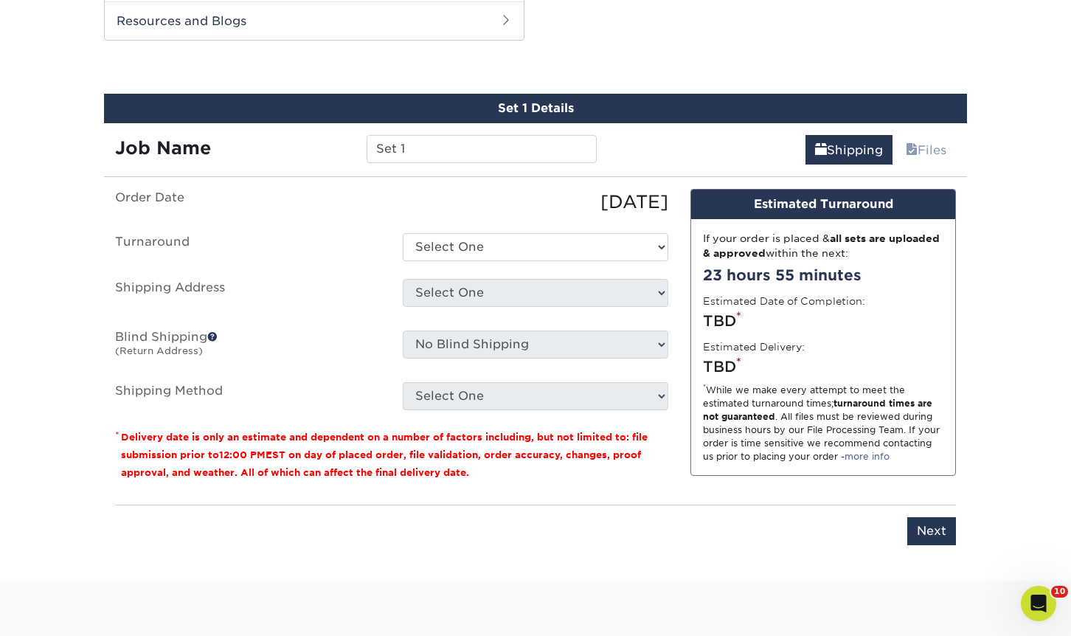
click at [413, 163] on div "Job Name Set 1" at bounding box center [356, 143] width 504 height 41
click at [433, 150] on input "Set 1" at bounding box center [481, 149] width 229 height 28
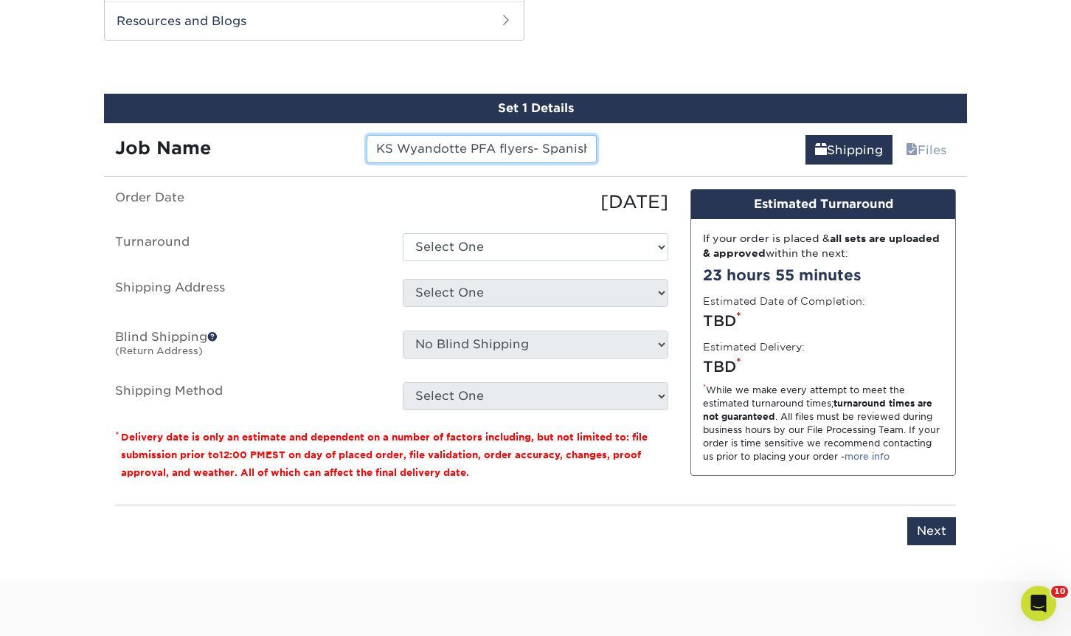
scroll to position [0, 3]
type input "KS Wyandotte PFA flyers- Spanish"
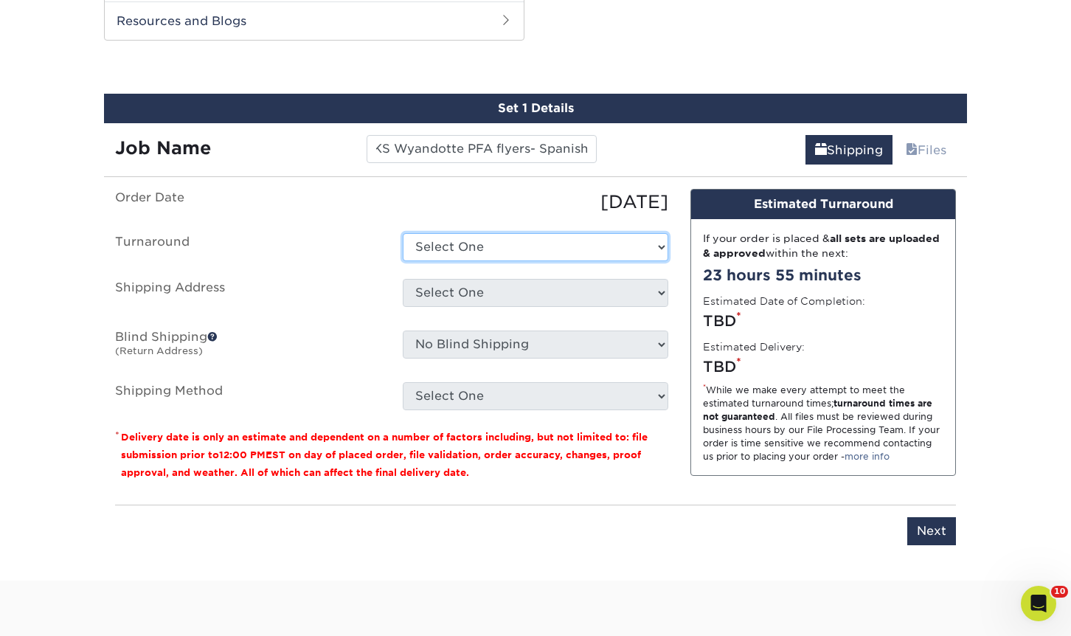
click at [491, 245] on select "Select One 2-4 Business Days 2 Day Next Business Day" at bounding box center [535, 247] width 265 height 28
select select "7e884d20-17a5-4432-9bef-5ec38fa410f0"
click at [403, 233] on select "Select One 2-4 Business Days 2 Day Next Business Day" at bounding box center [535, 247] width 265 height 28
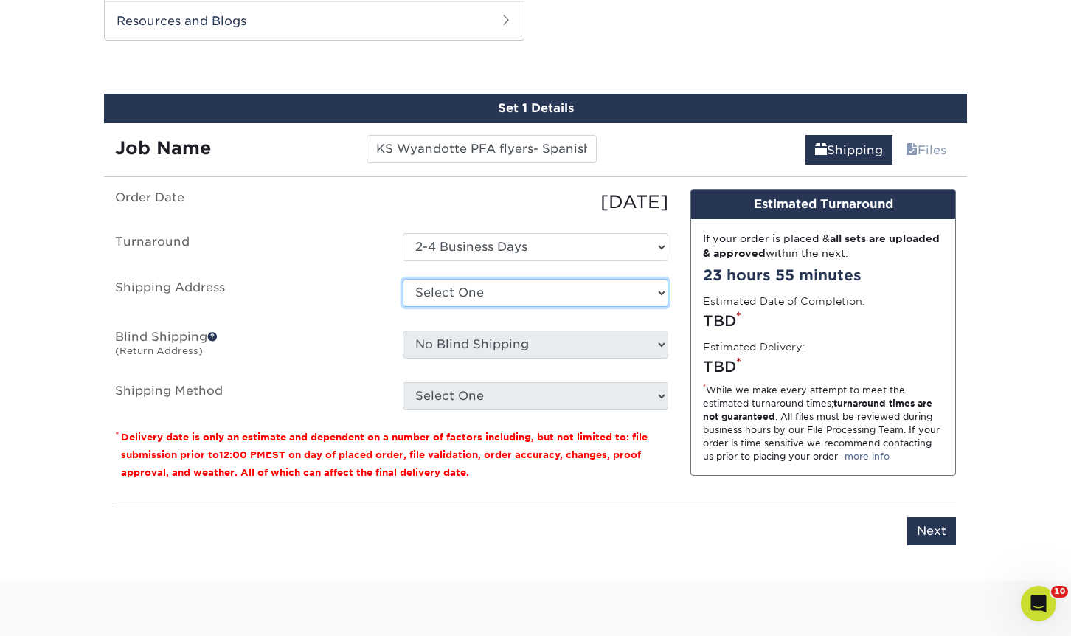
click at [504, 294] on select "Select One 1A Ryan Gunter ARCleburne ARConway ARFranklin ARMontgomery AROuachit…" at bounding box center [535, 293] width 265 height 28
select select "100804"
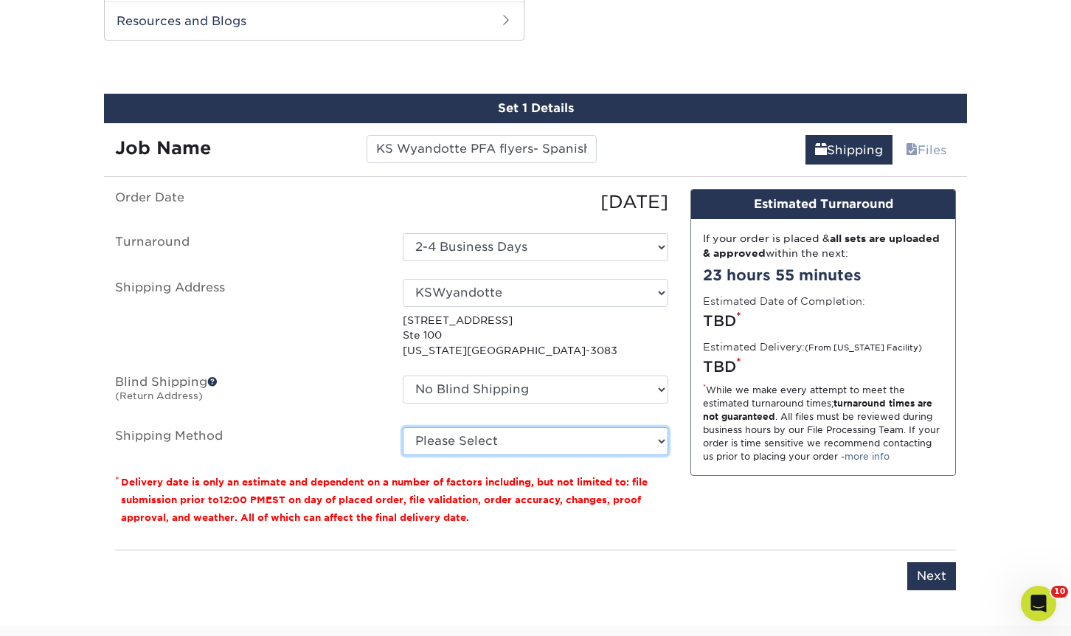
click at [594, 427] on select "Please Select Ground Shipping (+$19.41) 3 Day Shipping Service (+$30.74) 2 Day …" at bounding box center [535, 441] width 265 height 28
select select "03"
click at [403, 427] on select "Please Select Ground Shipping (+$19.41) 3 Day Shipping Service (+$30.74) 2 Day …" at bounding box center [535, 441] width 265 height 28
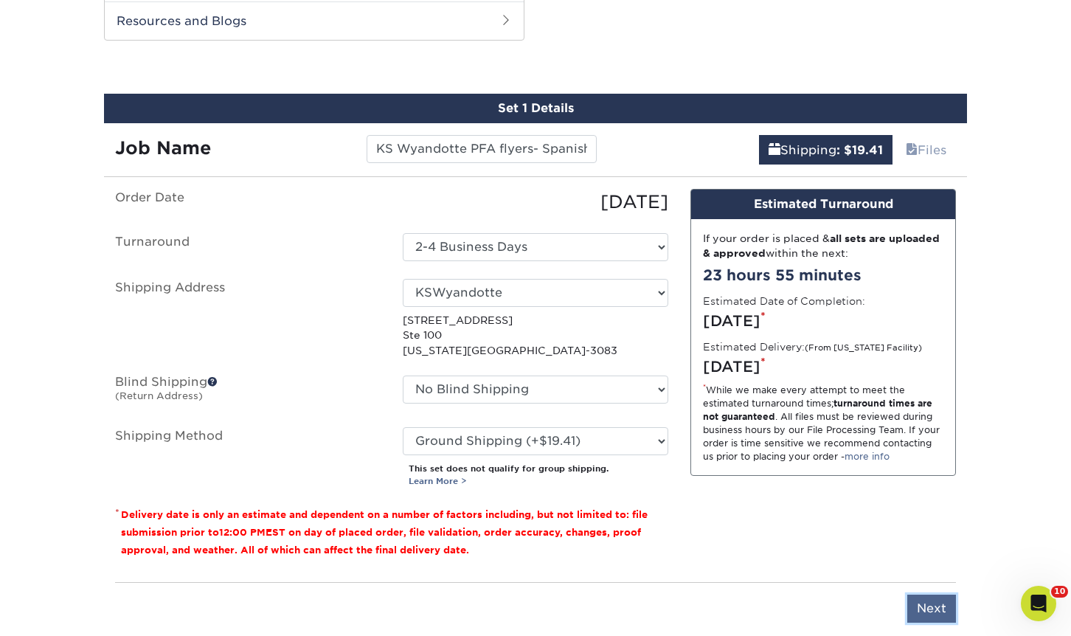
click at [934, 596] on input "Next" at bounding box center [931, 608] width 49 height 28
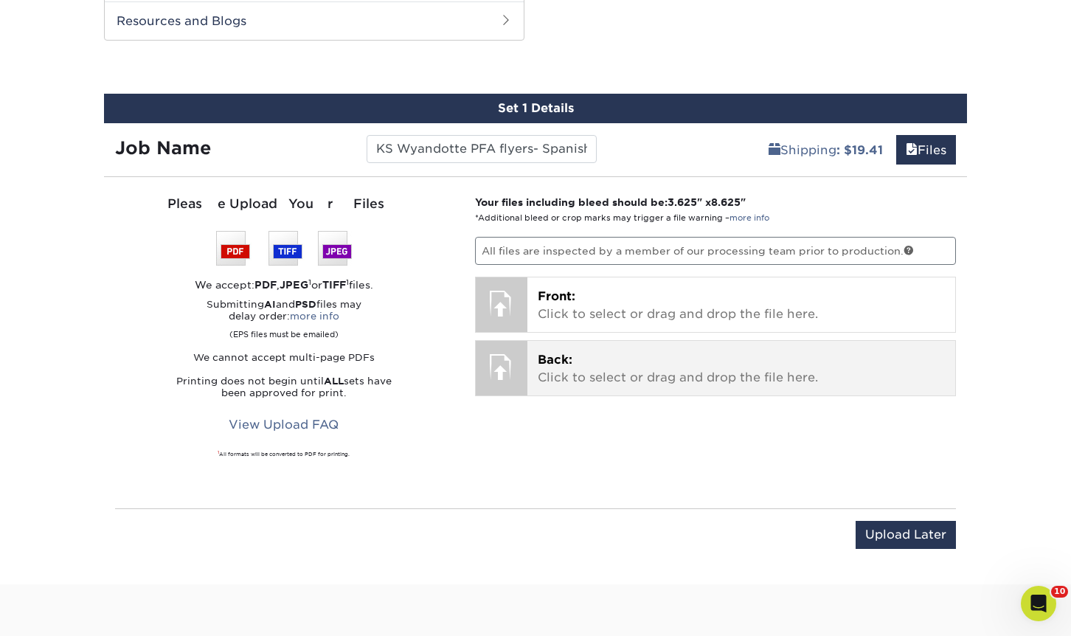
click at [645, 355] on p "Back: Click to select or drag and drop the file here." at bounding box center [742, 368] width 408 height 35
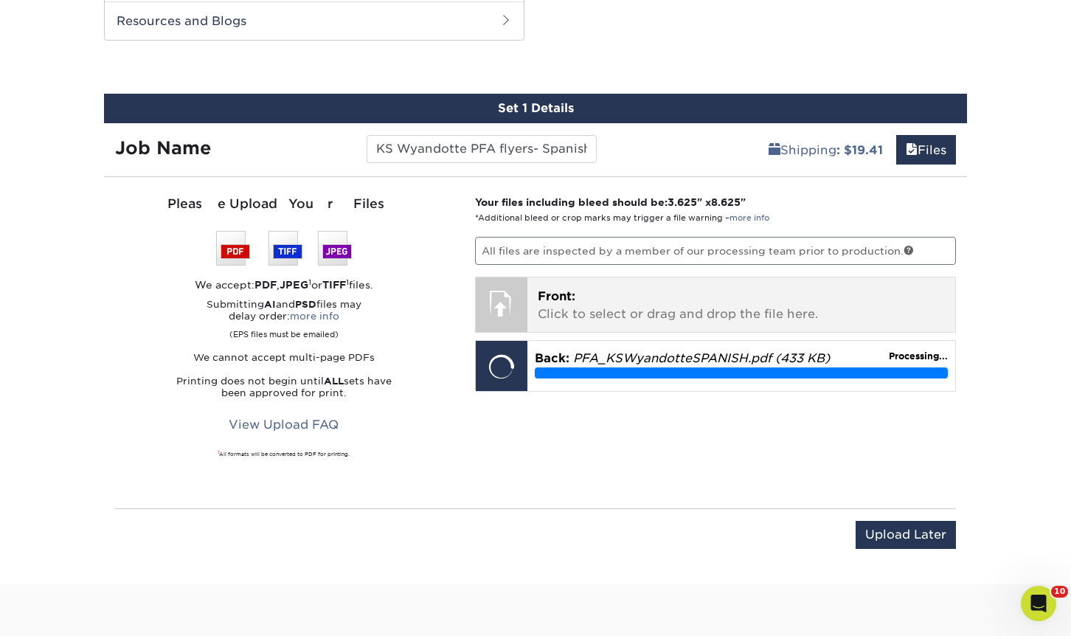
click at [697, 312] on p "Front: Click to select or drag and drop the file here." at bounding box center [742, 305] width 408 height 35
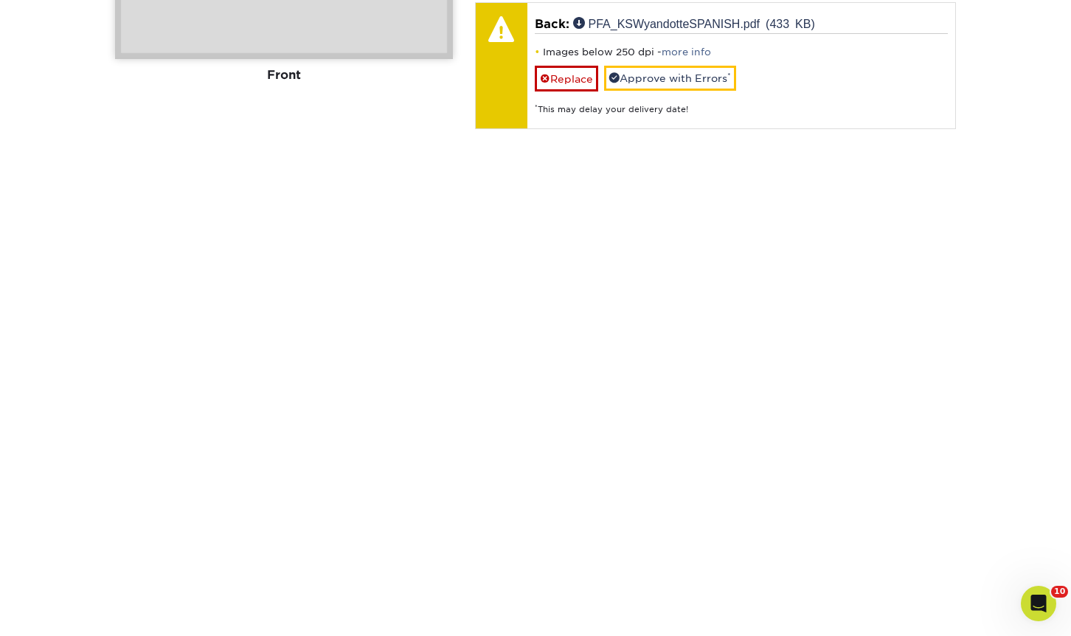
scroll to position [1260, 0]
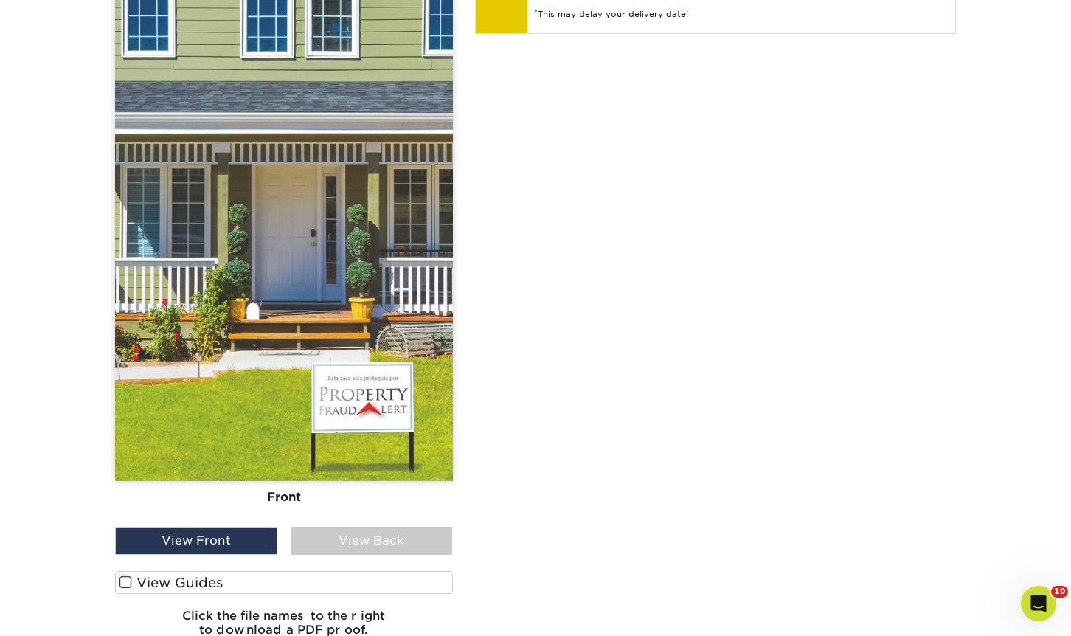
click at [363, 535] on div "View Back" at bounding box center [372, 541] width 162 height 28
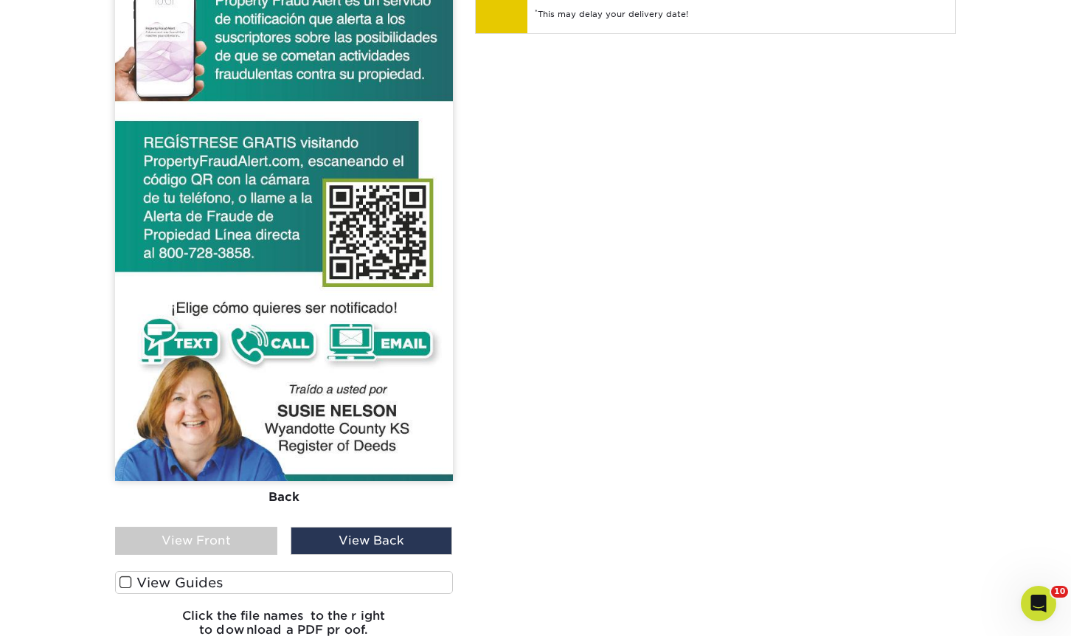
click at [198, 544] on div "View Front" at bounding box center [196, 541] width 162 height 28
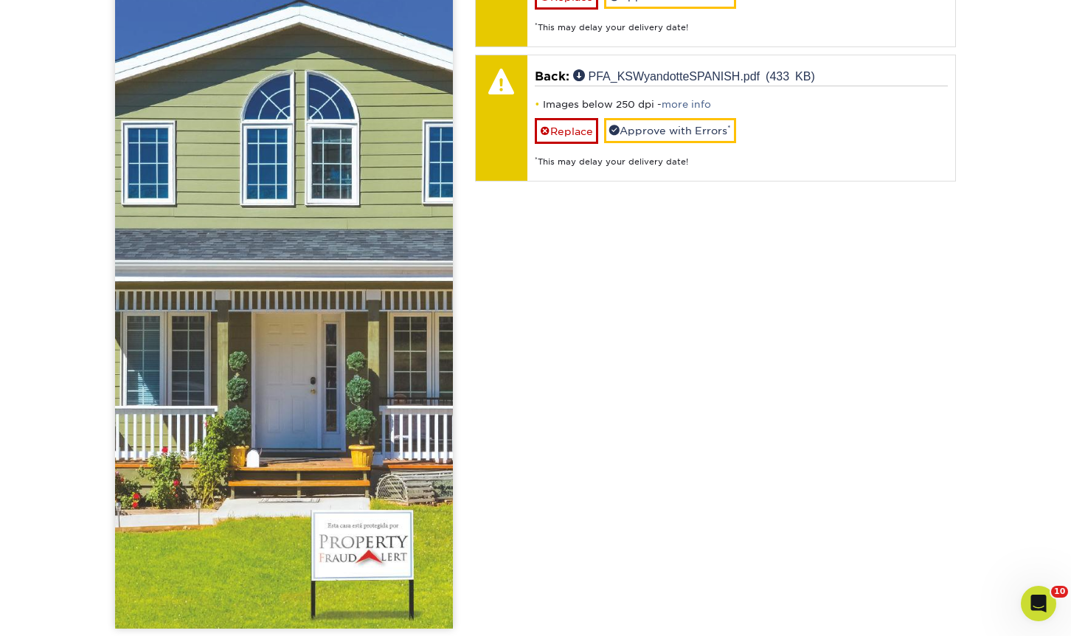
scroll to position [892, 0]
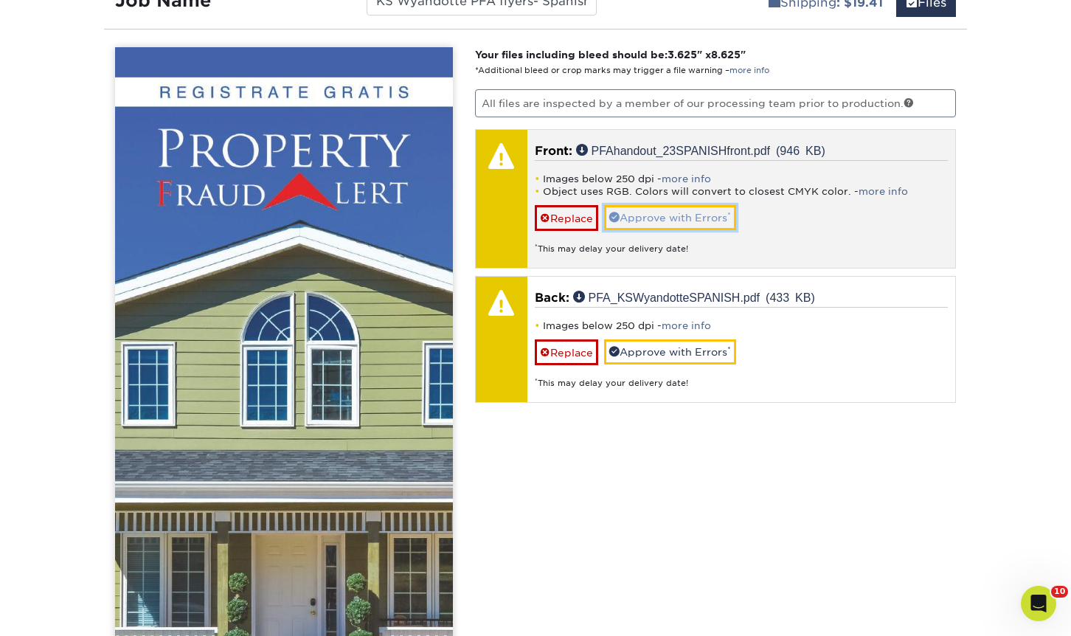
click at [663, 213] on link "Approve with Errors *" at bounding box center [670, 217] width 132 height 25
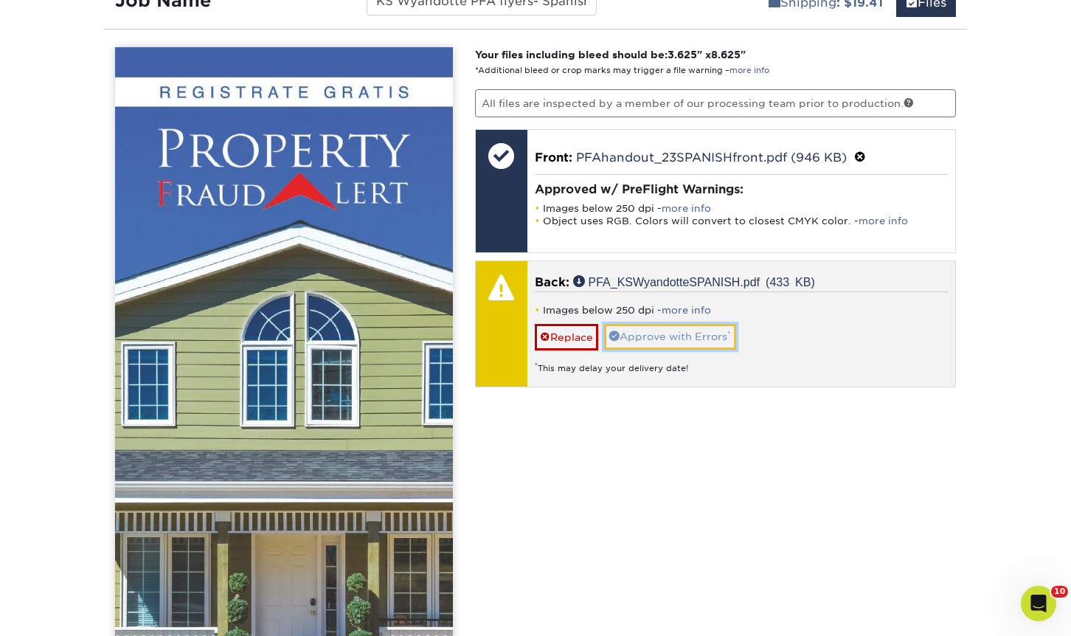
click at [647, 343] on link "Approve with Errors *" at bounding box center [670, 336] width 132 height 25
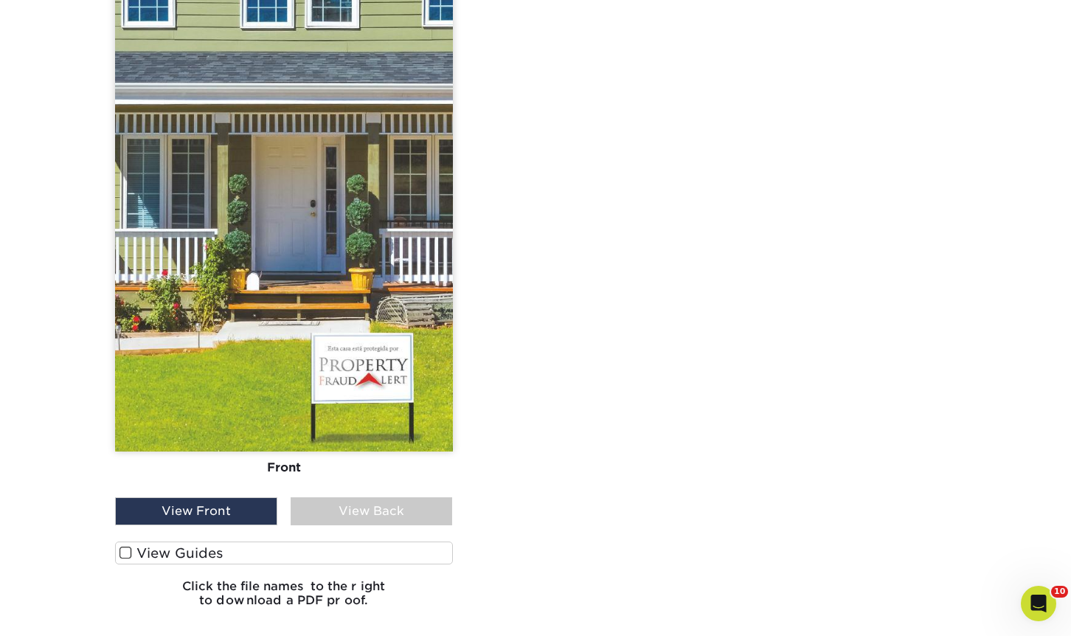
scroll to position [1555, 0]
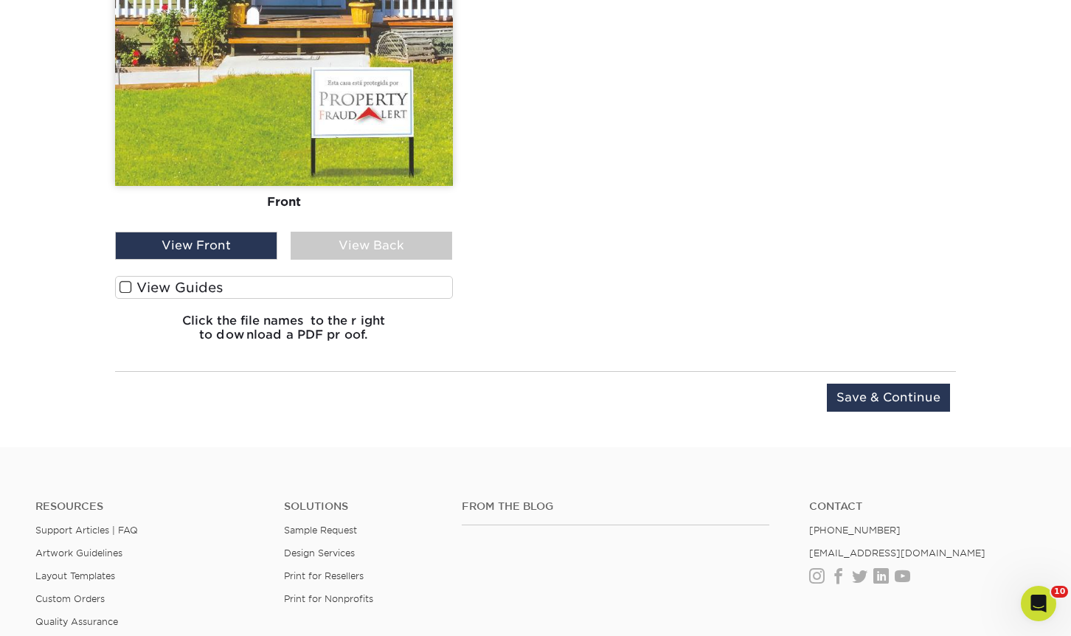
click at [900, 415] on div "Upload Later Save & Continue Continue" at bounding box center [535, 406] width 841 height 46
click at [901, 392] on input "Save & Continue" at bounding box center [888, 397] width 123 height 28
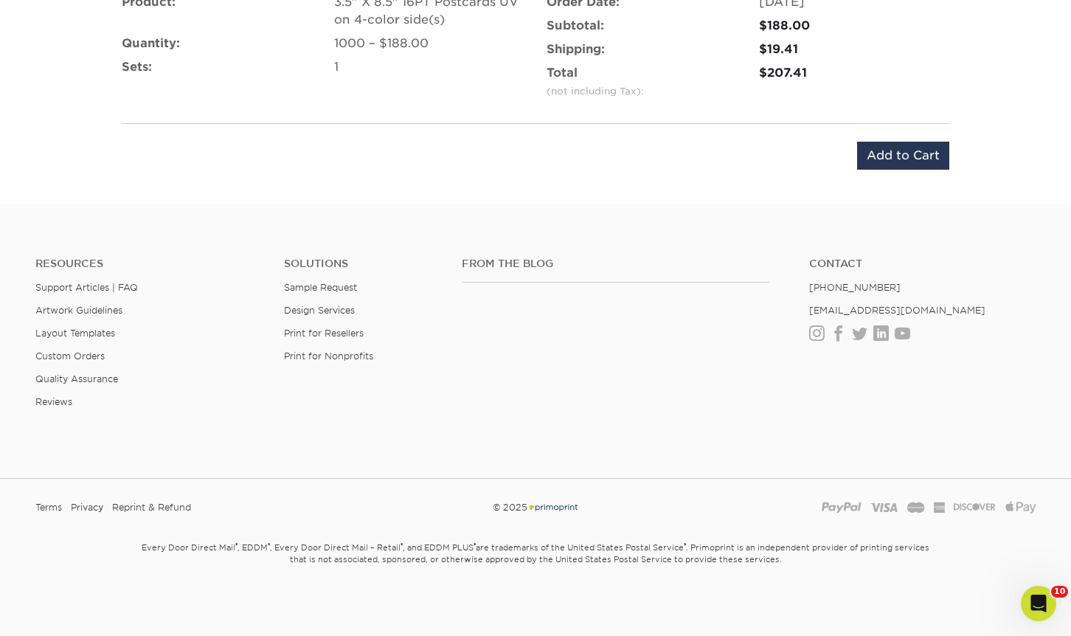
scroll to position [987, 0]
click at [890, 153] on input "Add to Cart" at bounding box center [903, 155] width 92 height 28
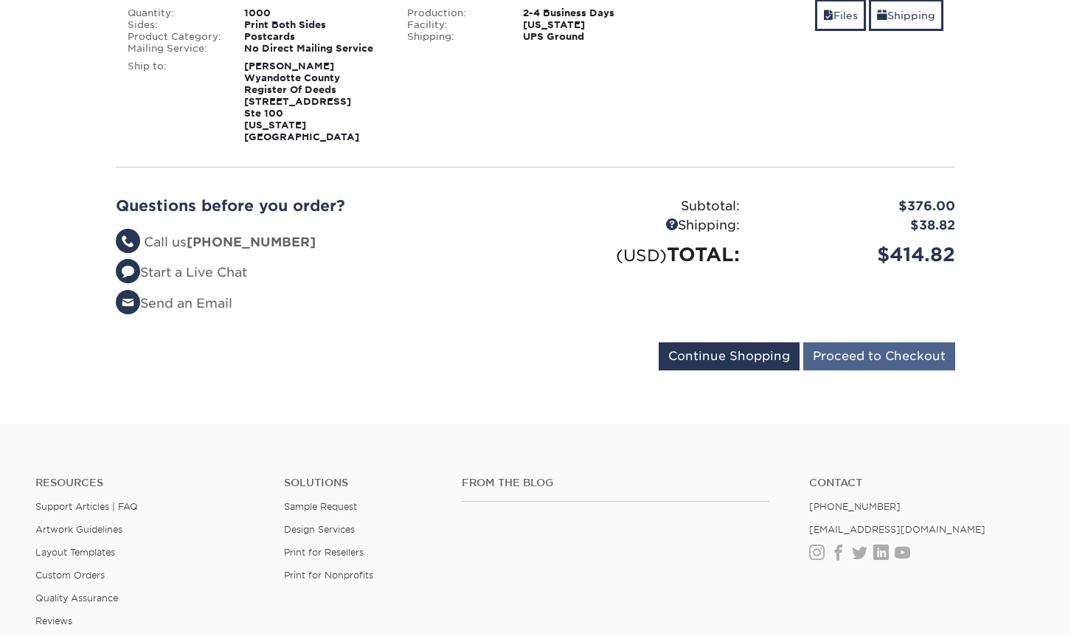
scroll to position [516, 0]
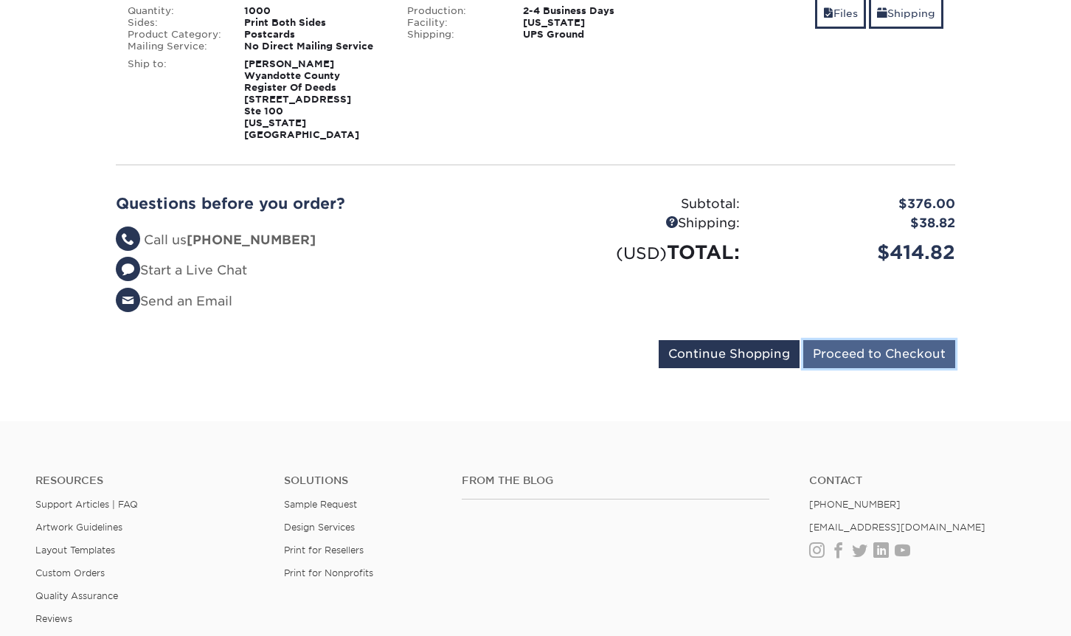
click at [950, 340] on input "Proceed to Checkout" at bounding box center [879, 354] width 152 height 28
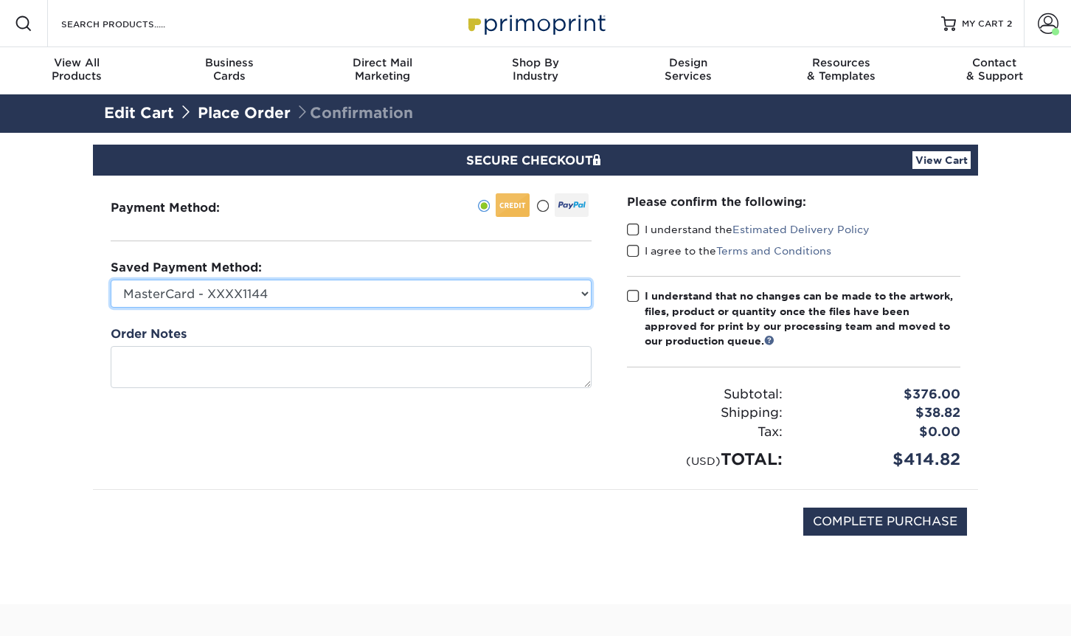
click at [406, 295] on select "MasterCard - XXXX1144 Visa - XXXX9276 MasterCard - XXXX0651 MasterCard - XXXX77…" at bounding box center [351, 294] width 481 height 28
select select "70136"
click at [111, 280] on select "MasterCard - XXXX1144 Visa - XXXX9276 MasterCard - XXXX0651 MasterCard - XXXX77…" at bounding box center [351, 294] width 481 height 28
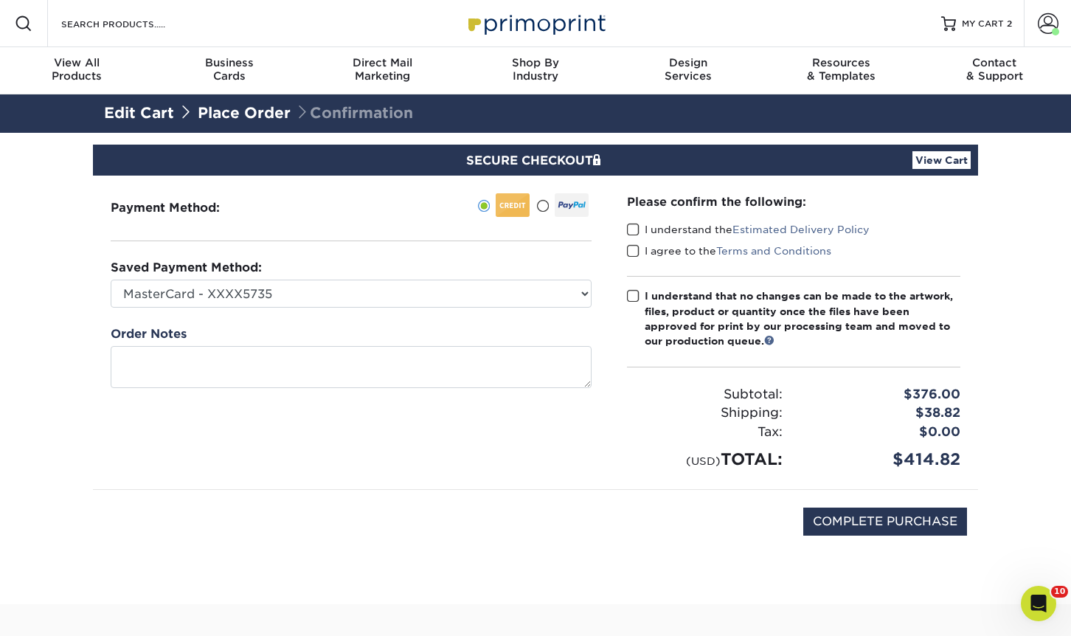
click at [628, 227] on span at bounding box center [633, 230] width 13 height 14
click at [0, 0] on input "I understand the Estimated Delivery Policy" at bounding box center [0, 0] width 0 height 0
click at [633, 251] on span at bounding box center [633, 251] width 13 height 14
click at [0, 0] on input "I agree to the Terms and Conditions" at bounding box center [0, 0] width 0 height 0
click at [631, 294] on span at bounding box center [633, 296] width 13 height 14
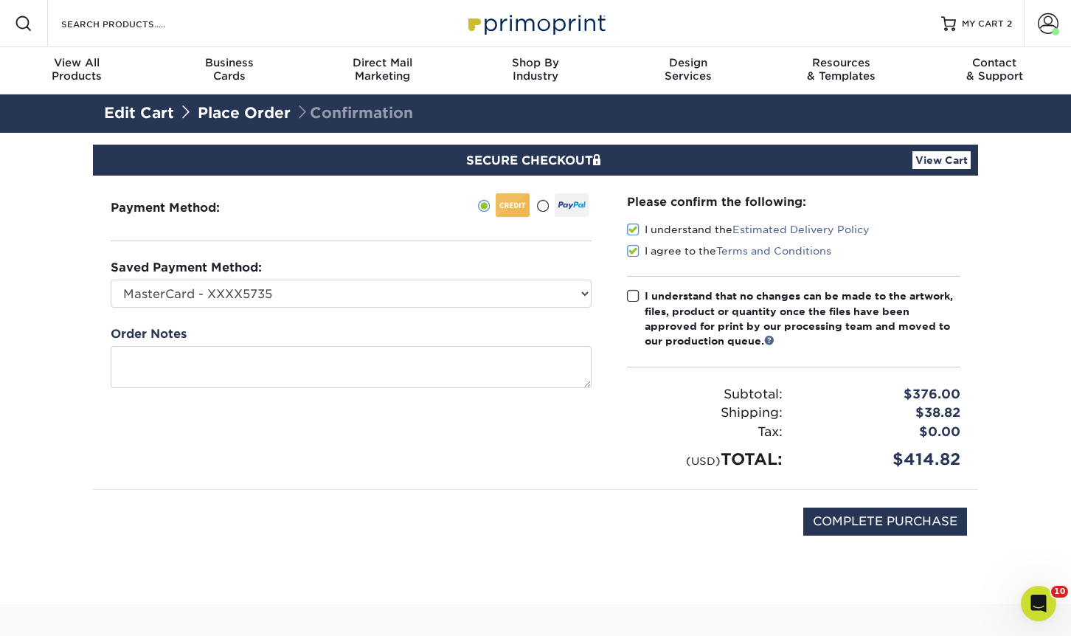
click at [0, 0] on input "I understand that no changes can be made to the artwork, files, product or quan…" at bounding box center [0, 0] width 0 height 0
click at [884, 528] on input "COMPLETE PURCHASE" at bounding box center [885, 521] width 164 height 28
type input "PROCESSING, PLEASE WAIT..."
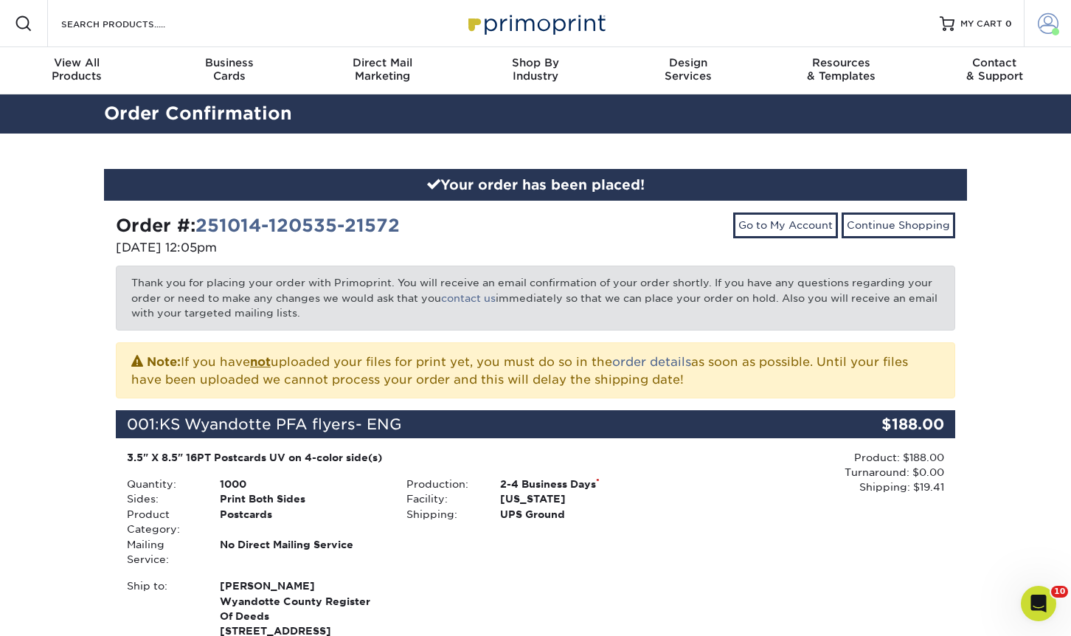
click at [1049, 35] on link "Account" at bounding box center [1047, 23] width 47 height 47
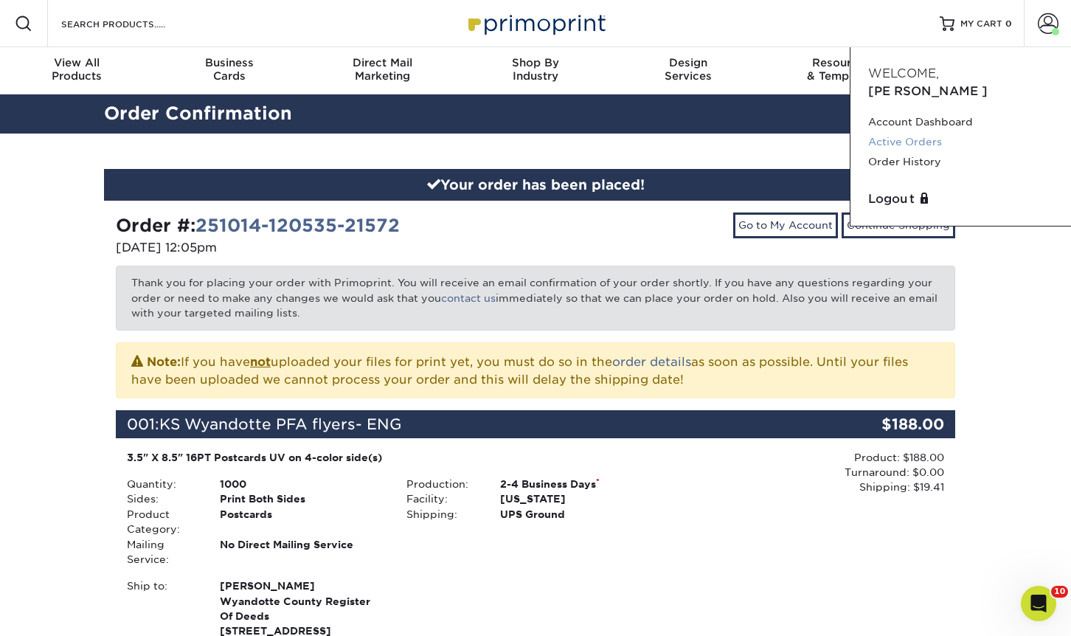
click at [916, 132] on link "Active Orders" at bounding box center [960, 142] width 185 height 20
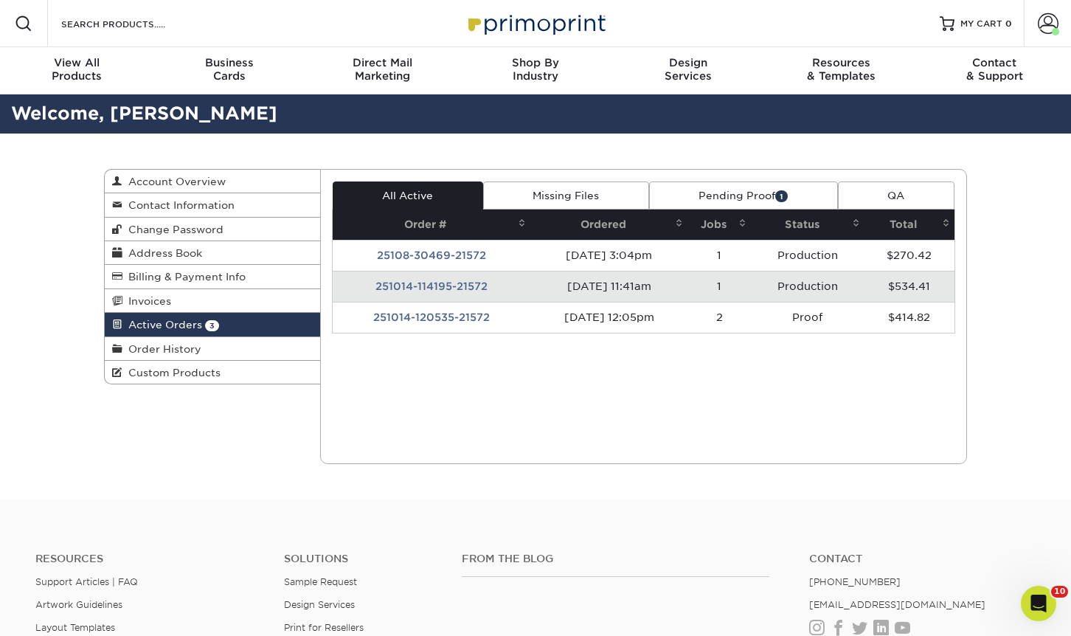
click at [718, 191] on link "Pending Proof 1" at bounding box center [743, 195] width 189 height 28
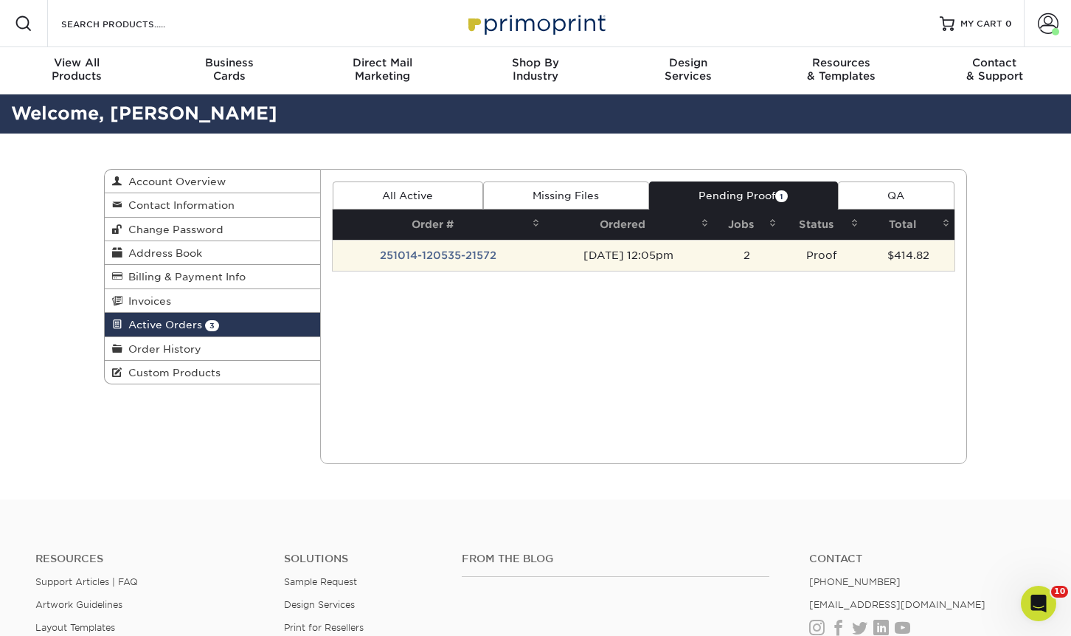
click at [710, 260] on td "[DATE] 12:05pm" at bounding box center [628, 255] width 169 height 31
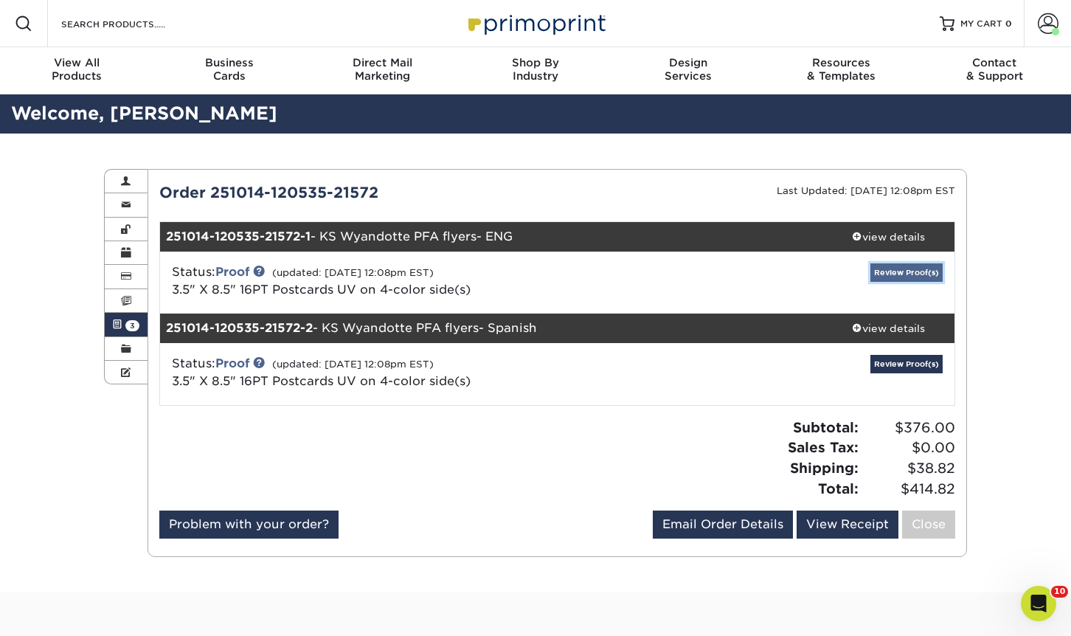
click at [916, 270] on link "Review Proof(s)" at bounding box center [906, 272] width 72 height 18
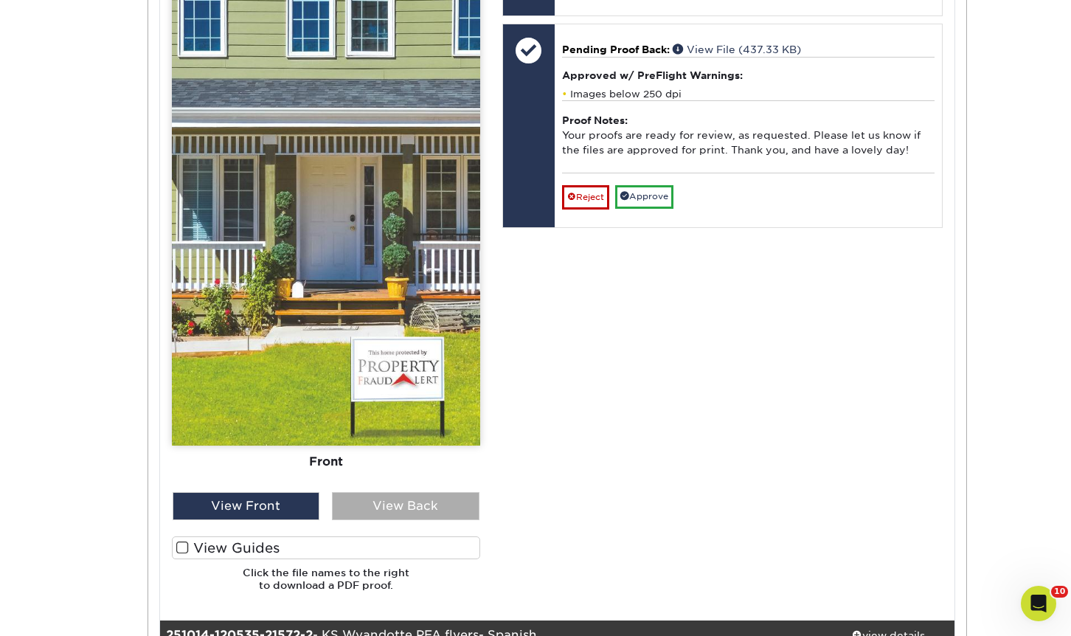
scroll to position [959, 0]
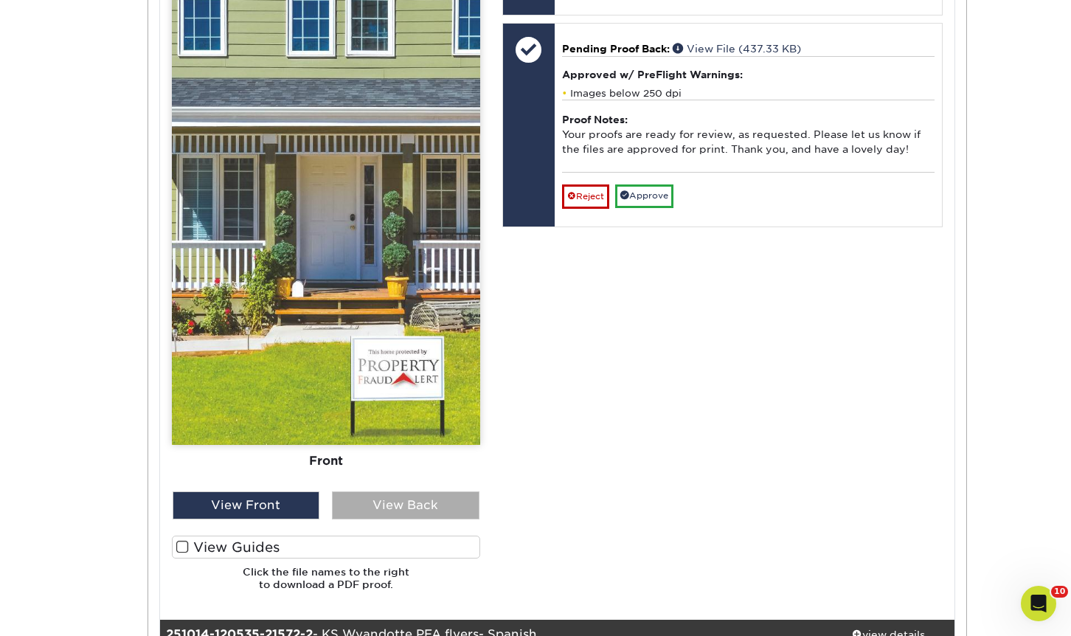
click at [446, 503] on div "View Back" at bounding box center [405, 505] width 147 height 28
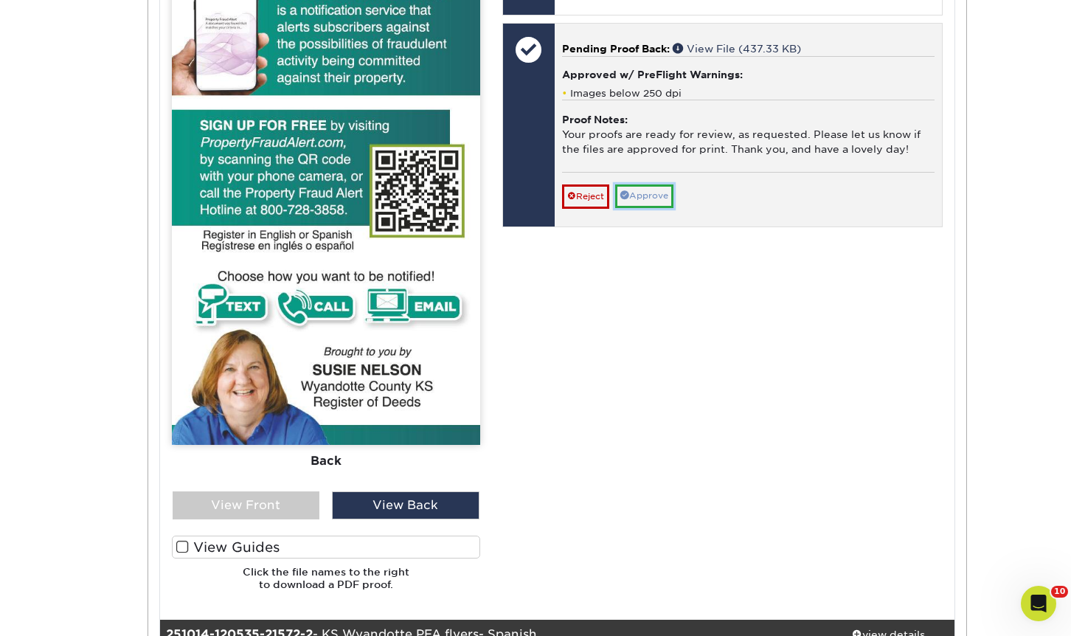
click at [653, 207] on link "Approve" at bounding box center [644, 195] width 58 height 23
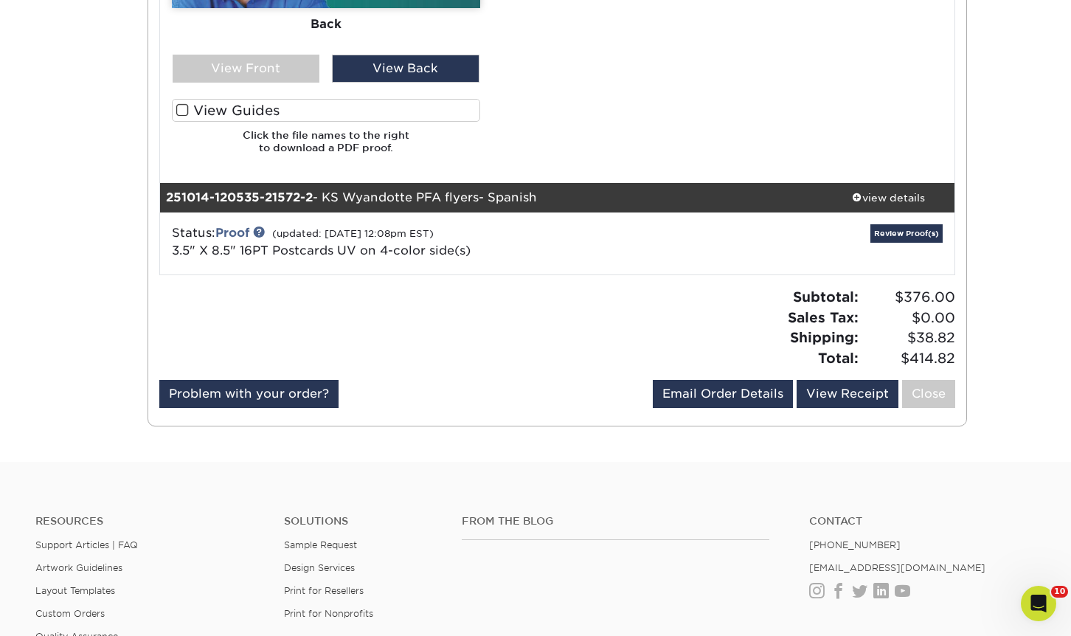
scroll to position [1401, 0]
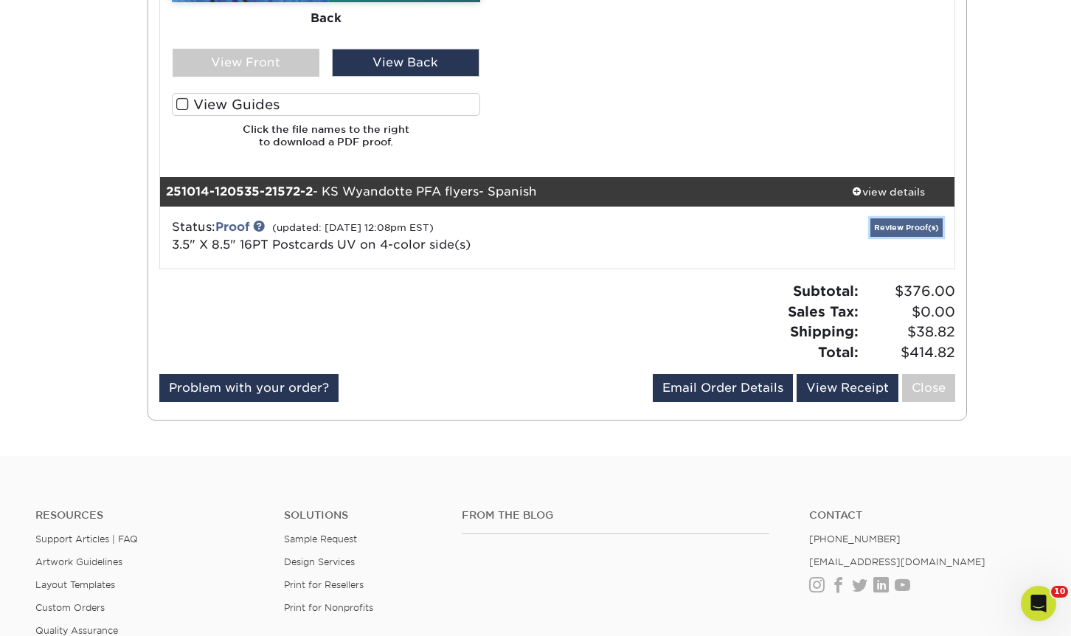
click at [940, 237] on link "Review Proof(s)" at bounding box center [906, 227] width 72 height 18
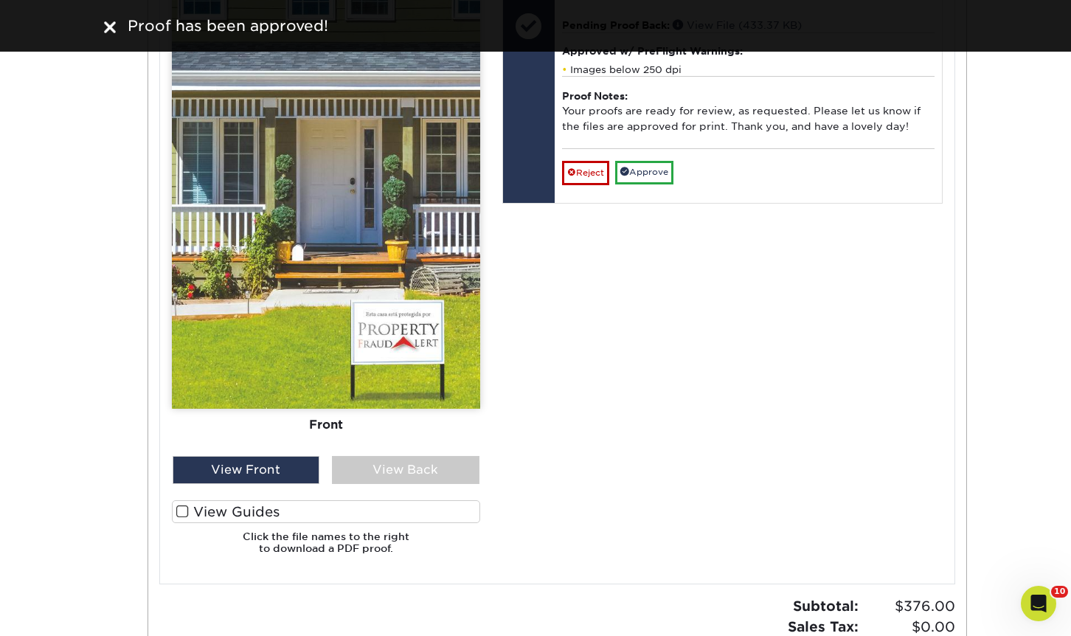
scroll to position [2434, 0]
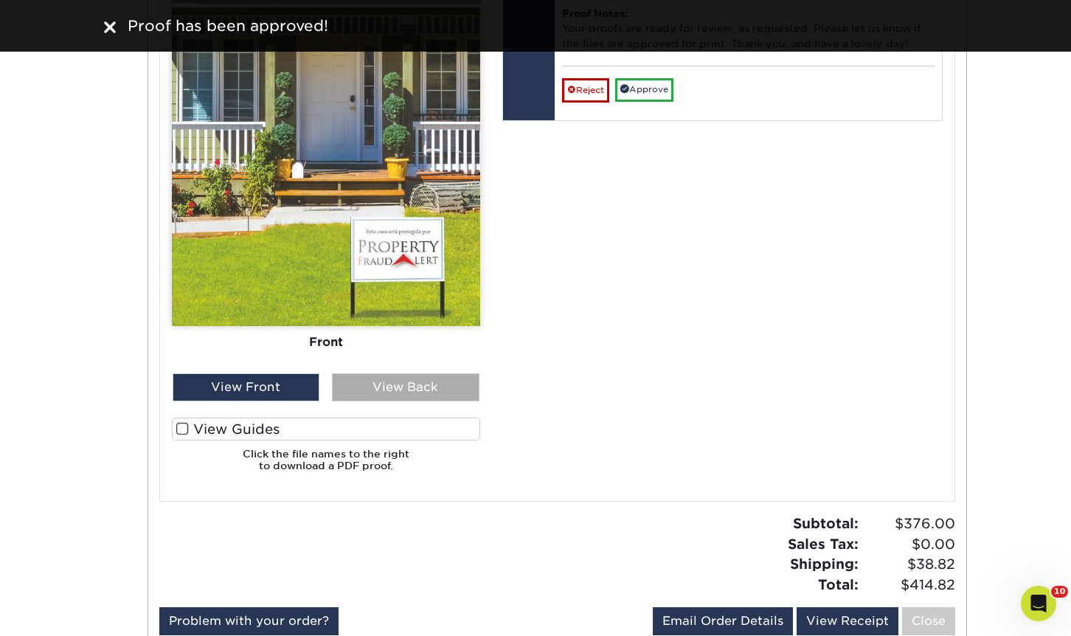
click at [406, 389] on div "View Back" at bounding box center [405, 387] width 147 height 28
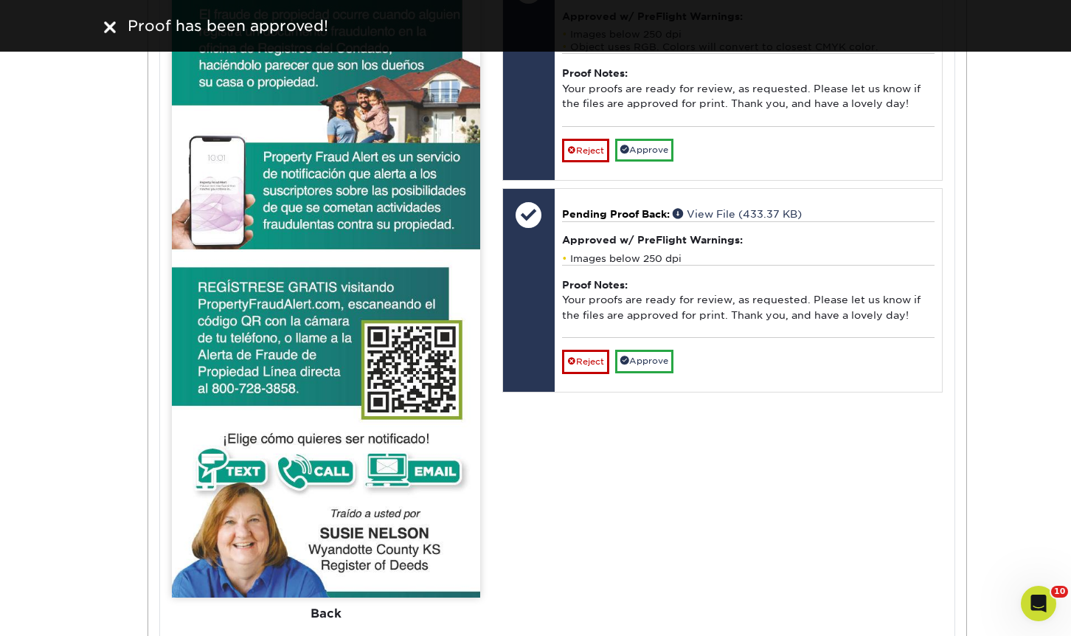
scroll to position [2139, 0]
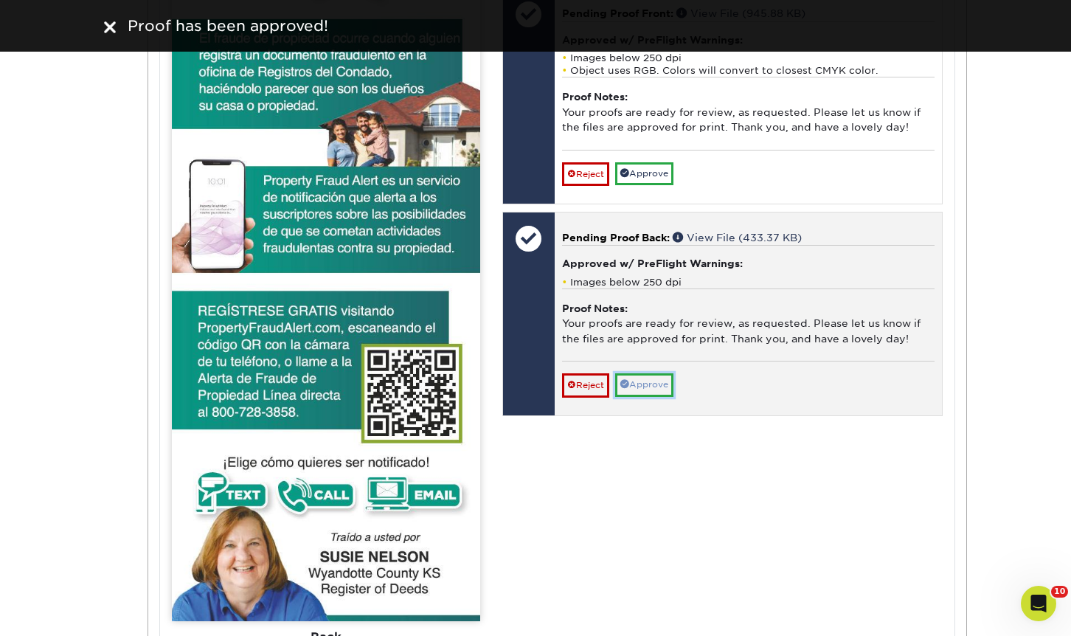
click at [667, 396] on link "Approve" at bounding box center [644, 384] width 58 height 23
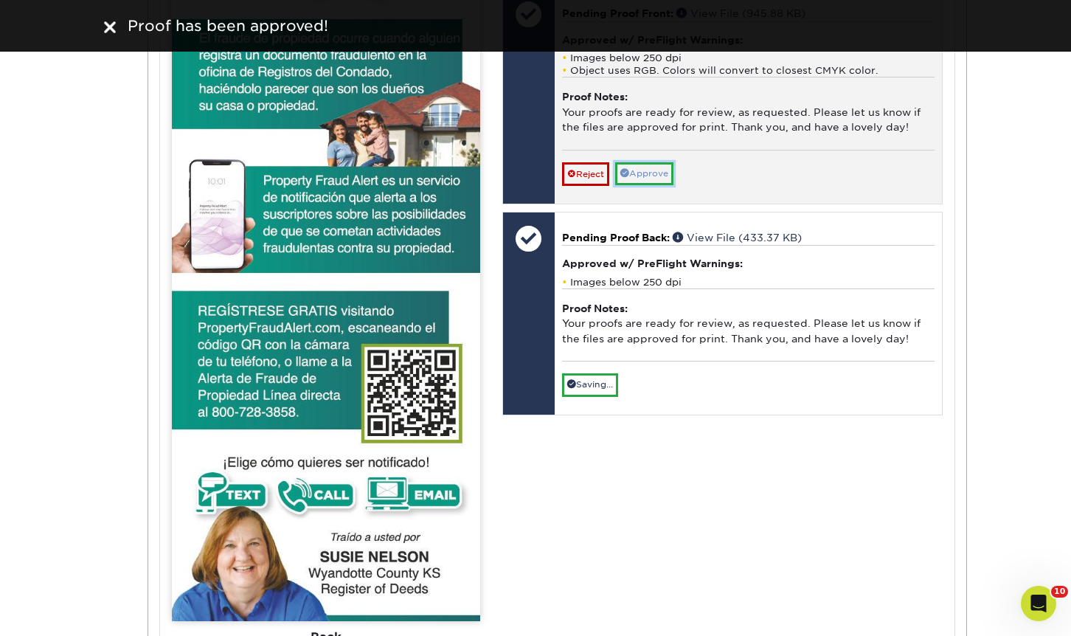
click at [664, 185] on link "Approve" at bounding box center [644, 173] width 58 height 23
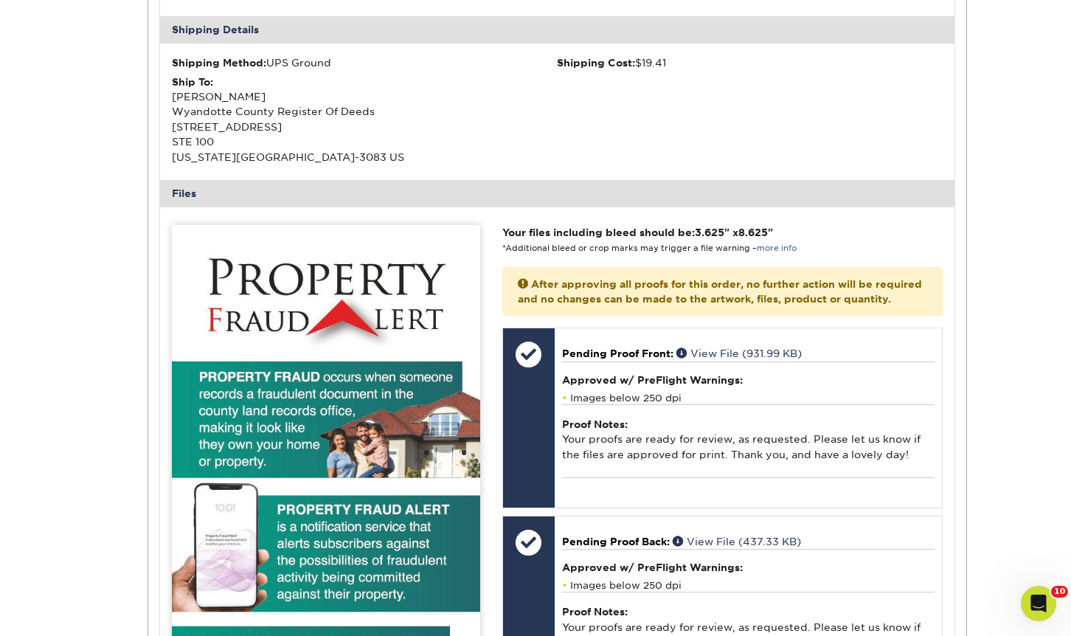
scroll to position [0, 0]
